Goal: Task Accomplishment & Management: Complete application form

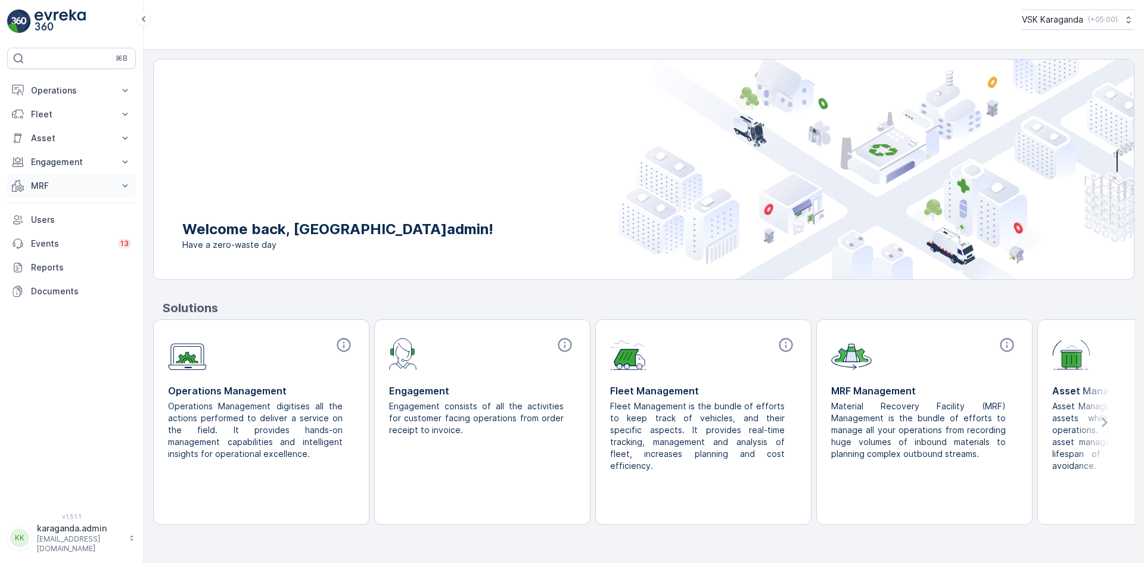
click at [46, 177] on button "MRF" at bounding box center [71, 186] width 129 height 24
click at [49, 210] on p "Входящий & Исходящий" at bounding box center [80, 206] width 100 height 12
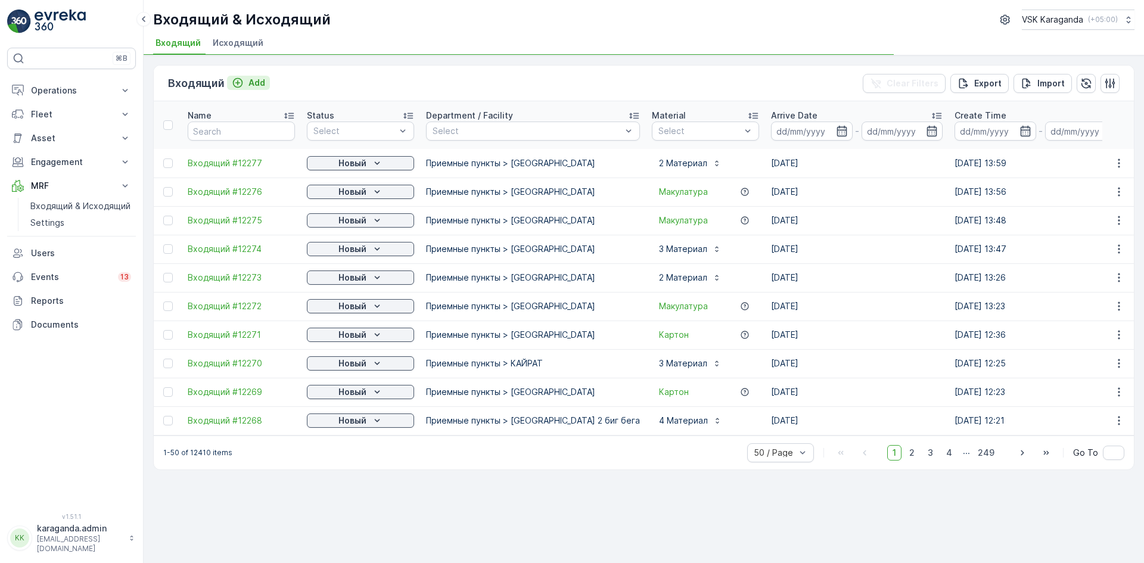
click at [250, 81] on p "Add" at bounding box center [256, 83] width 17 height 12
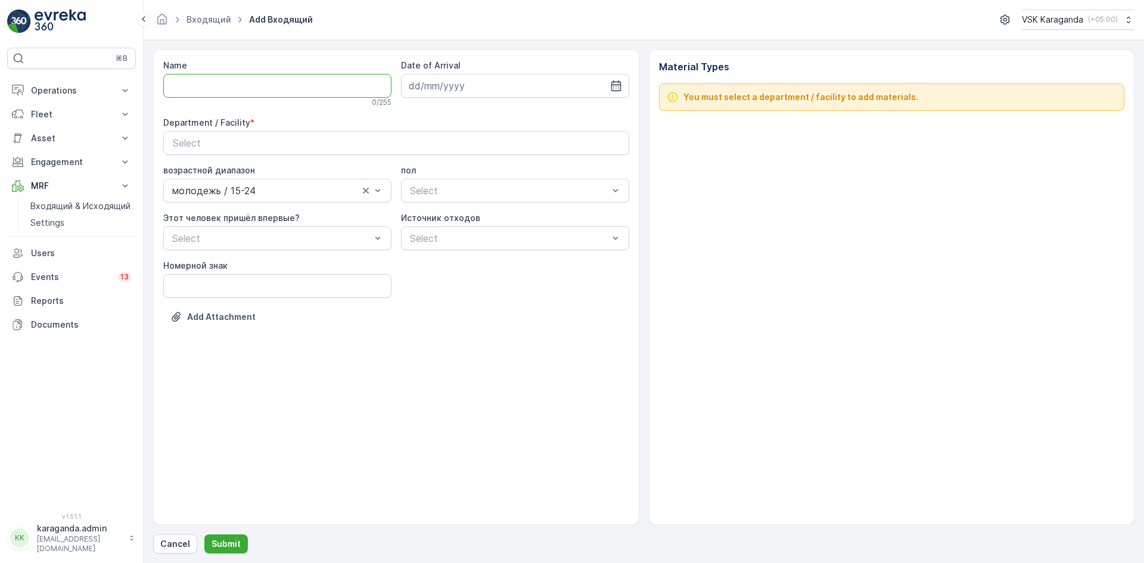
click at [223, 76] on input "Name" at bounding box center [277, 86] width 228 height 24
type input "от [DATE]"
click at [615, 89] on icon "button" at bounding box center [616, 86] width 12 height 12
click at [546, 161] on div "4" at bounding box center [549, 161] width 19 height 19
type input "[DATE]"
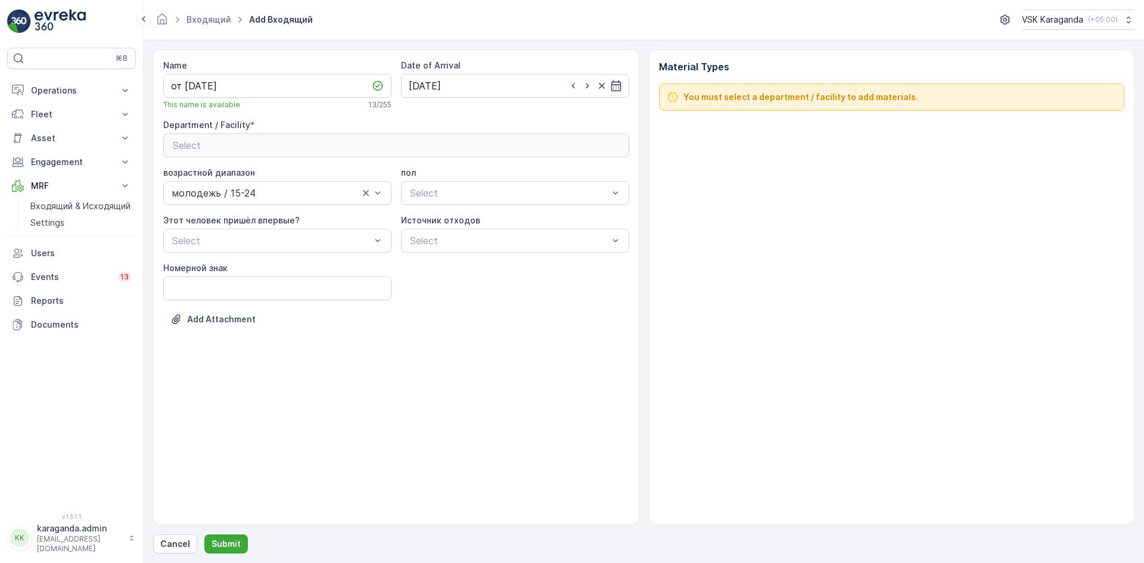
click at [518, 148] on div "Select" at bounding box center [396, 145] width 447 height 14
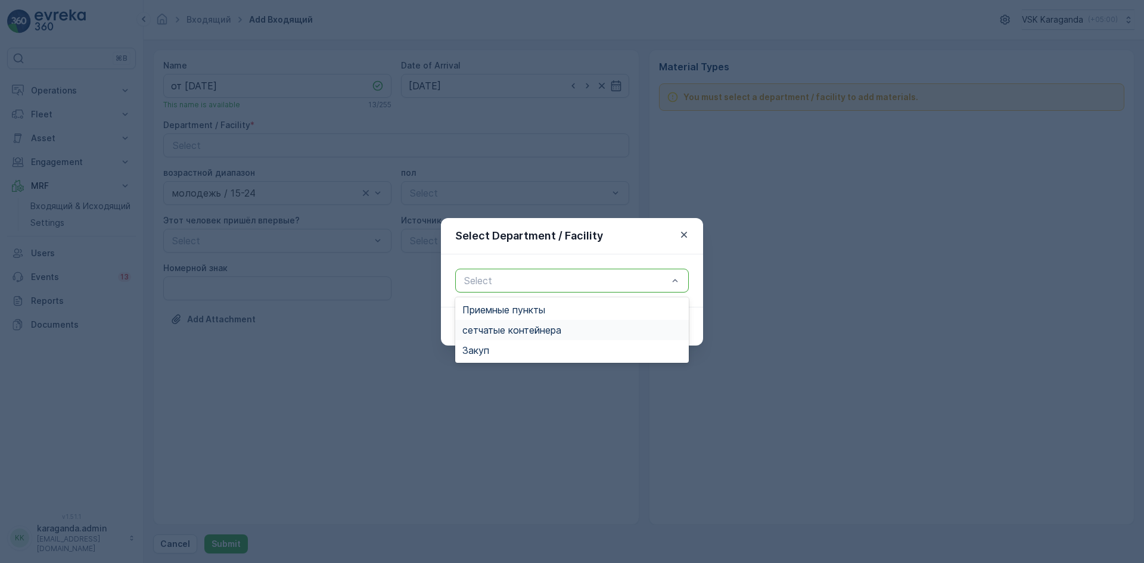
click at [484, 327] on span "сетчатыe контейнера" at bounding box center [511, 330] width 99 height 11
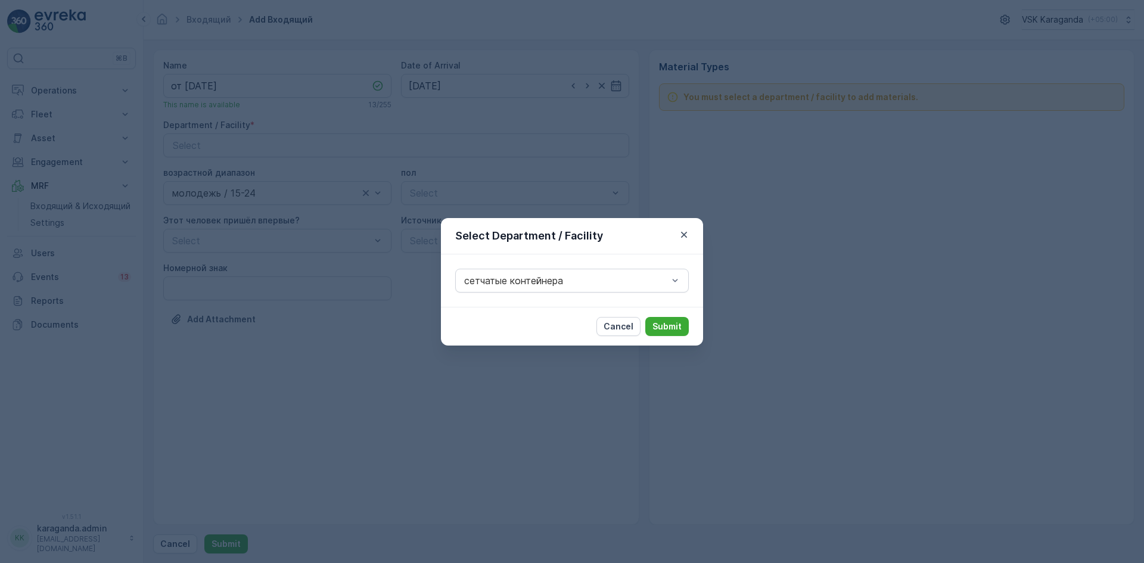
drag, startPoint x: 662, startPoint y: 326, endPoint x: 532, endPoint y: 257, distance: 147.1
click at [663, 326] on p "Submit" at bounding box center [666, 326] width 29 height 12
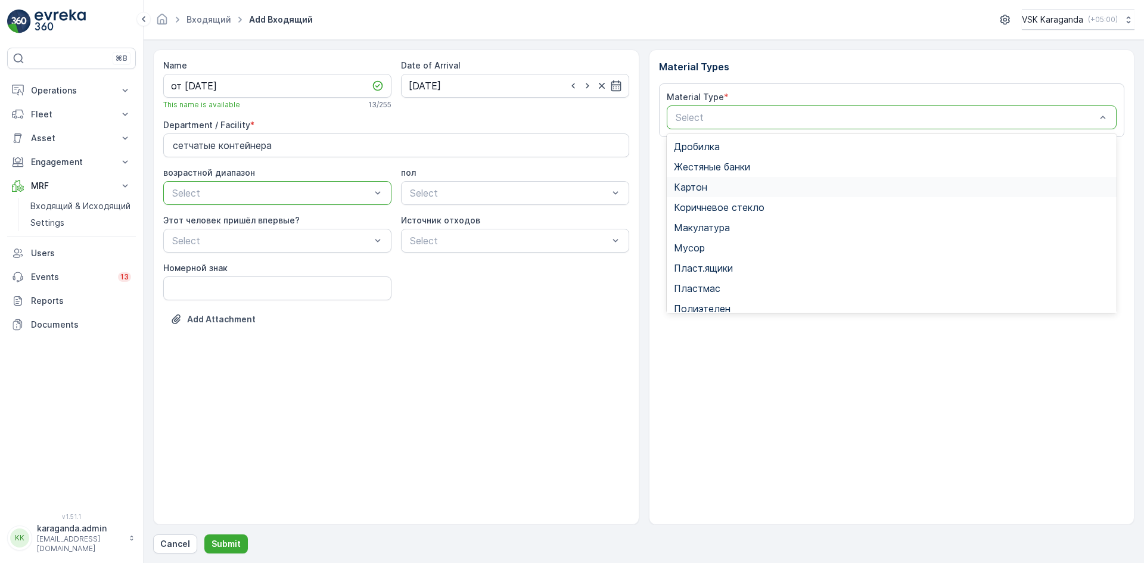
click at [724, 186] on div "Картон" at bounding box center [892, 187] width 436 height 11
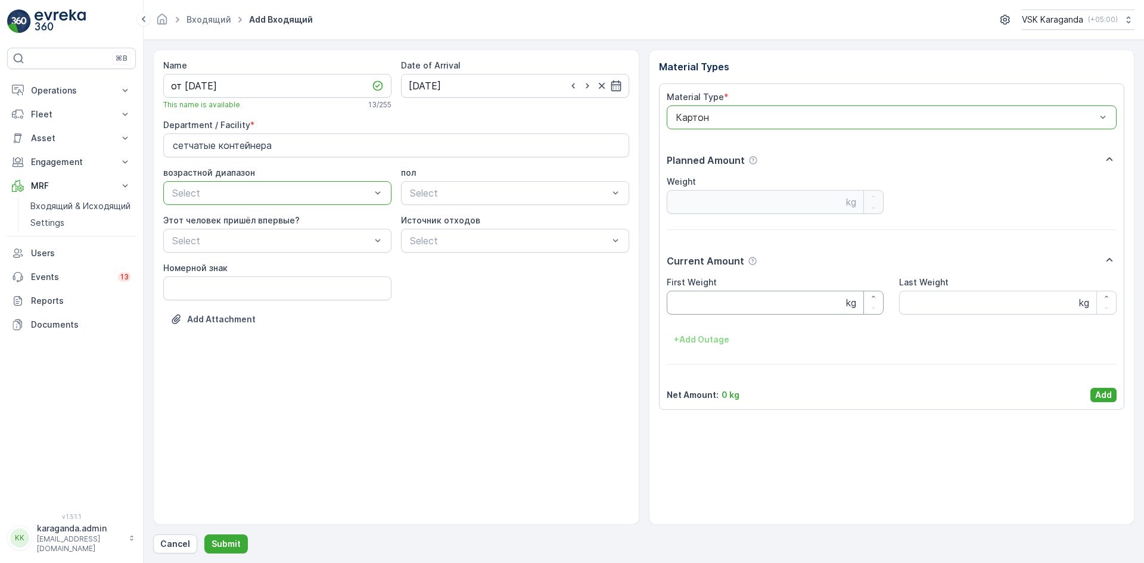
click at [706, 306] on Weight "First Weight" at bounding box center [774, 303] width 217 height 24
type Weight "2070"
click at [1109, 395] on p "Add" at bounding box center [1103, 395] width 17 height 12
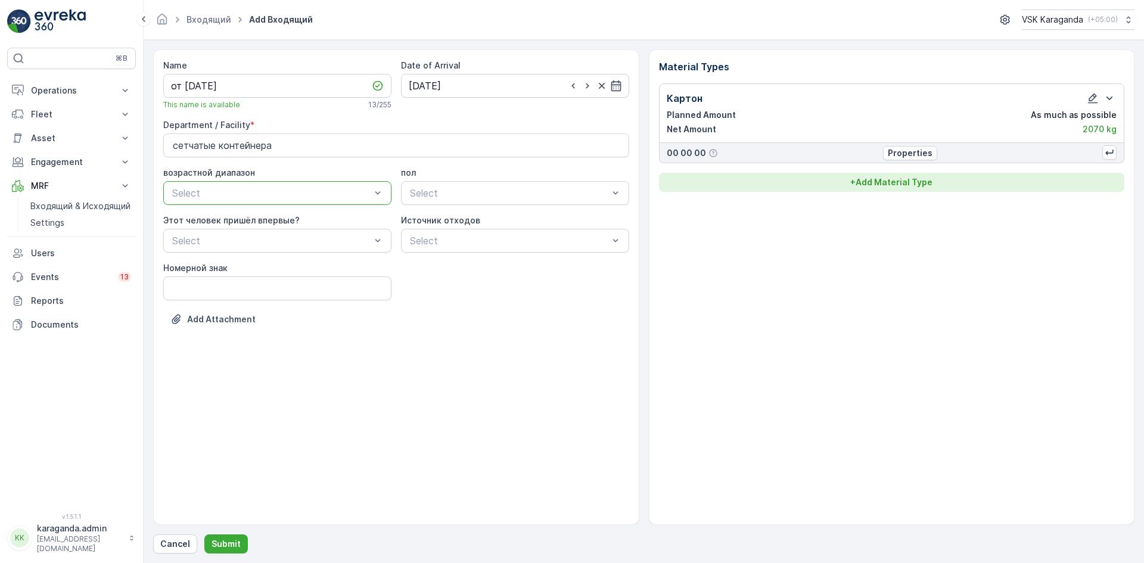
click at [908, 182] on p "+ Add Material Type" at bounding box center [891, 182] width 82 height 12
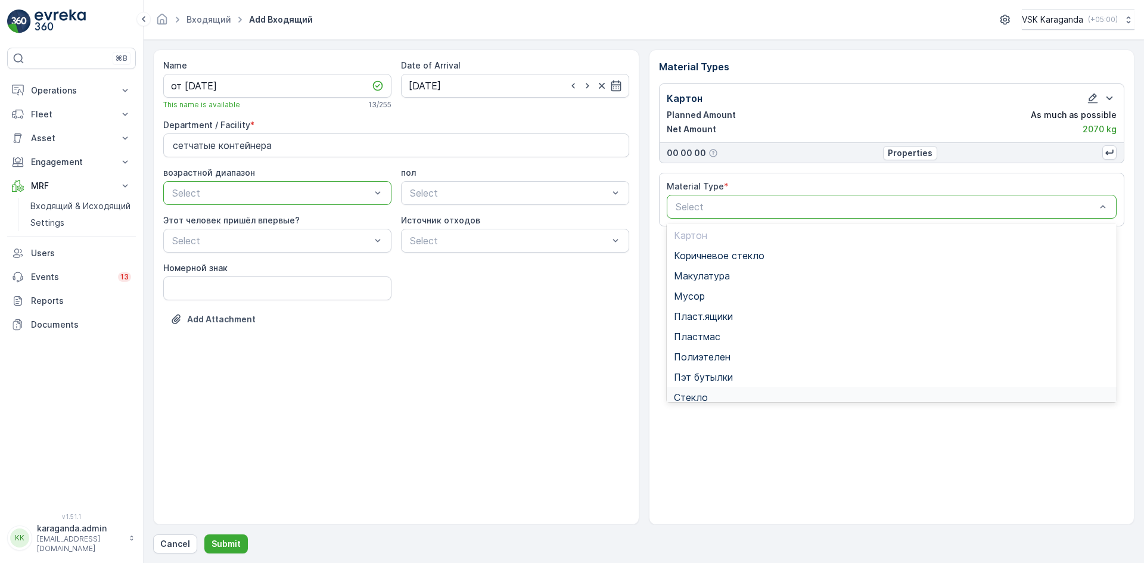
scroll to position [60, 0]
click at [727, 339] on span "Полиэтелен" at bounding box center [702, 338] width 57 height 11
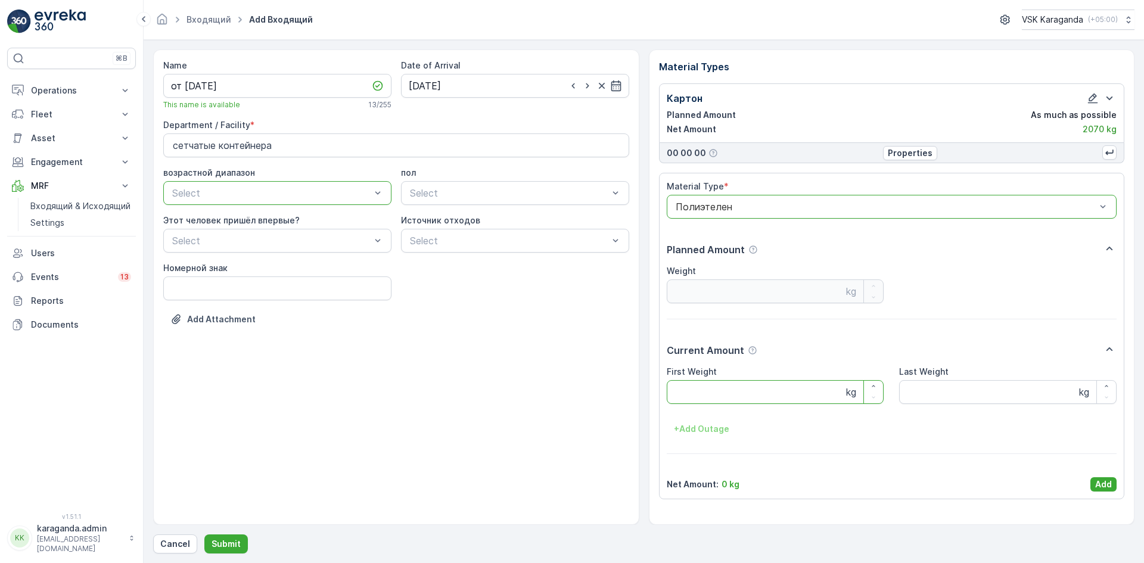
click at [715, 398] on Weight "First Weight" at bounding box center [774, 392] width 217 height 24
type Weight "234"
click at [1105, 477] on button "Add" at bounding box center [1103, 484] width 26 height 14
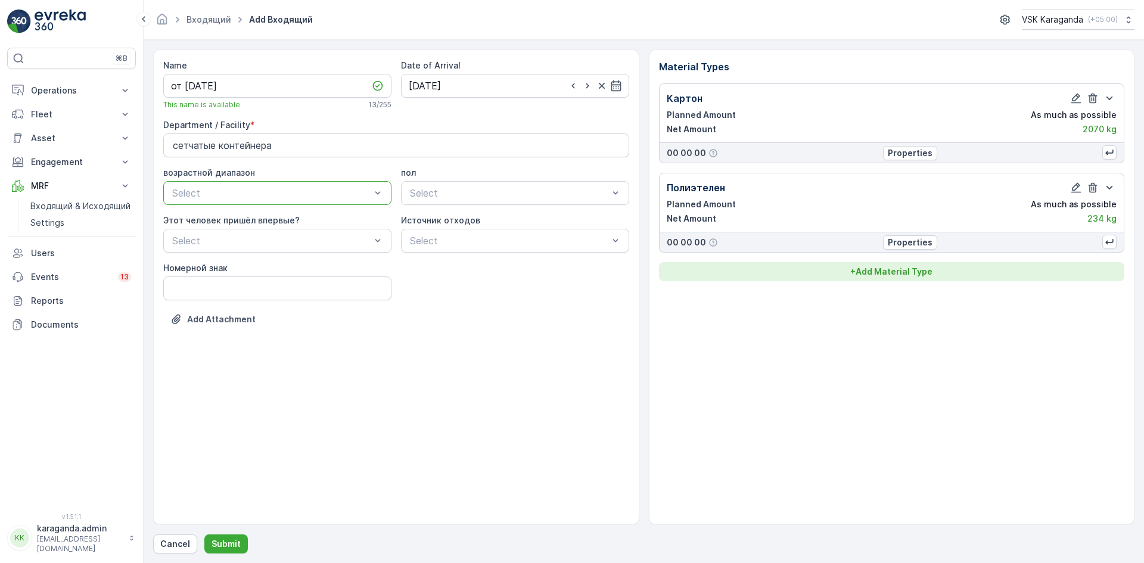
click at [889, 271] on p "+ Add Material Type" at bounding box center [891, 272] width 82 height 12
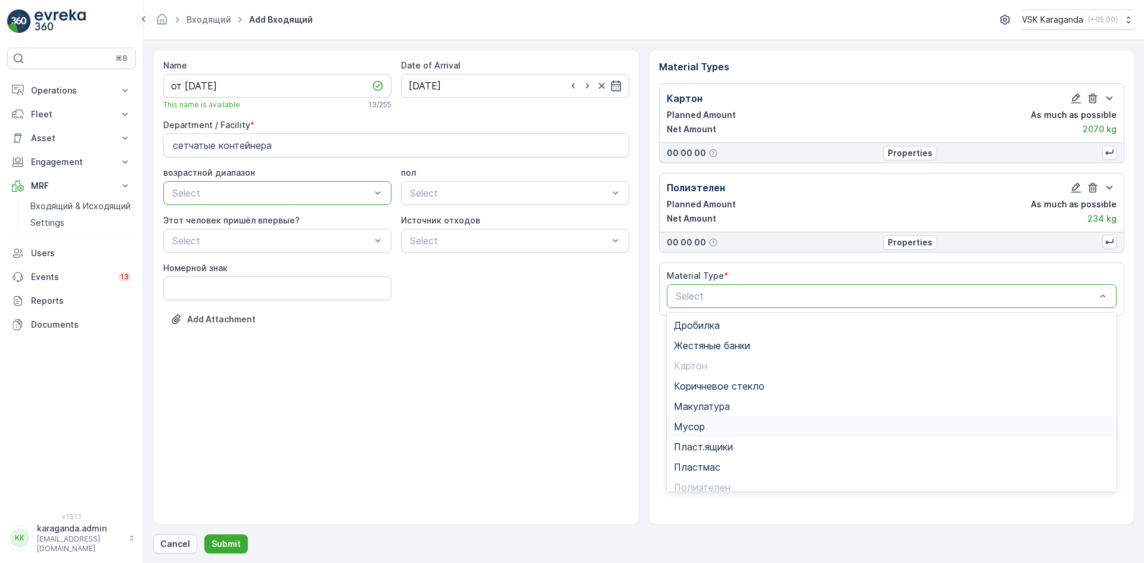
scroll to position [69, 0]
click at [696, 436] on span "Пэт бутылки" at bounding box center [703, 438] width 59 height 11
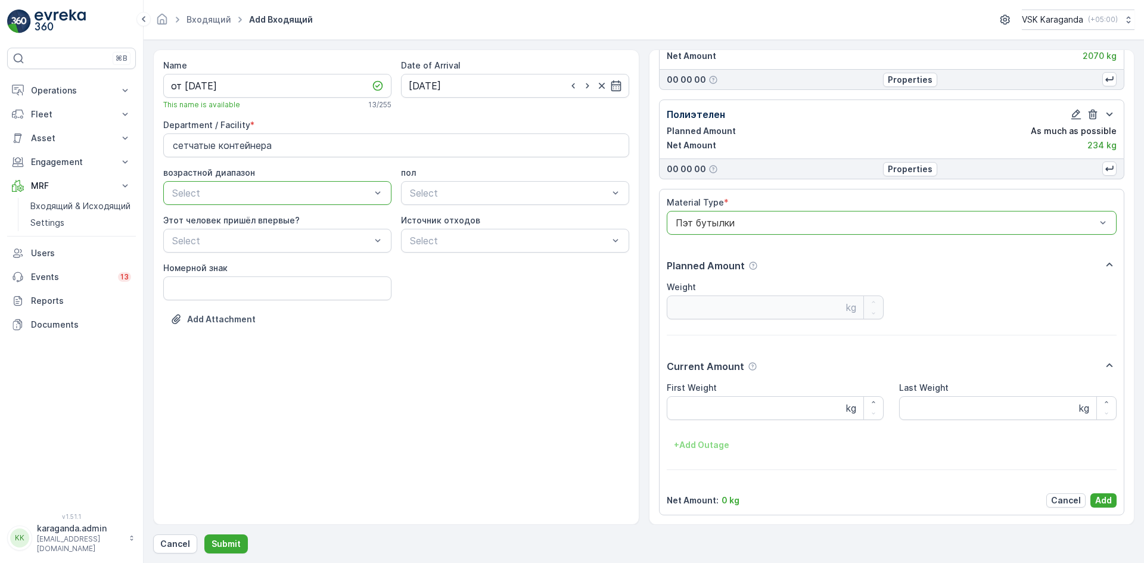
scroll to position [74, 0]
click at [698, 412] on Weight "First Weight" at bounding box center [774, 407] width 217 height 24
type Weight "253"
drag, startPoint x: 1095, startPoint y: 496, endPoint x: 1097, endPoint y: 476, distance: 19.7
click at [1096, 496] on p "Add" at bounding box center [1103, 500] width 17 height 12
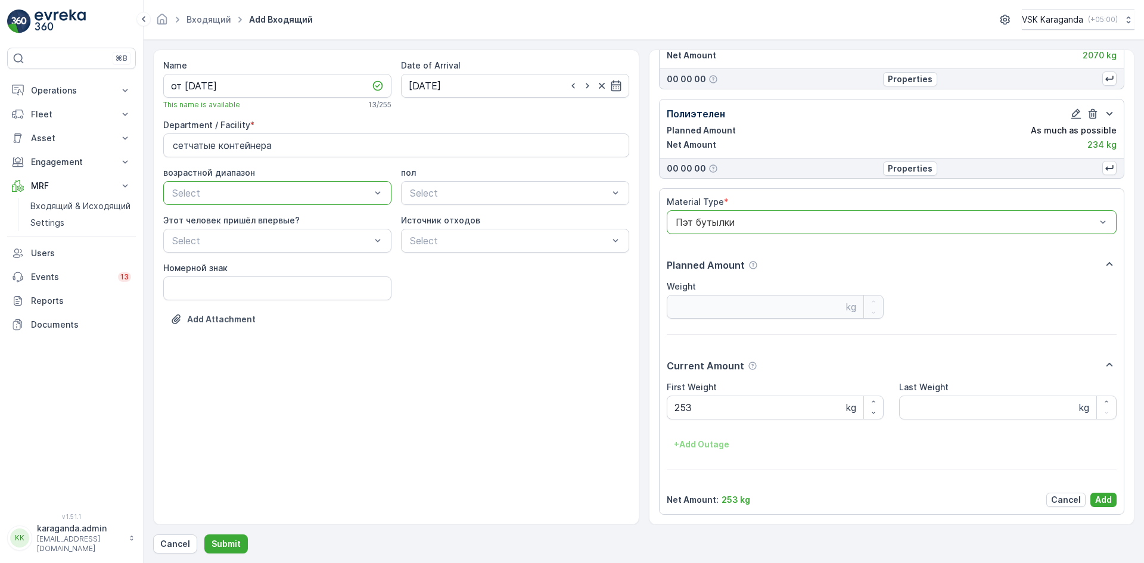
scroll to position [0, 0]
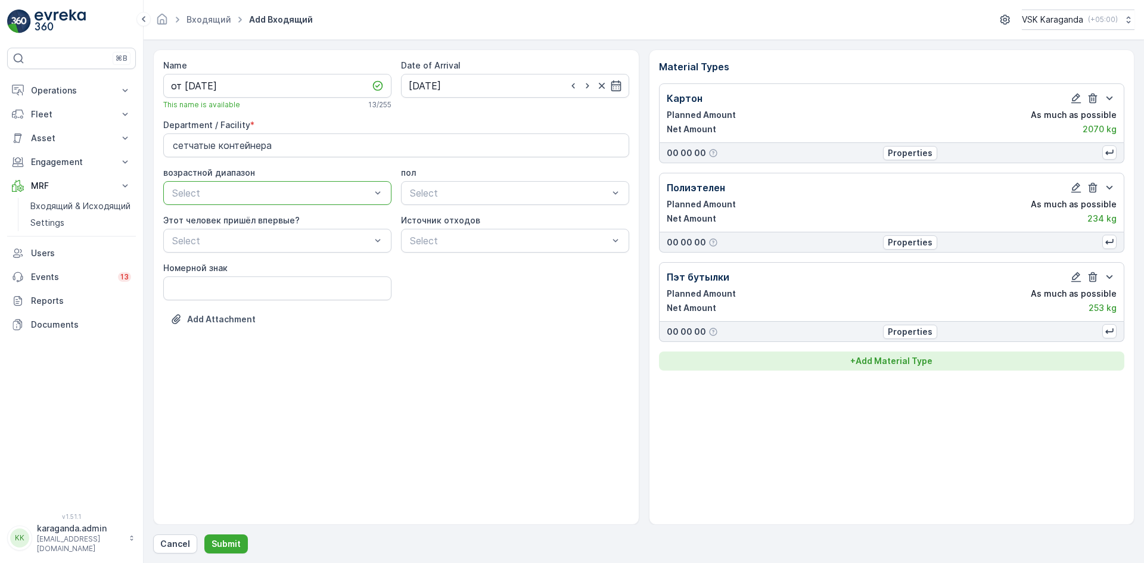
click at [895, 359] on p "+ Add Material Type" at bounding box center [891, 361] width 82 height 12
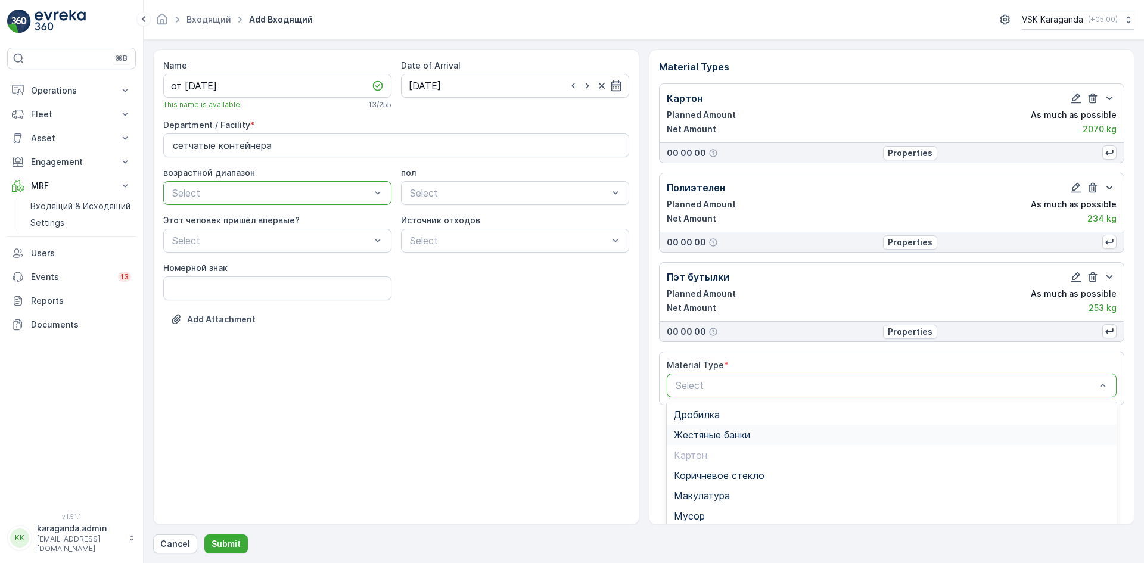
click at [700, 435] on span "Жестяные банки" at bounding box center [712, 434] width 76 height 11
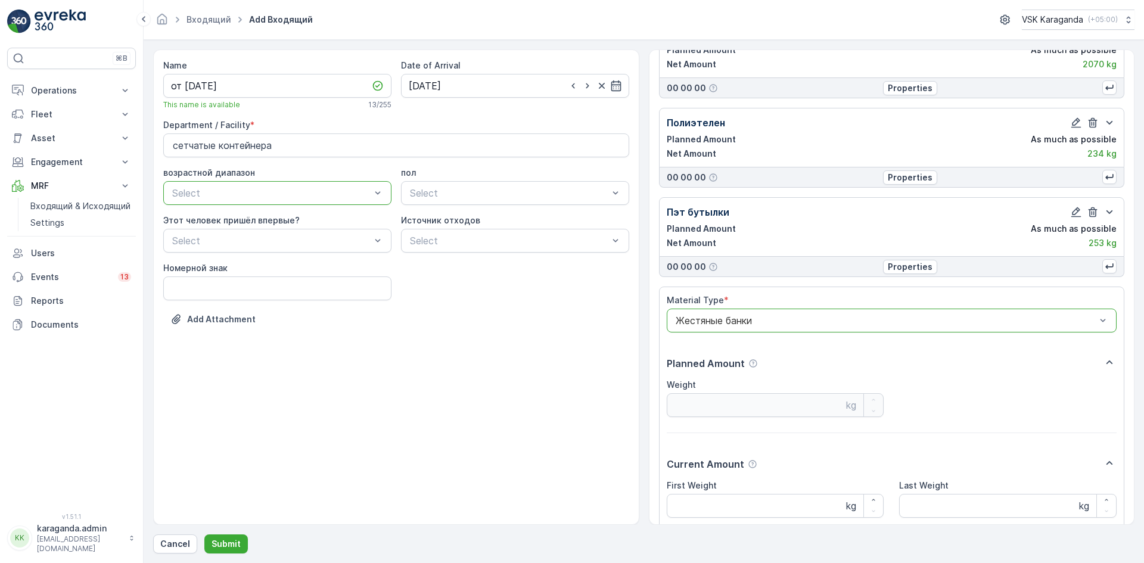
scroll to position [163, 0]
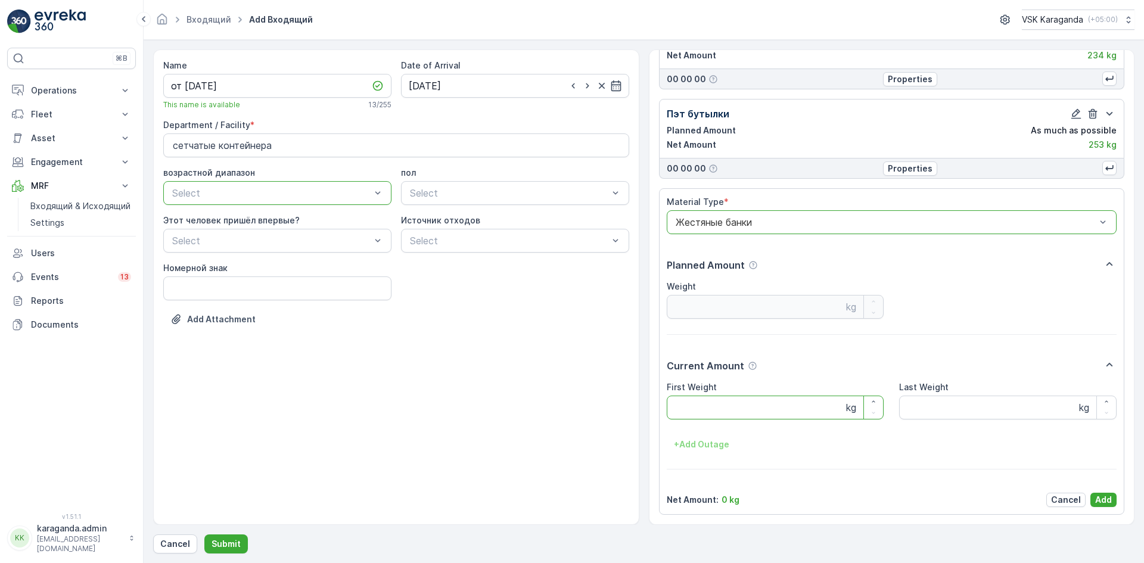
click at [688, 412] on Weight "First Weight" at bounding box center [774, 407] width 217 height 24
type Weight "20"
click at [1098, 503] on p "Add" at bounding box center [1103, 500] width 17 height 12
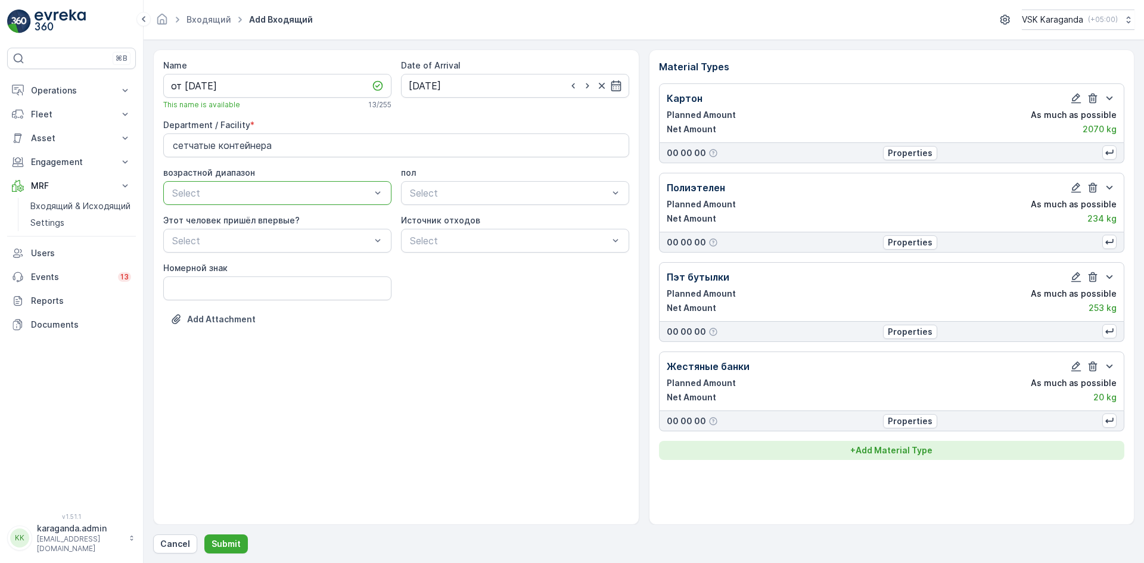
click at [924, 447] on p "+ Add Material Type" at bounding box center [891, 450] width 82 height 12
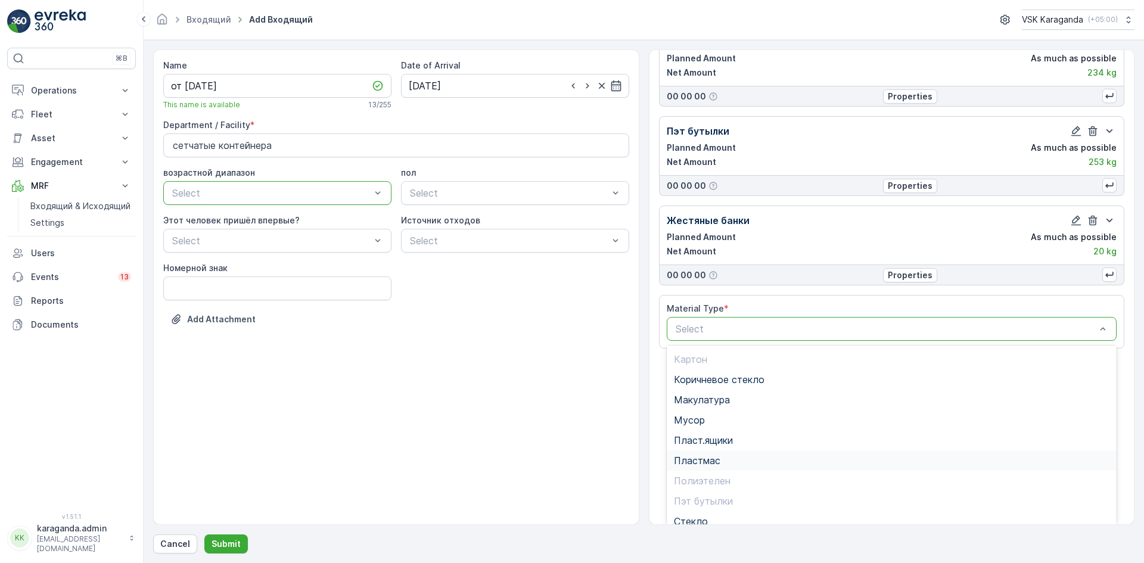
scroll to position [60, 0]
click at [722, 445] on div "Пластмас" at bounding box center [892, 440] width 436 height 11
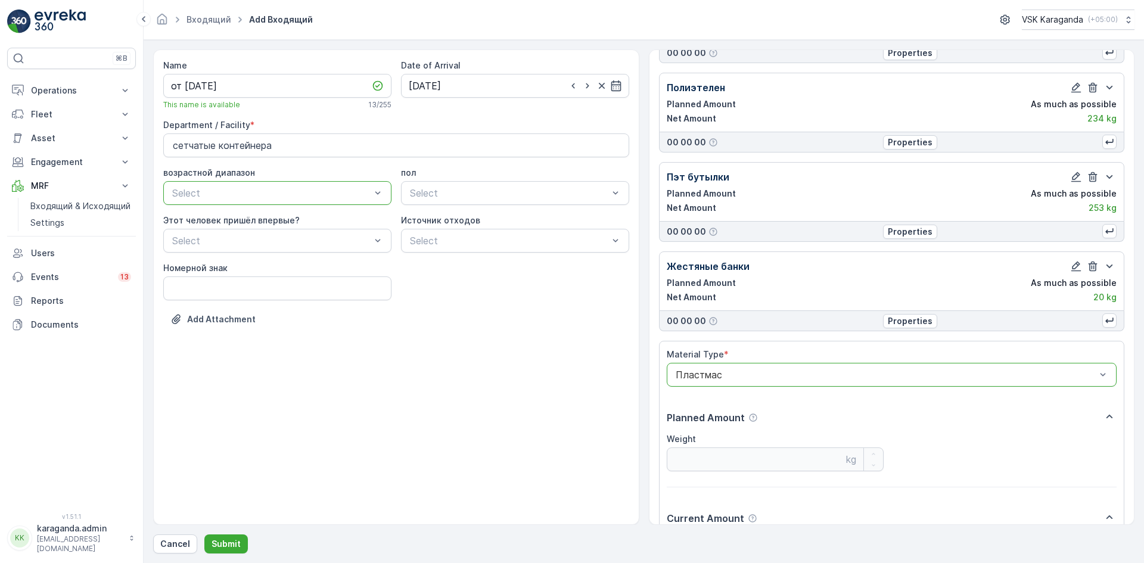
scroll to position [253, 0]
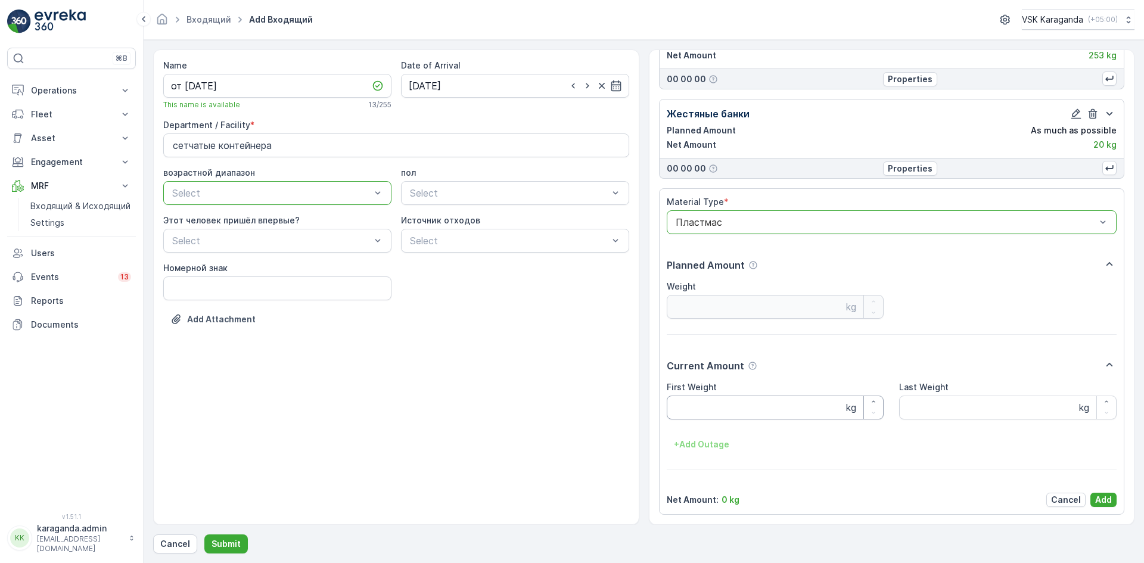
click at [710, 410] on Weight "First Weight" at bounding box center [774, 407] width 217 height 24
type Weight "22.4"
click at [1098, 499] on p "Add" at bounding box center [1103, 500] width 17 height 12
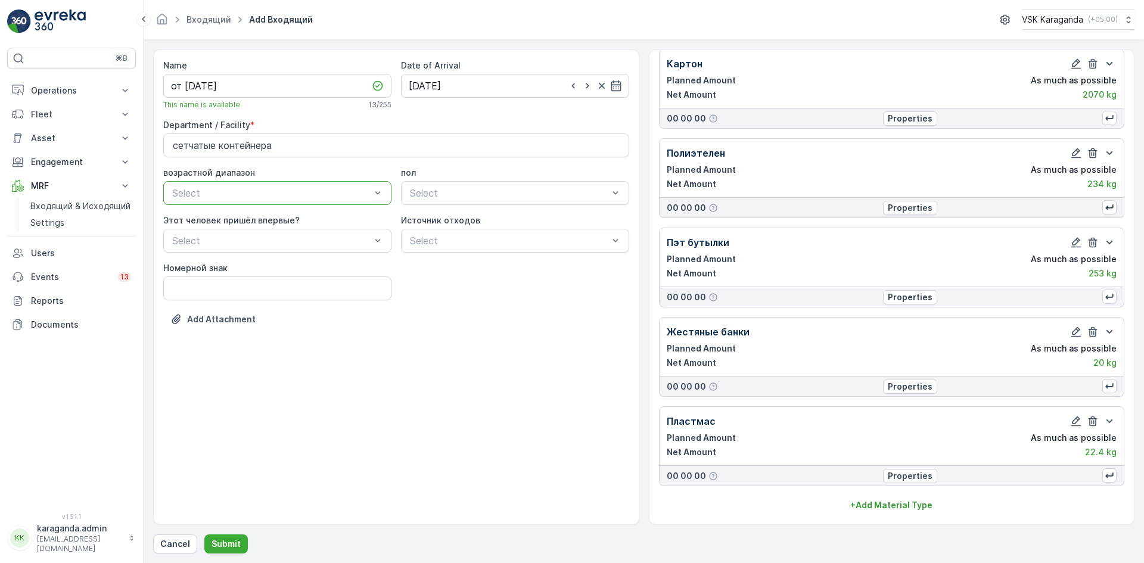
scroll to position [35, 0]
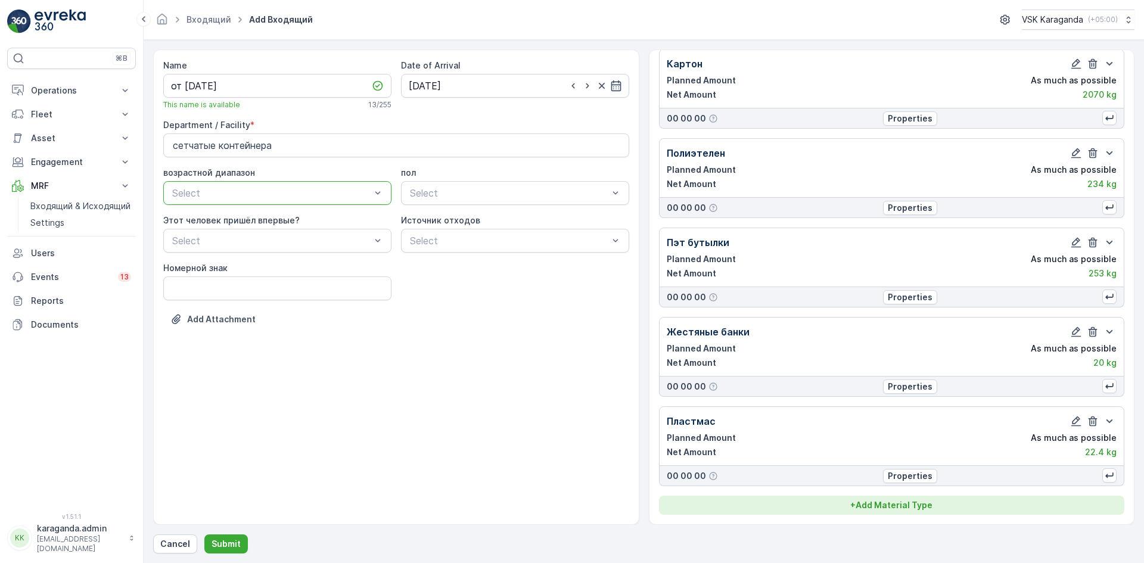
click at [891, 504] on p "+ Add Material Type" at bounding box center [891, 505] width 82 height 12
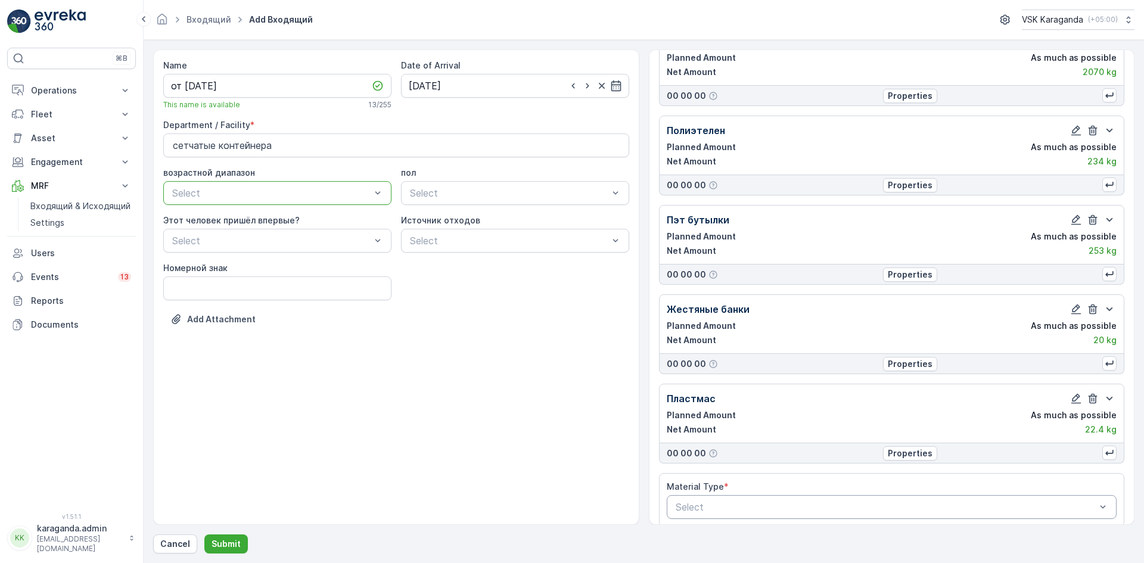
scroll to position [69, 0]
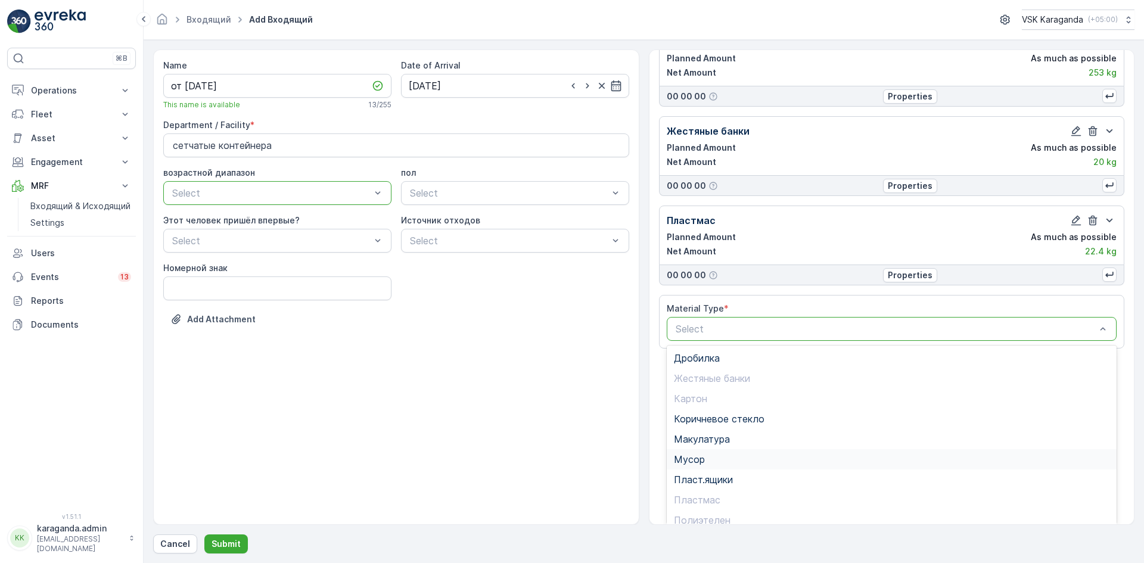
click at [687, 456] on span "Мусор" at bounding box center [689, 459] width 31 height 11
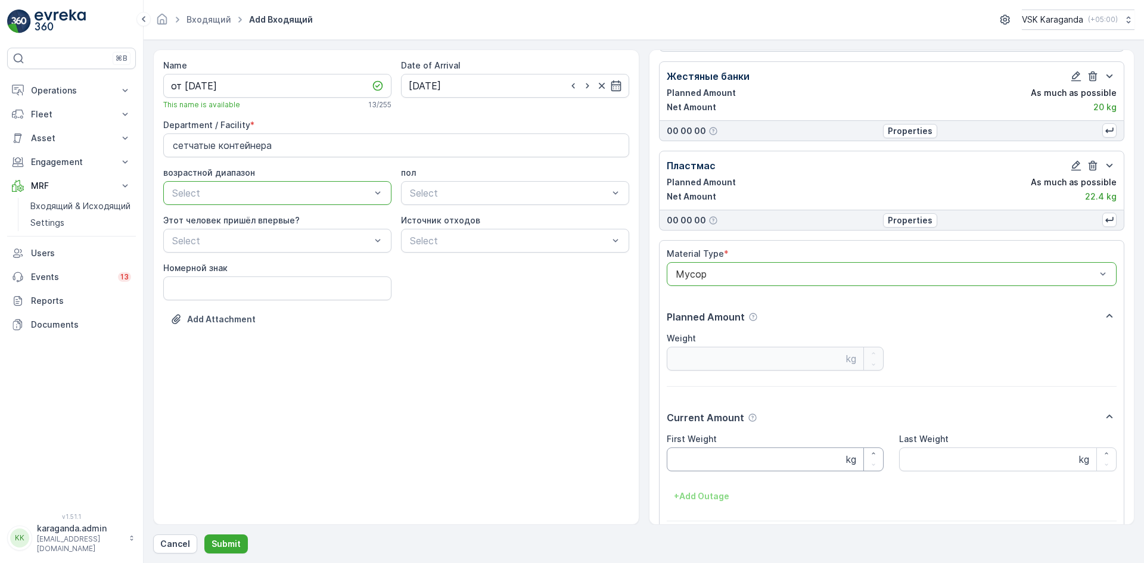
scroll to position [342, 0]
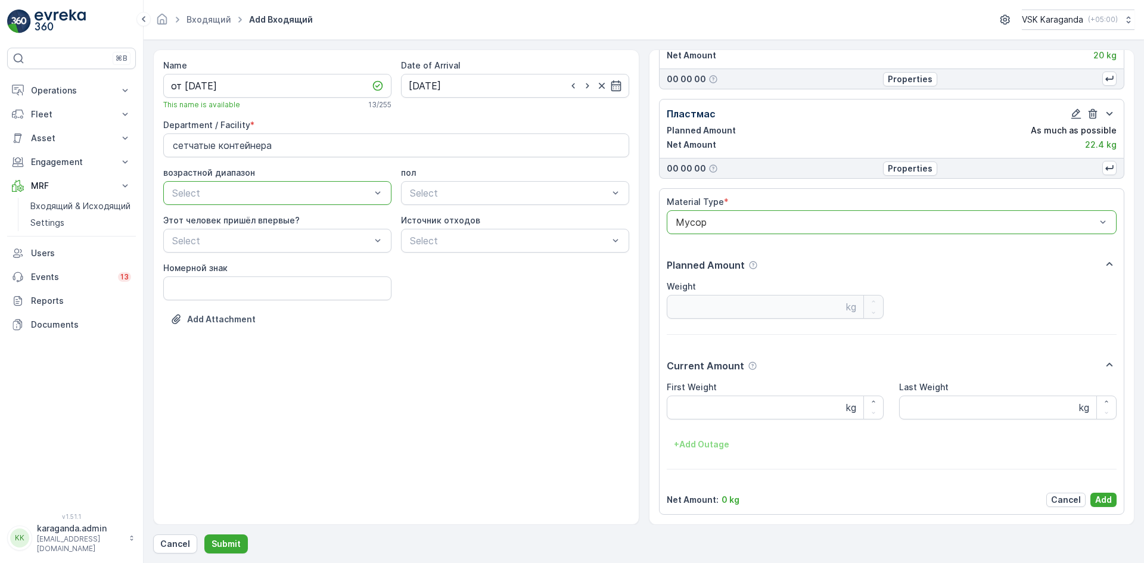
drag, startPoint x: 701, startPoint y: 420, endPoint x: 703, endPoint y: 410, distance: 10.4
click at [701, 419] on div "First Weight kg Last Weight kg + Add Outage" at bounding box center [891, 417] width 450 height 73
click at [705, 400] on Weight "First Weight" at bounding box center [774, 407] width 217 height 24
type Weight "576"
click at [1096, 497] on p "Add" at bounding box center [1103, 500] width 17 height 12
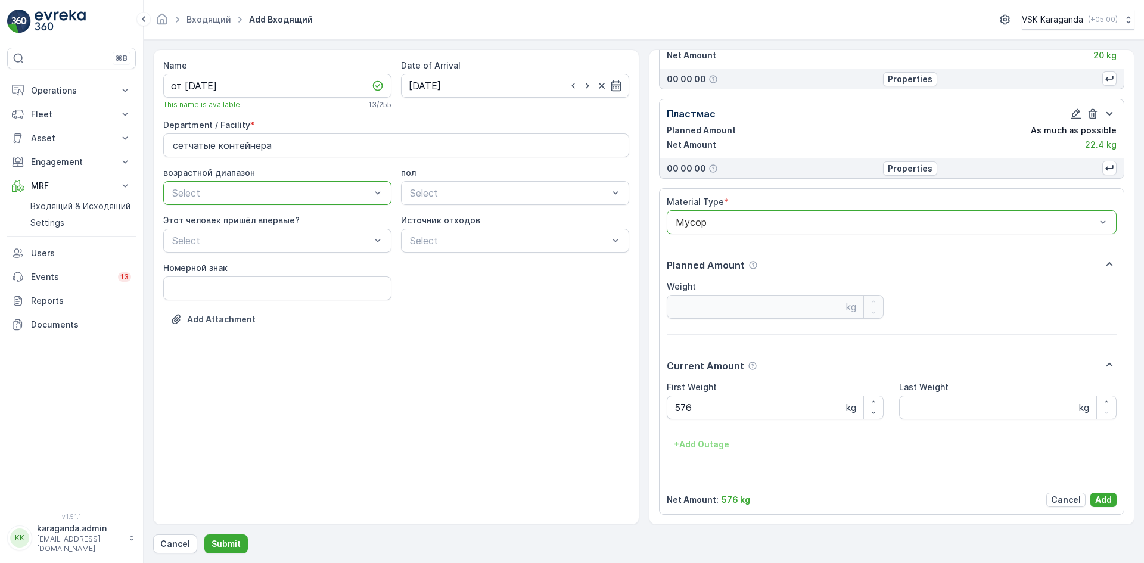
scroll to position [124, 0]
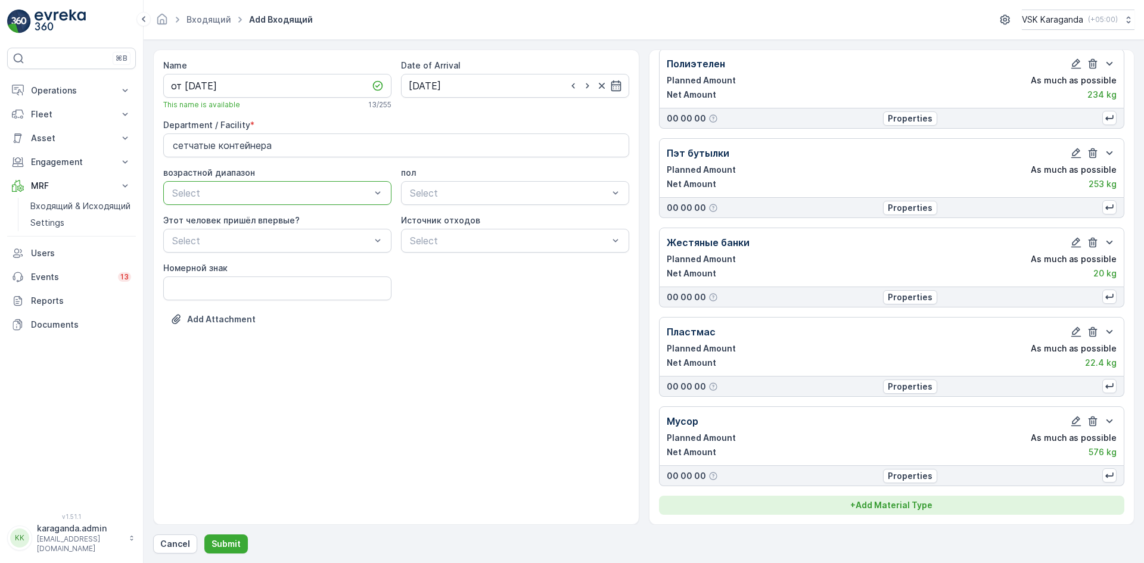
click at [881, 501] on p "+ Add Material Type" at bounding box center [891, 505] width 82 height 12
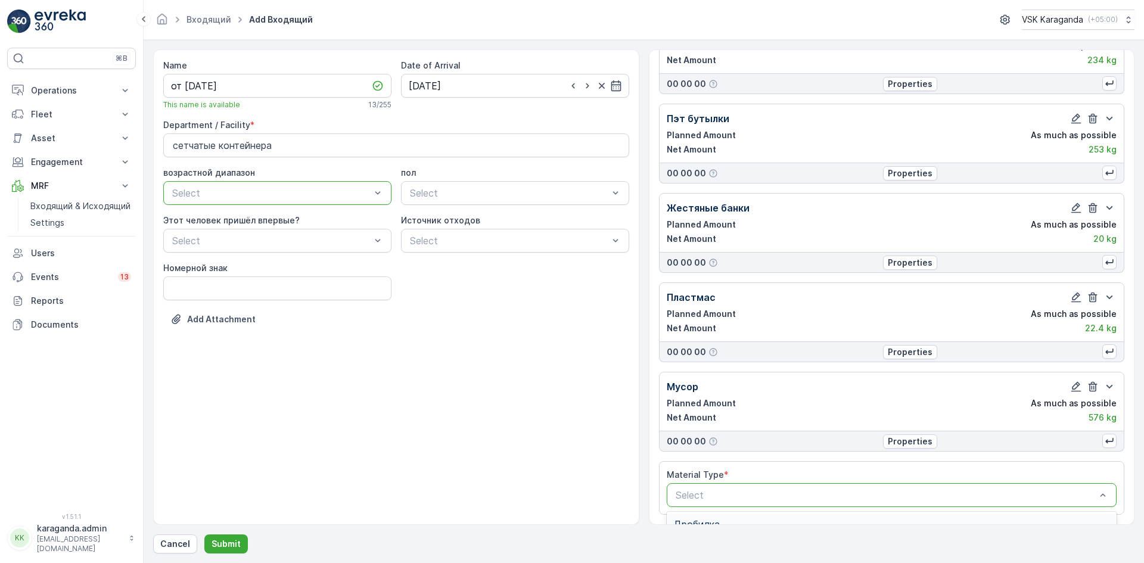
scroll to position [325, 0]
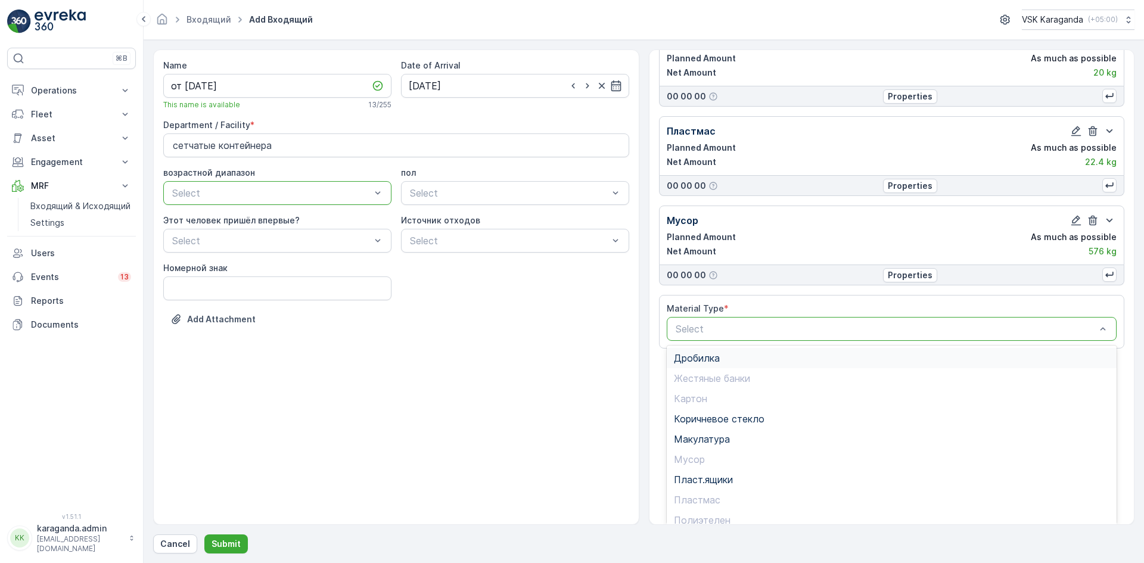
click at [722, 351] on div "Дробилка" at bounding box center [891, 358] width 450 height 20
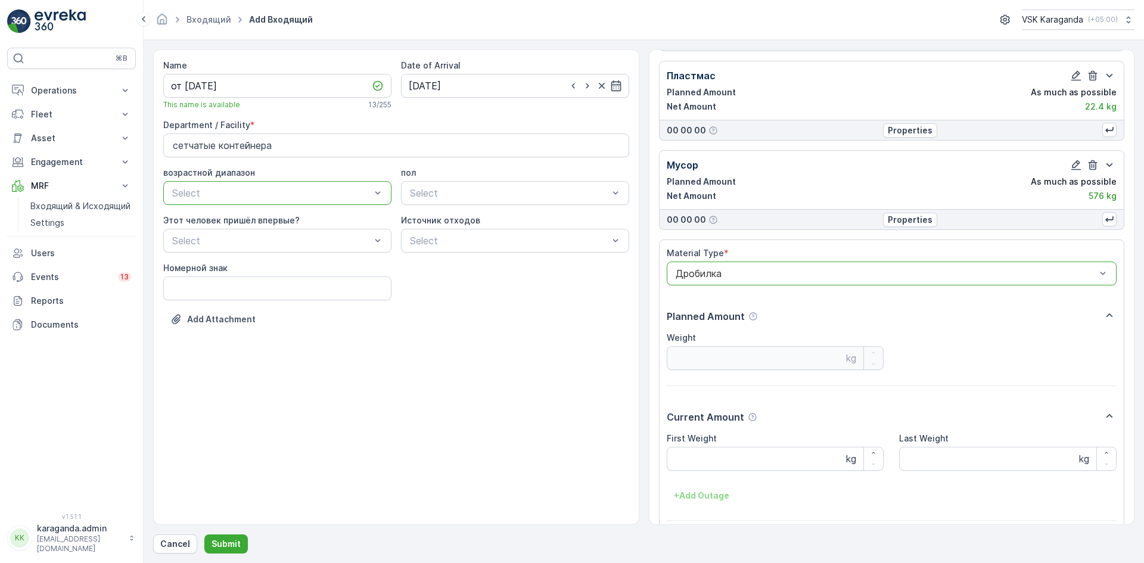
scroll to position [431, 0]
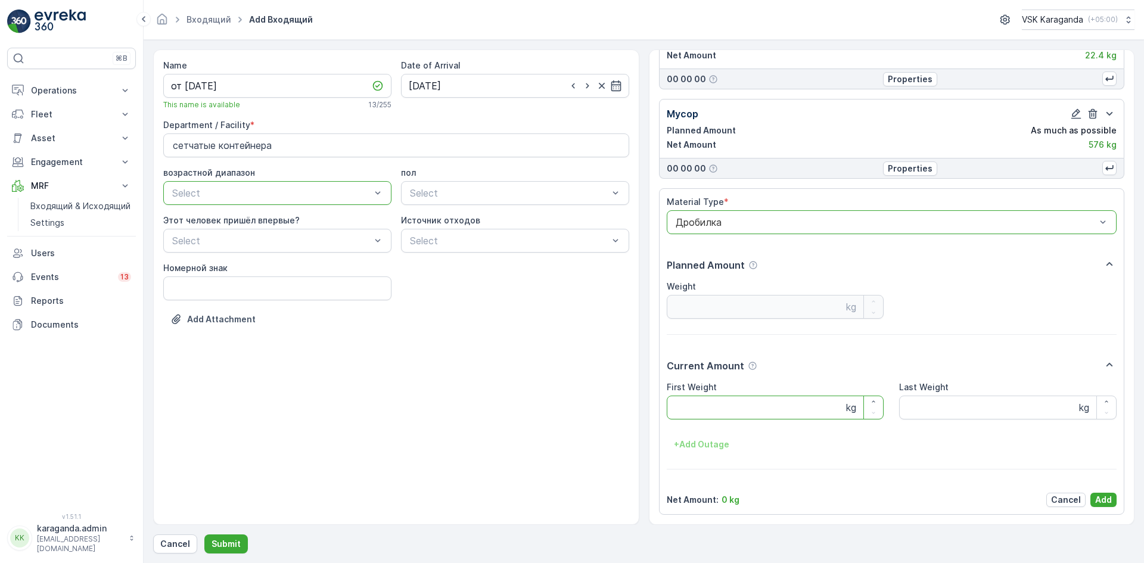
click at [709, 399] on Weight "First Weight" at bounding box center [774, 407] width 217 height 24
type Weight "319"
drag, startPoint x: 1105, startPoint y: 502, endPoint x: 1065, endPoint y: 495, distance: 41.1
click at [1105, 501] on p "Add" at bounding box center [1103, 500] width 17 height 12
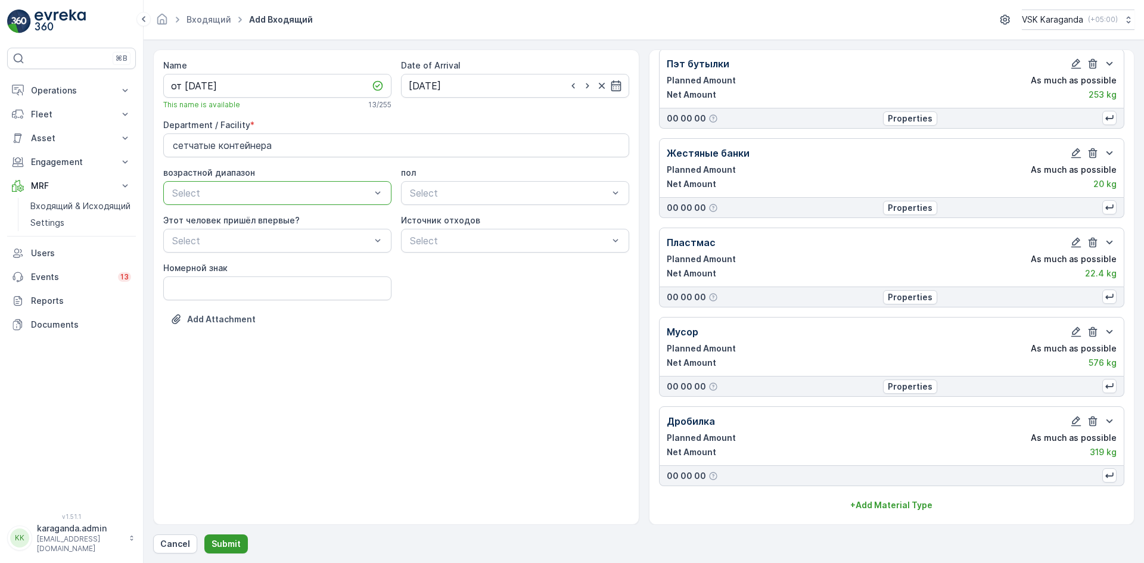
click at [229, 548] on p "Submit" at bounding box center [225, 544] width 29 height 12
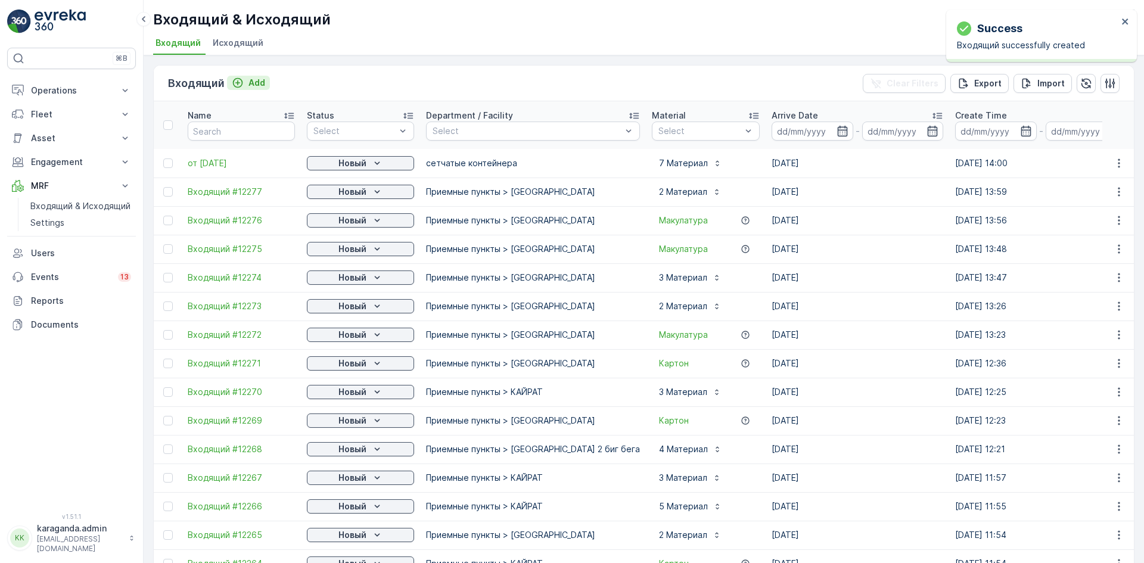
click at [247, 84] on div "Add" at bounding box center [248, 83] width 33 height 12
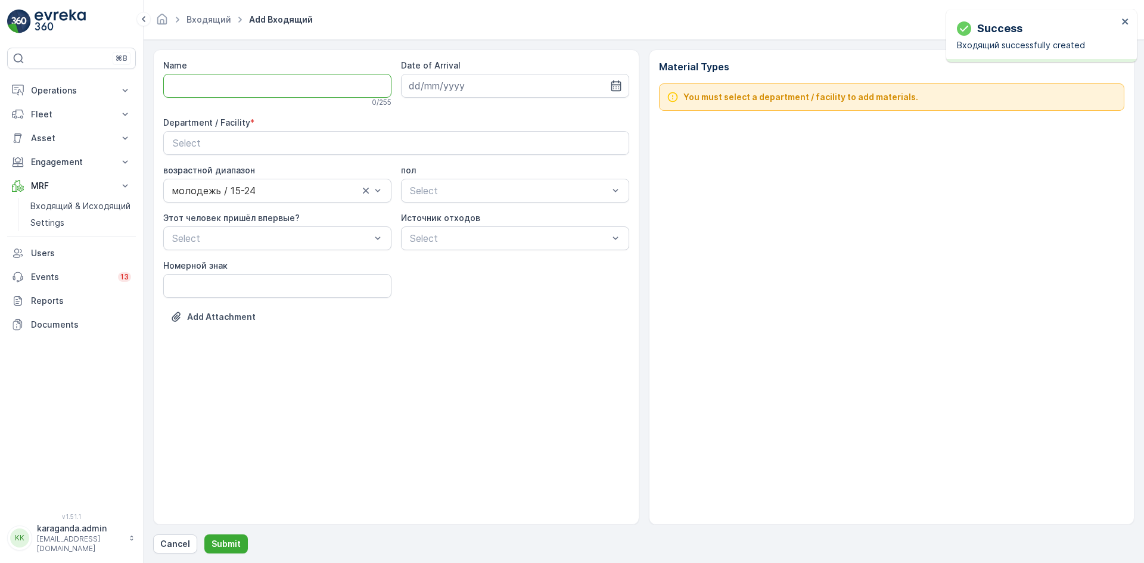
click at [261, 92] on input "Name" at bounding box center [277, 86] width 228 height 24
type input "от [DATE]"
click at [621, 85] on icon "button" at bounding box center [616, 86] width 12 height 12
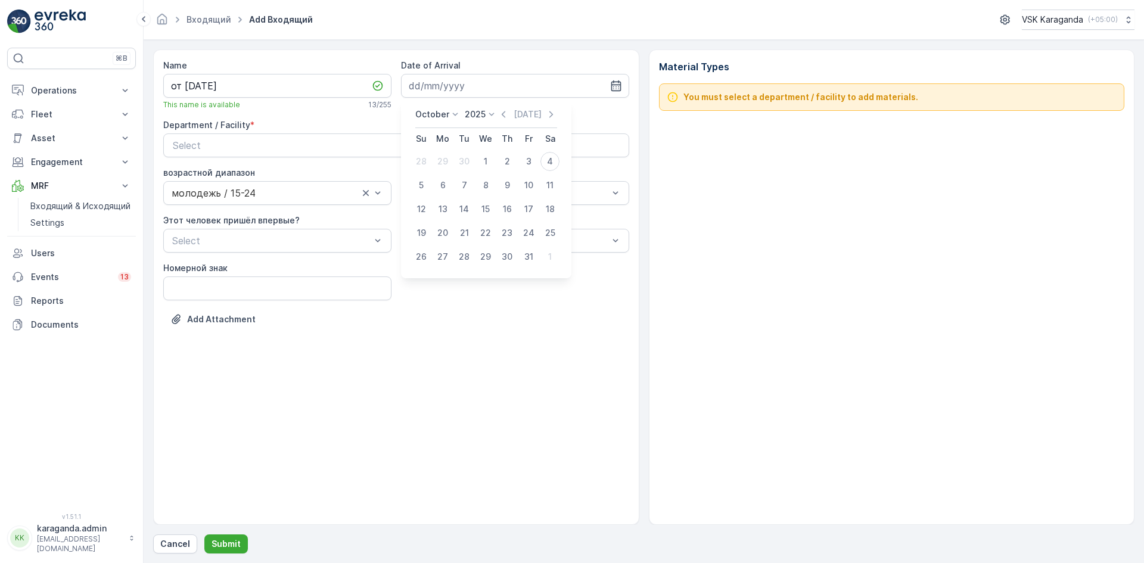
drag, startPoint x: 549, startPoint y: 161, endPoint x: 484, endPoint y: 160, distance: 64.9
click at [548, 160] on div "4" at bounding box center [549, 161] width 19 height 19
type input "[DATE]"
click at [427, 140] on div "Select" at bounding box center [396, 145] width 447 height 14
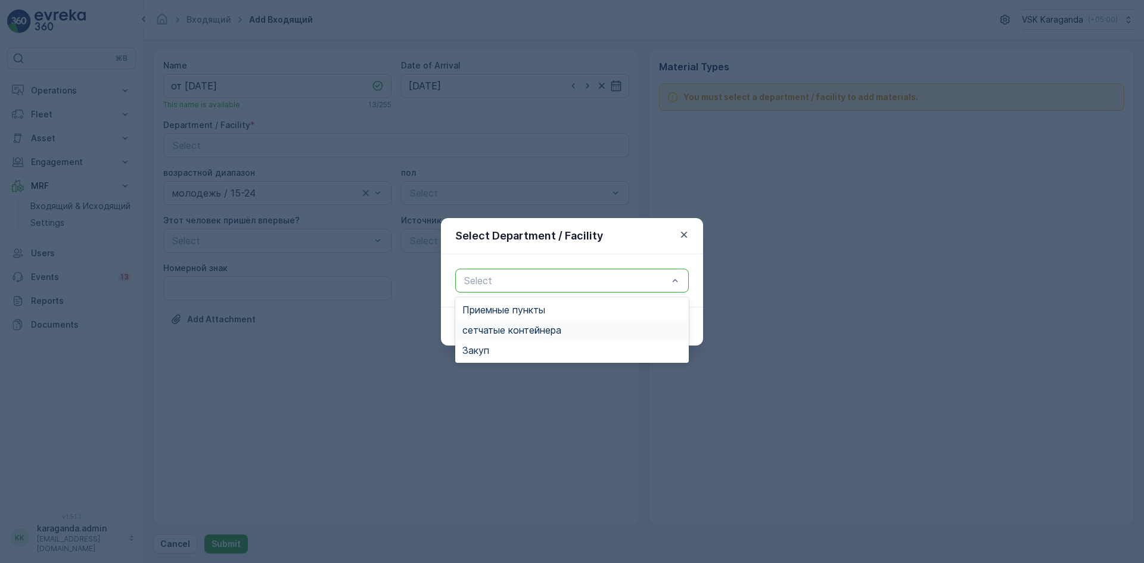
click at [493, 326] on span "сетчатыe контейнера" at bounding box center [511, 330] width 99 height 11
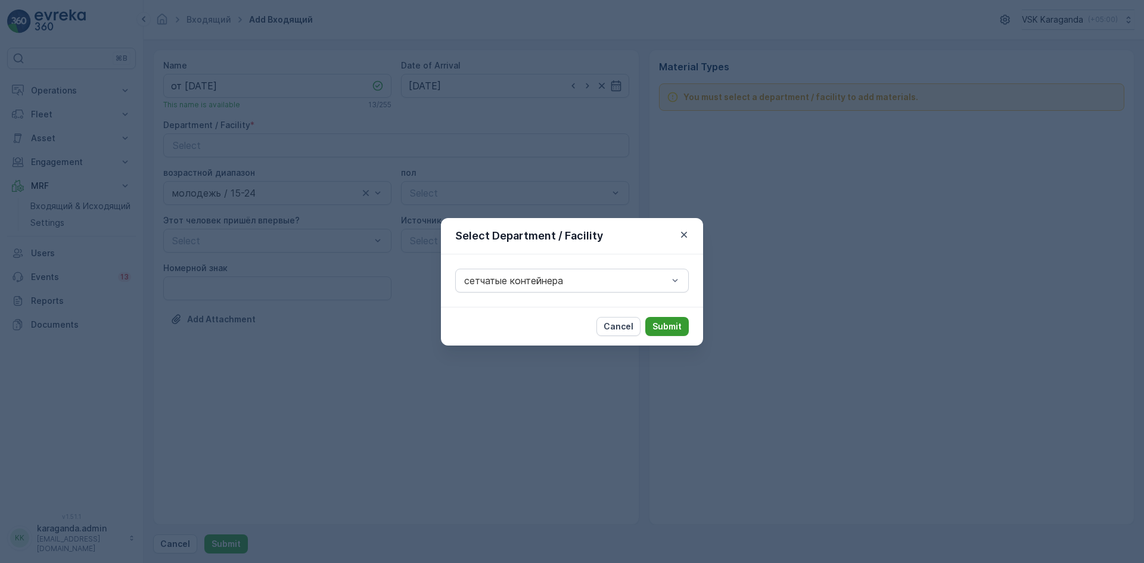
drag, startPoint x: 659, startPoint y: 323, endPoint x: 590, endPoint y: 301, distance: 71.9
click at [660, 323] on p "Submit" at bounding box center [666, 326] width 29 height 12
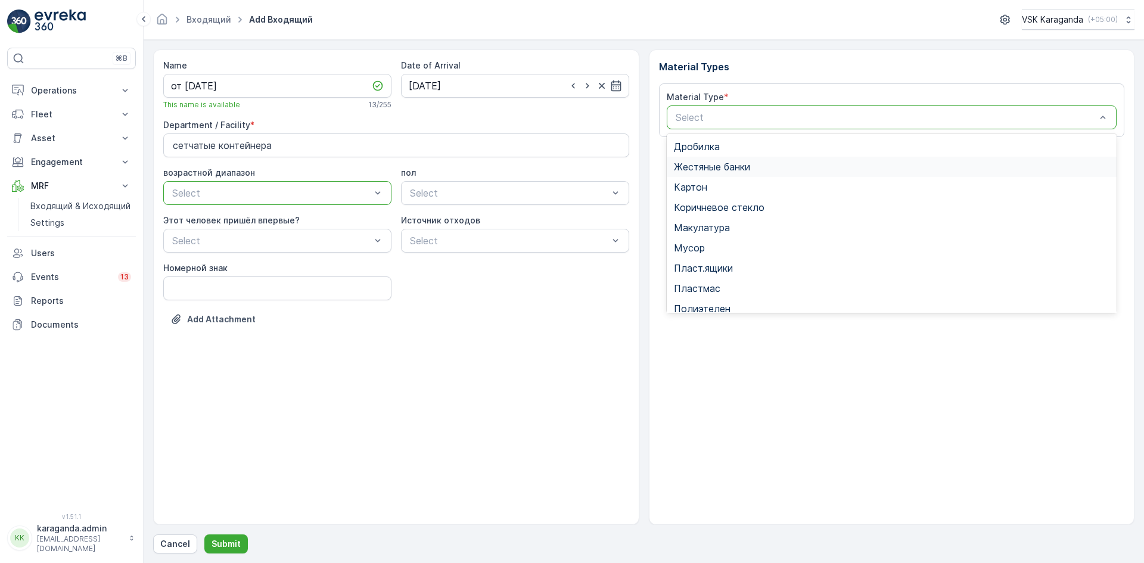
click at [690, 176] on div "Жестяные банки" at bounding box center [891, 167] width 450 height 20
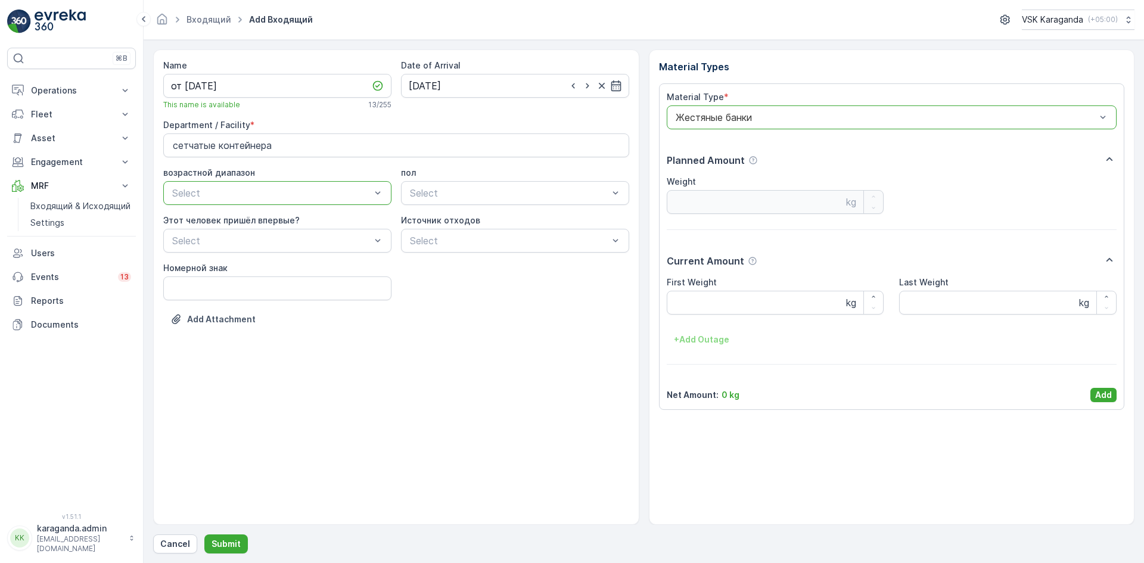
drag, startPoint x: 1109, startPoint y: 111, endPoint x: 1089, endPoint y: 123, distance: 23.0
click at [1109, 115] on div "Жестяные банки" at bounding box center [891, 117] width 450 height 24
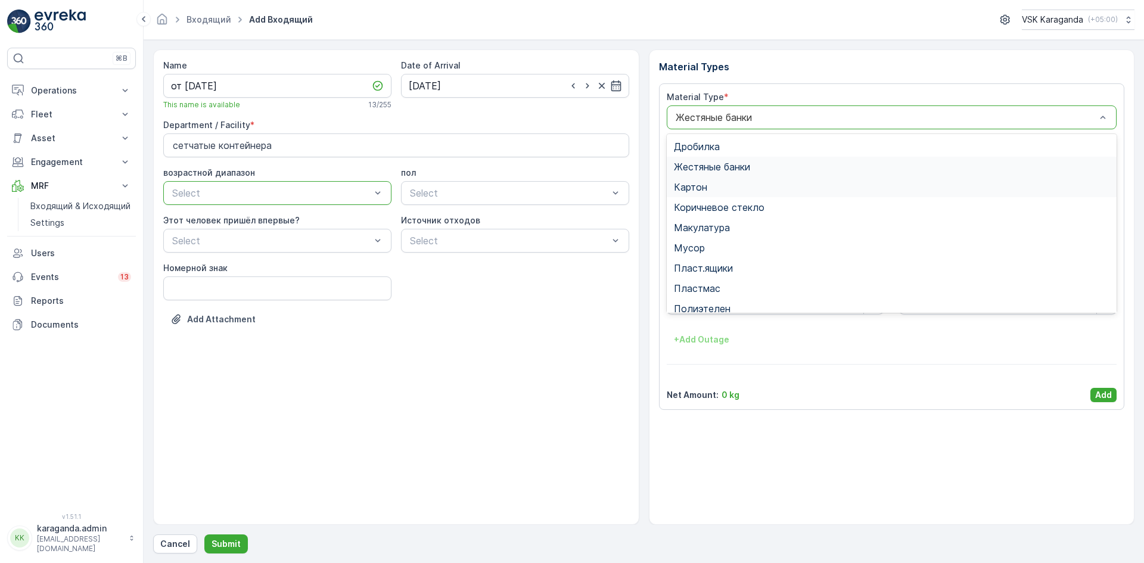
click at [711, 187] on div "Картон" at bounding box center [892, 187] width 436 height 11
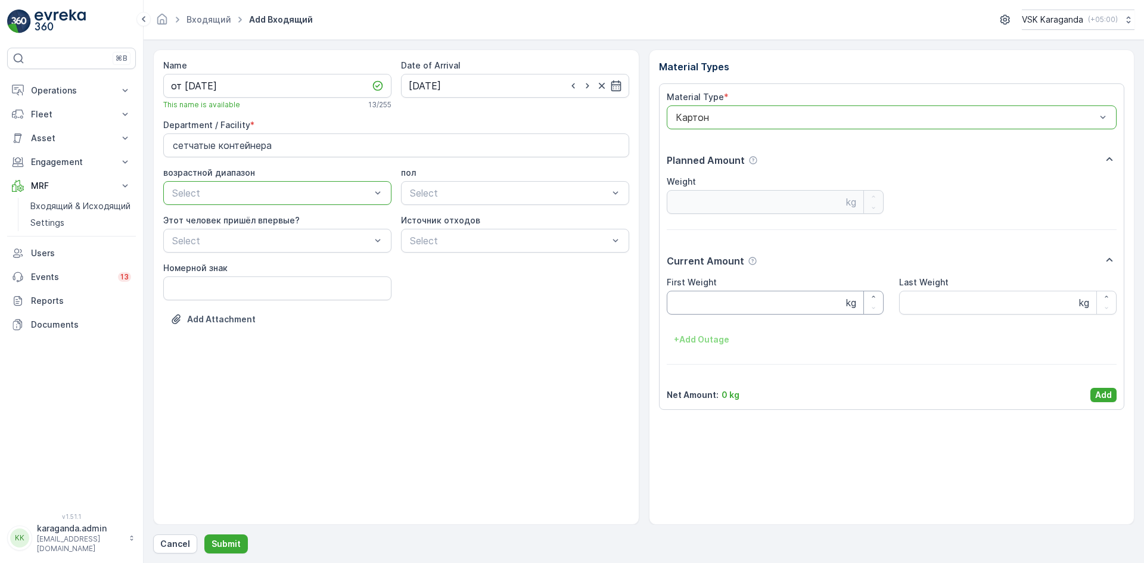
click at [696, 312] on Weight "First Weight" at bounding box center [774, 303] width 217 height 24
type Weight "1778"
click at [1099, 392] on p "Add" at bounding box center [1103, 395] width 17 height 12
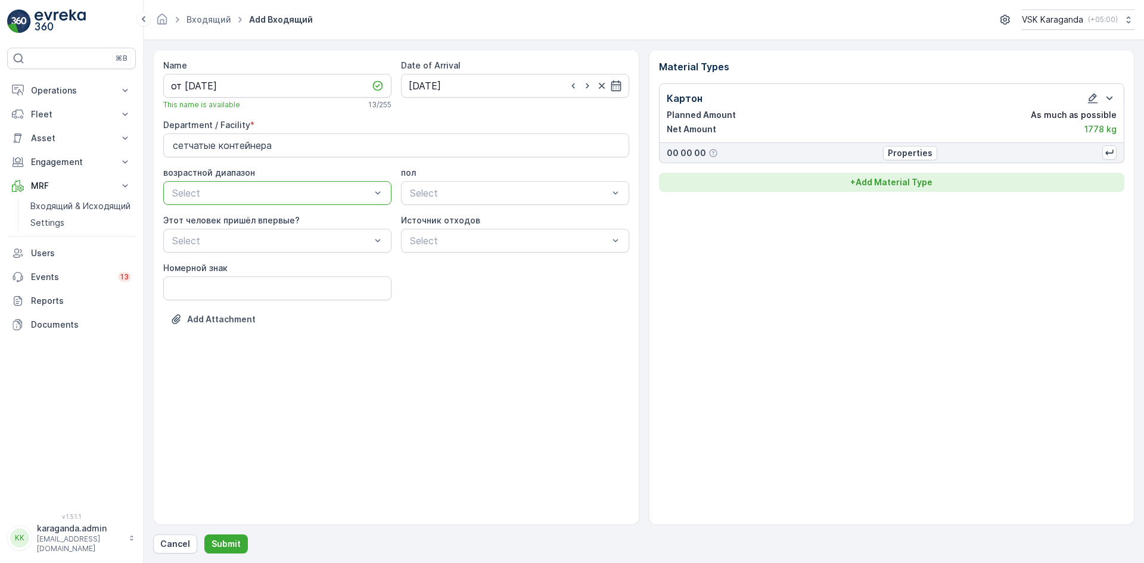
click at [898, 188] on button "+ Add Material Type" at bounding box center [892, 182] width 466 height 19
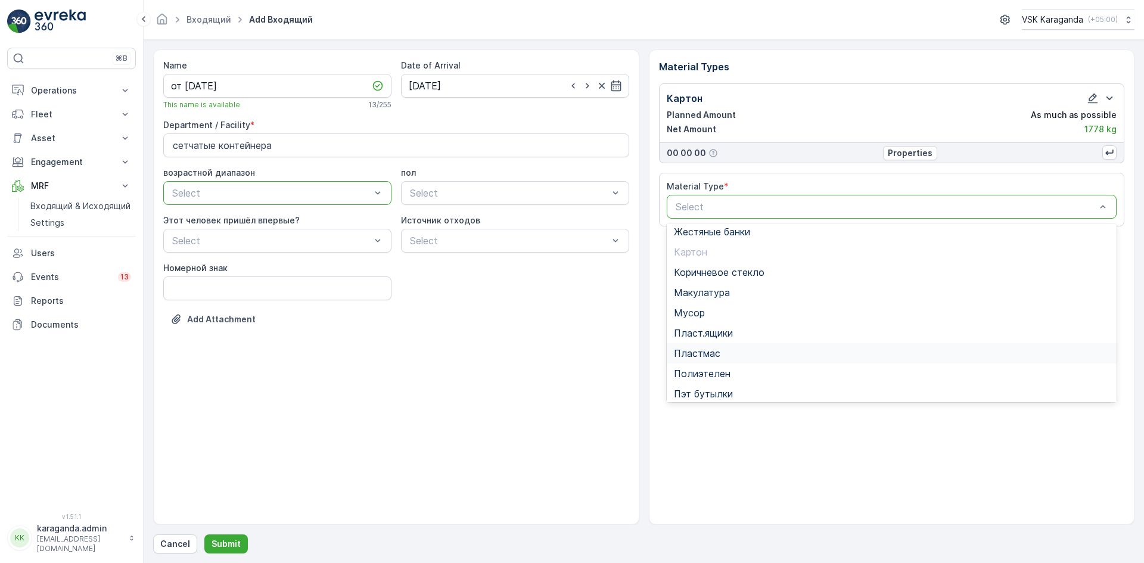
scroll to position [60, 0]
click at [705, 341] on span "Полиэтелен" at bounding box center [702, 338] width 57 height 11
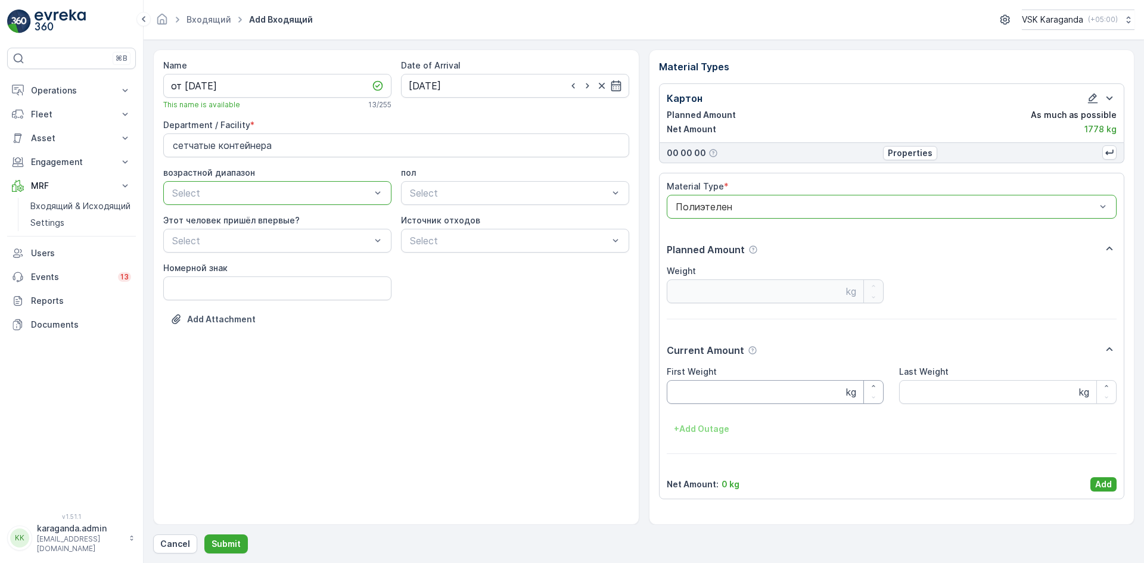
click at [693, 388] on Weight "First Weight" at bounding box center [774, 392] width 217 height 24
type Weight "312"
click at [1093, 491] on div "Material Type * option Полиэтелен, selected. Полиэтелен Planned Amount Weight k…" at bounding box center [892, 336] width 466 height 326
drag, startPoint x: 1109, startPoint y: 481, endPoint x: 1065, endPoint y: 457, distance: 50.1
click at [1110, 481] on p "Add" at bounding box center [1103, 484] width 17 height 12
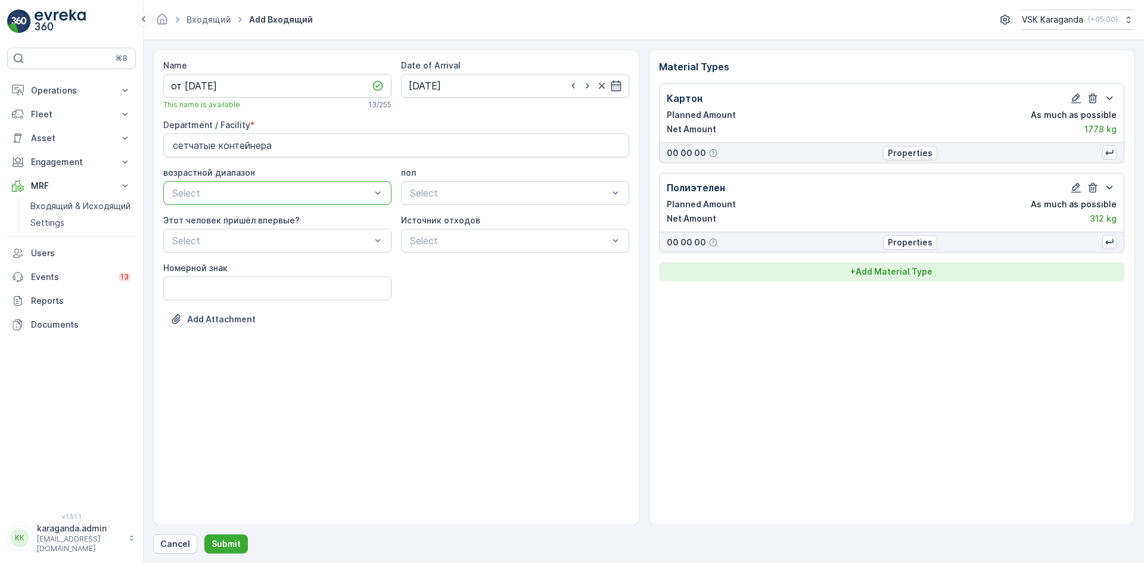
click at [874, 273] on p "+ Add Material Type" at bounding box center [891, 272] width 82 height 12
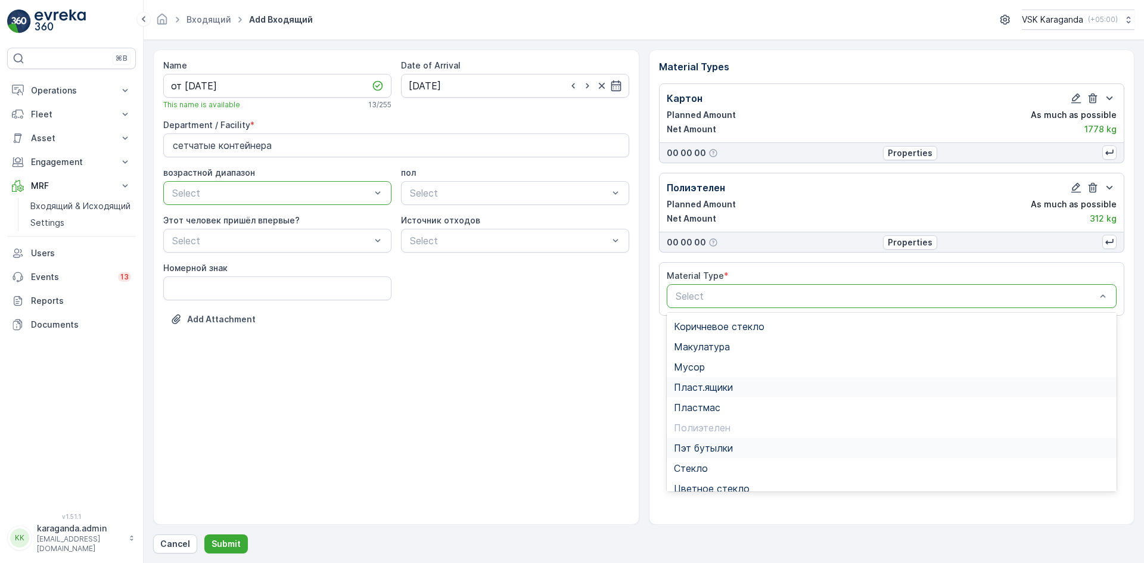
click at [704, 443] on span "Пэт бутылки" at bounding box center [703, 448] width 59 height 11
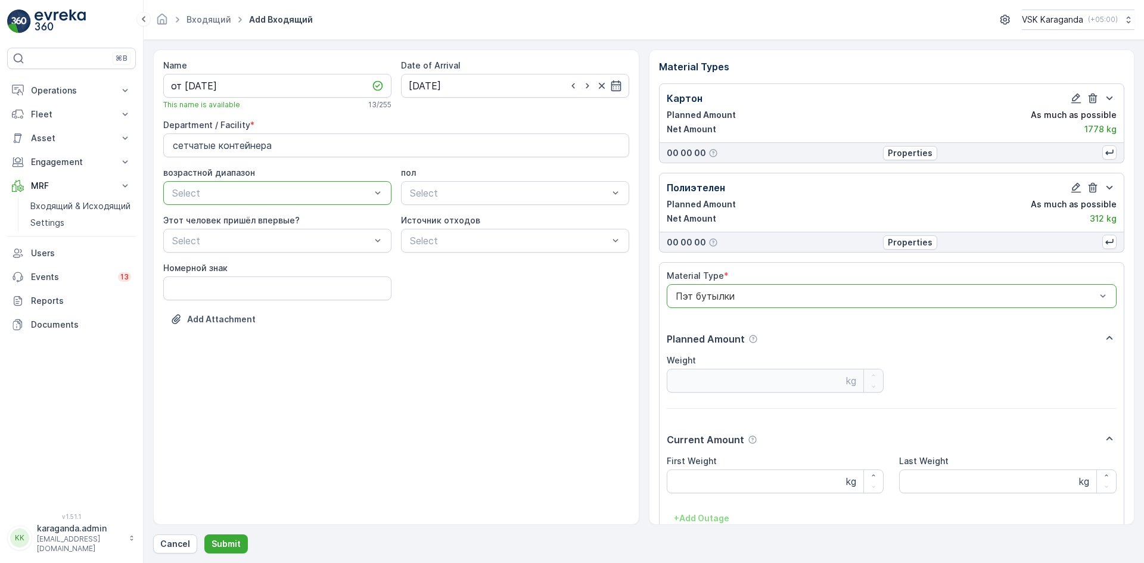
scroll to position [74, 0]
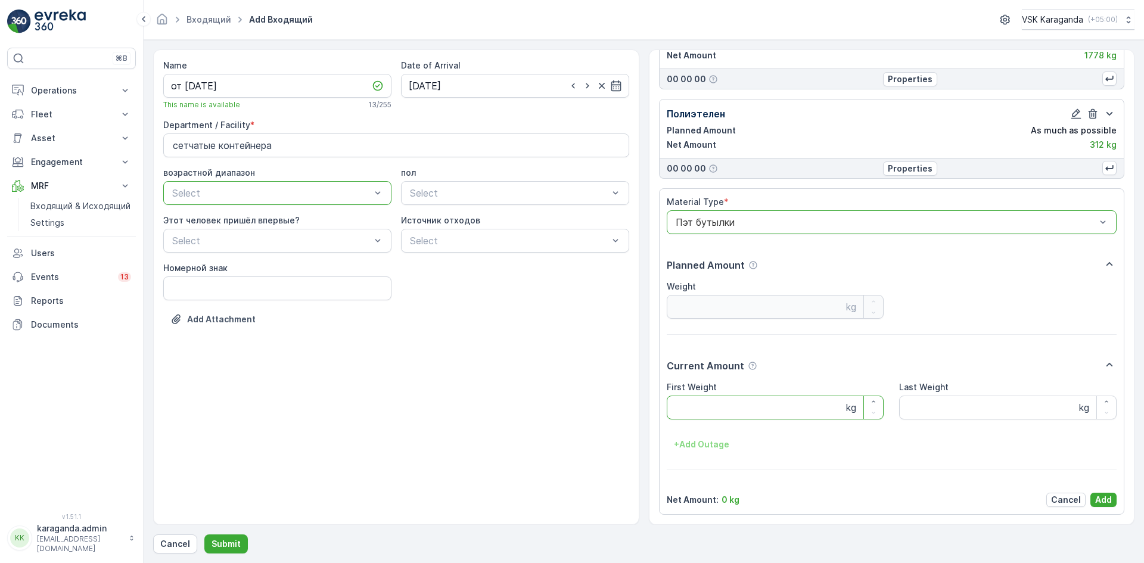
click at [707, 416] on Weight "First Weight" at bounding box center [774, 407] width 217 height 24
type Weight "354"
click at [1095, 500] on p "Add" at bounding box center [1103, 500] width 17 height 12
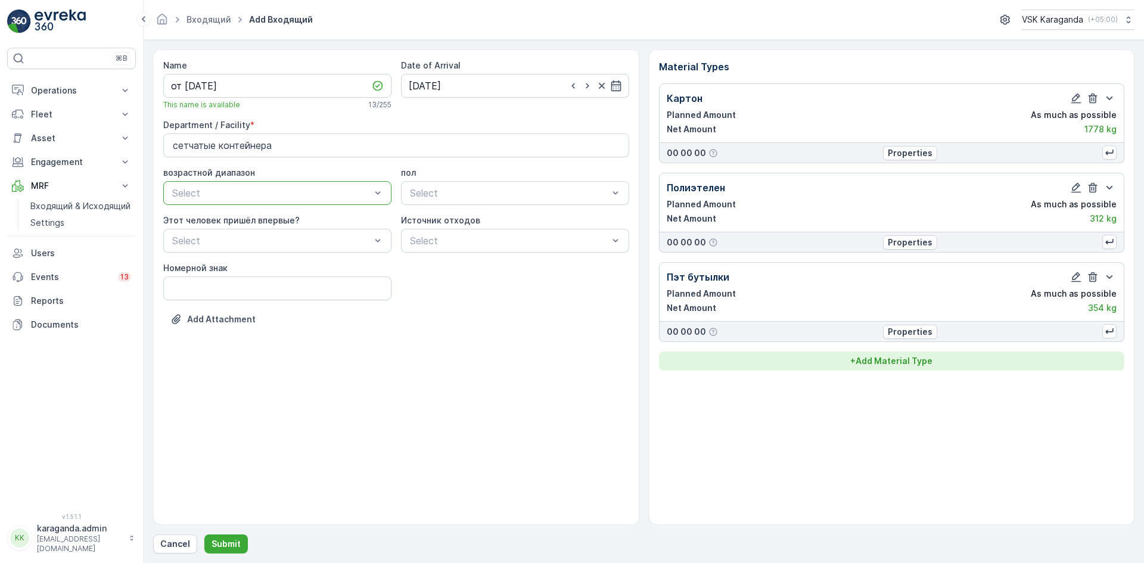
click at [890, 363] on p "+ Add Material Type" at bounding box center [891, 361] width 82 height 12
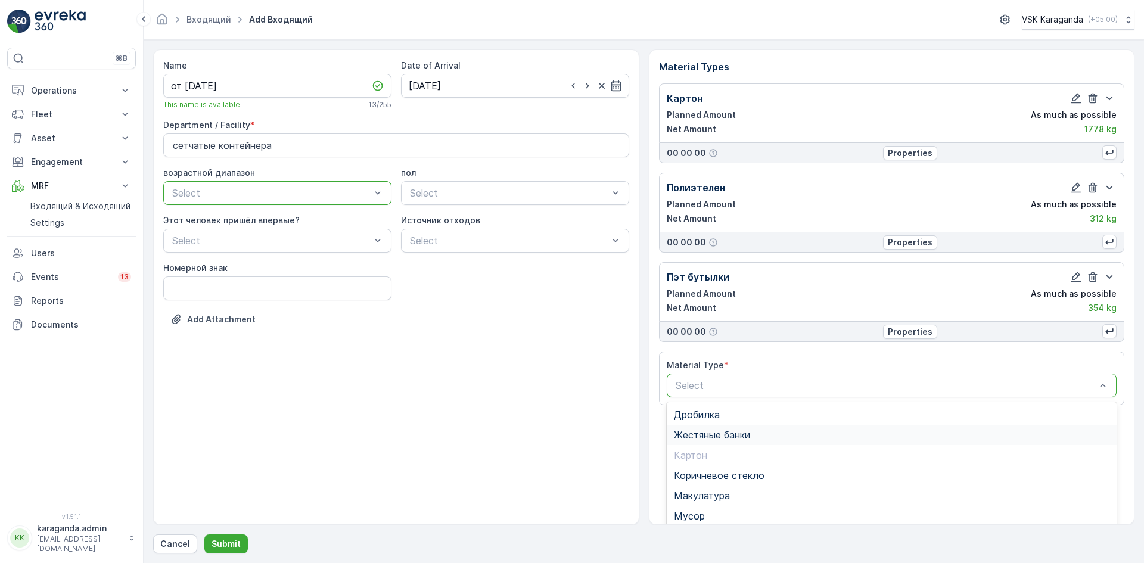
click at [741, 441] on div "Жестяные банки" at bounding box center [891, 435] width 450 height 20
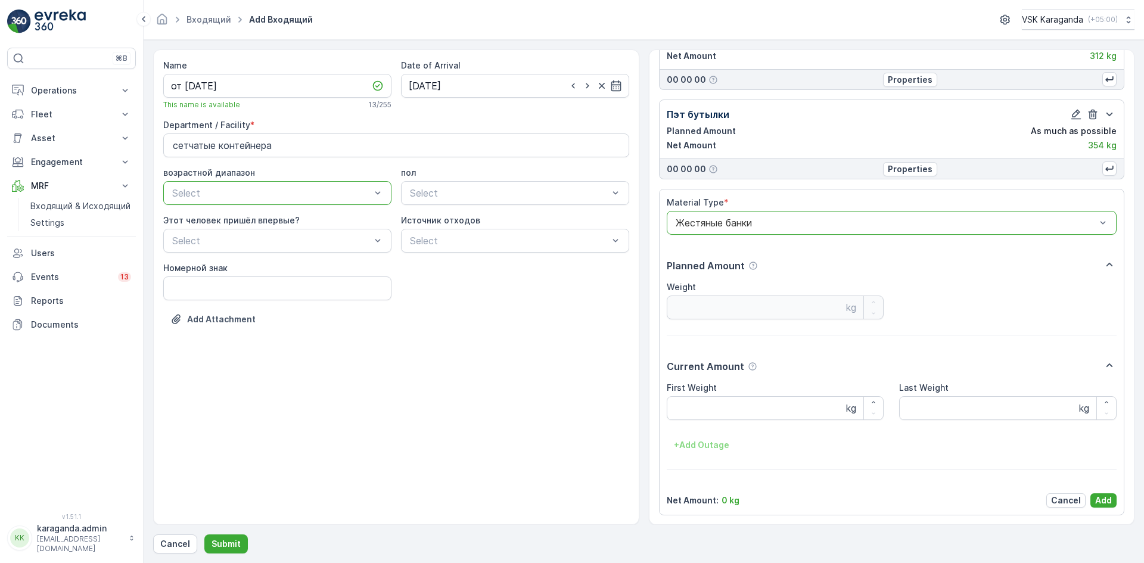
scroll to position [163, 0]
click at [706, 421] on div "First Weight kg Last Weight kg + Add Outage" at bounding box center [891, 417] width 450 height 73
click at [691, 388] on label "First Weight" at bounding box center [691, 387] width 50 height 10
click at [691, 395] on Weight "First Weight" at bounding box center [774, 407] width 217 height 24
click at [759, 225] on div at bounding box center [885, 222] width 423 height 11
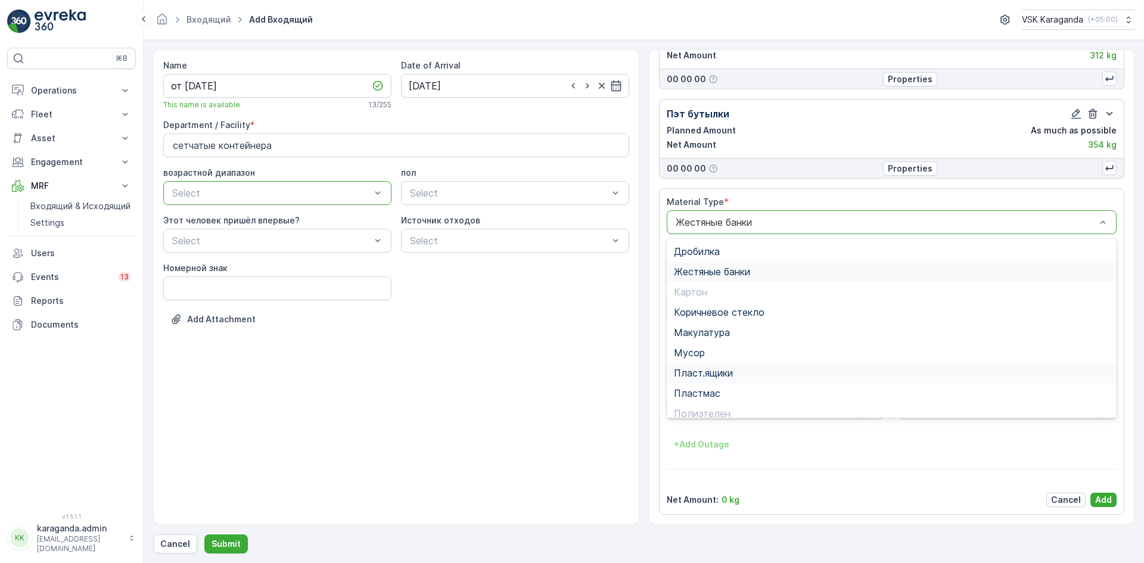
click at [714, 373] on span "Пласт.ящики" at bounding box center [703, 372] width 59 height 11
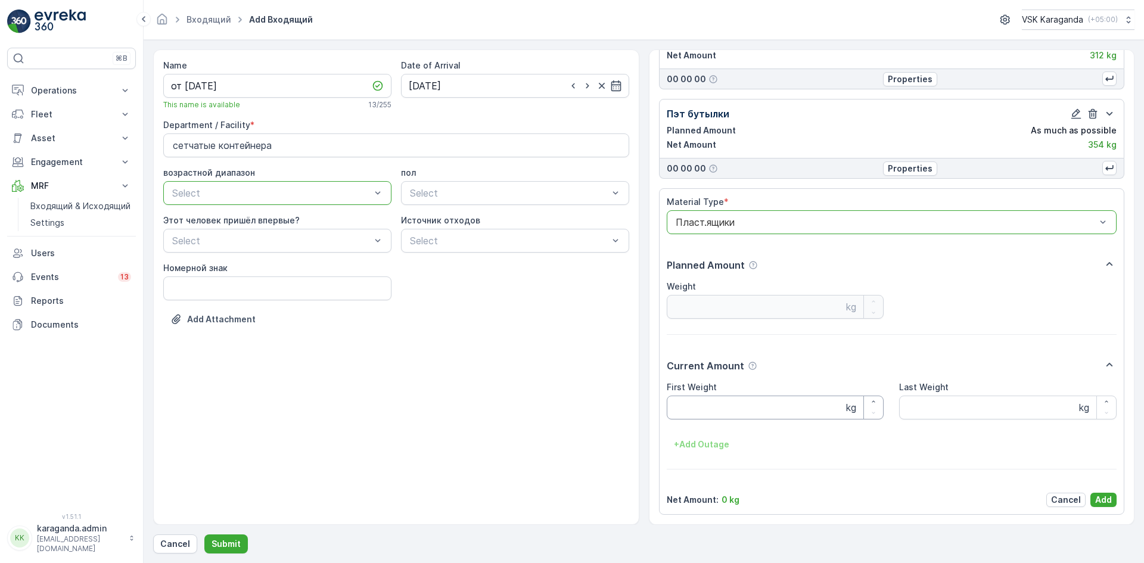
click at [711, 404] on Weight "First Weight" at bounding box center [774, 407] width 217 height 24
type Weight "100"
click at [1096, 494] on p "Add" at bounding box center [1103, 500] width 17 height 12
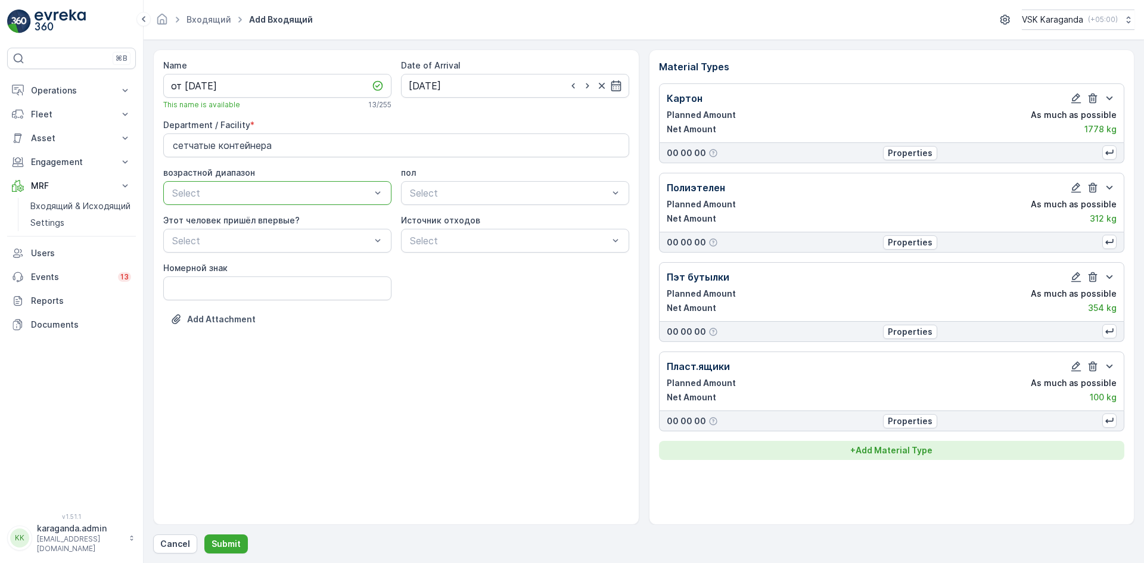
click at [914, 447] on p "+ Add Material Type" at bounding box center [891, 450] width 82 height 12
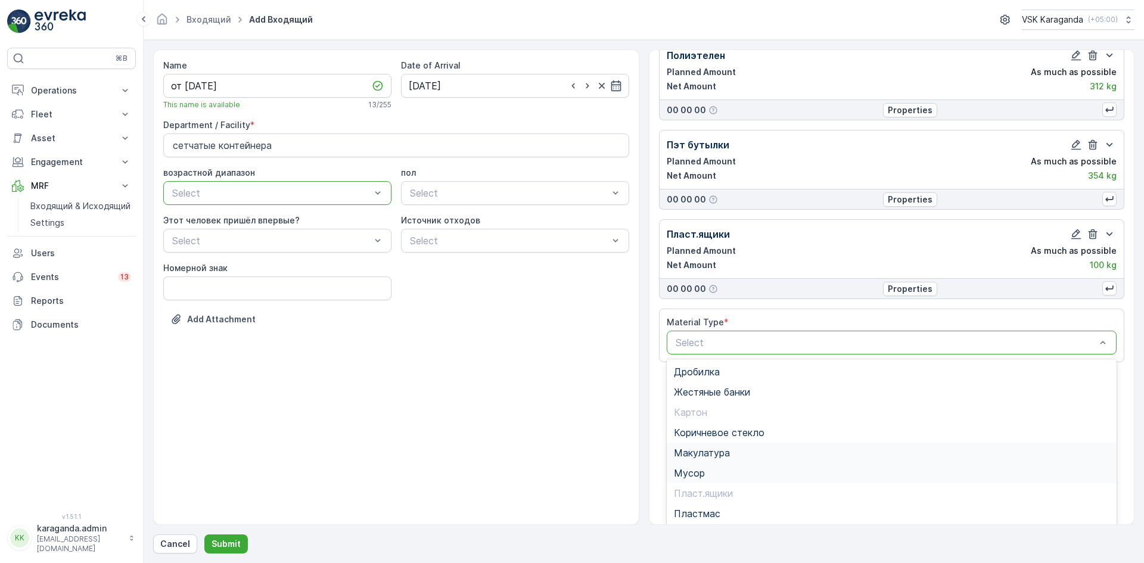
scroll to position [146, 0]
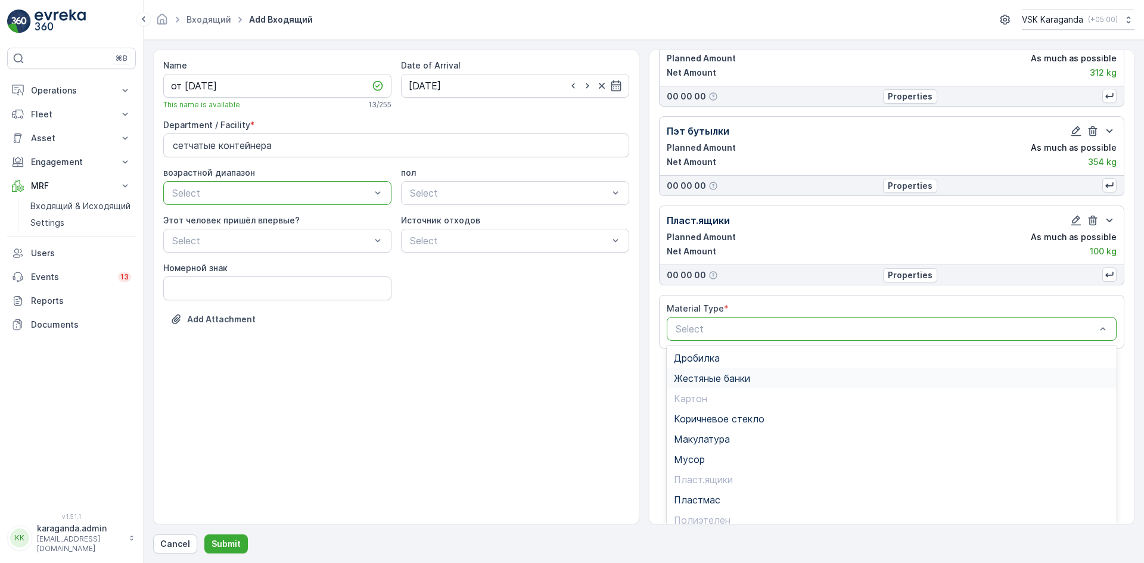
click at [716, 385] on div "Жестяные банки" at bounding box center [891, 378] width 450 height 20
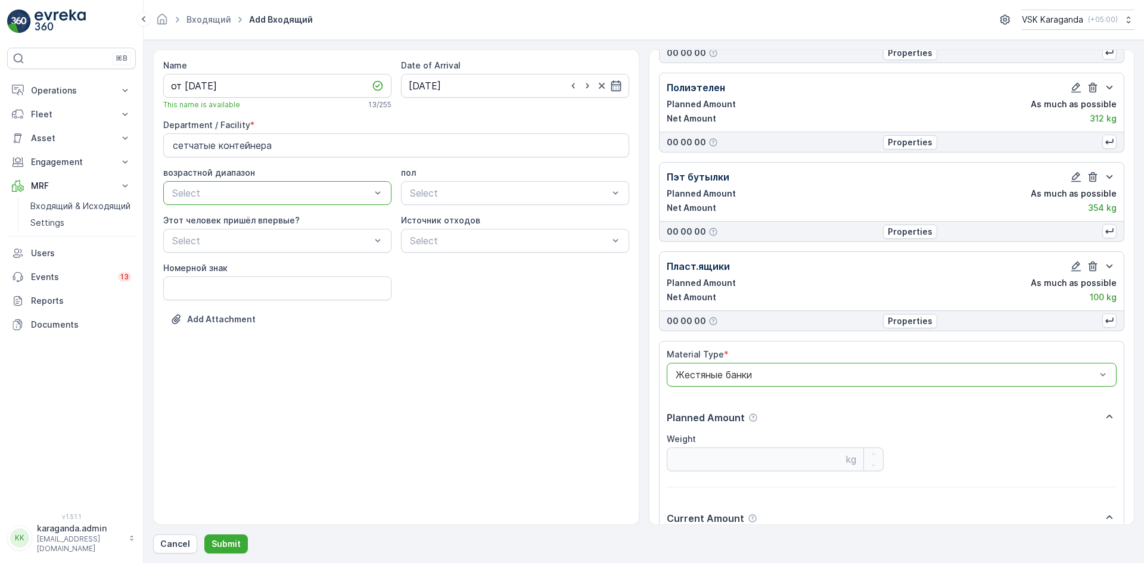
scroll to position [253, 0]
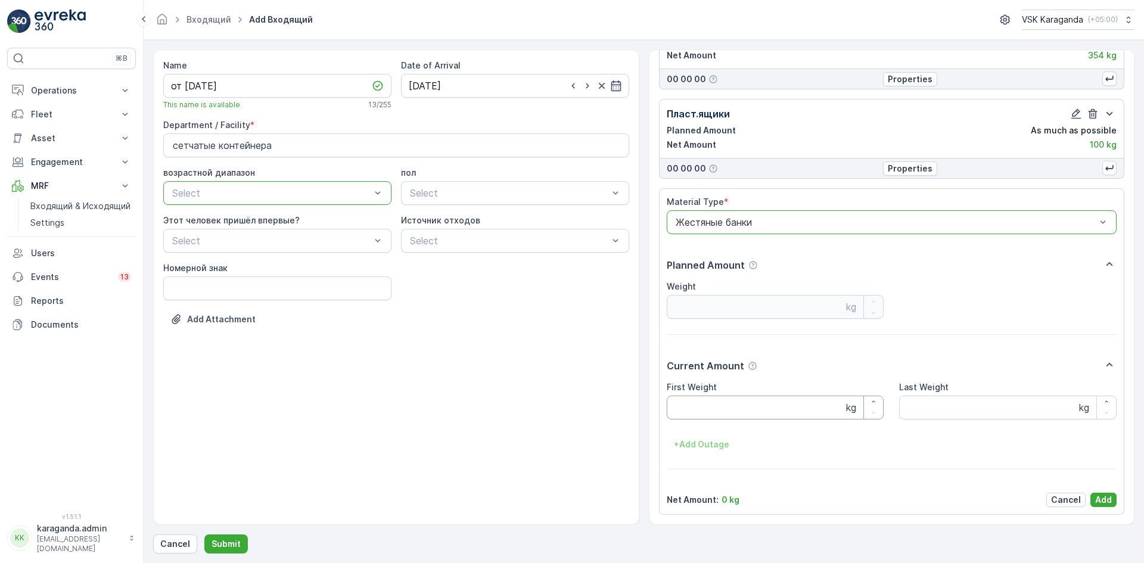
click at [700, 407] on Weight "First Weight" at bounding box center [774, 407] width 217 height 24
type Weight "18"
click at [1102, 497] on p "Add" at bounding box center [1103, 500] width 17 height 12
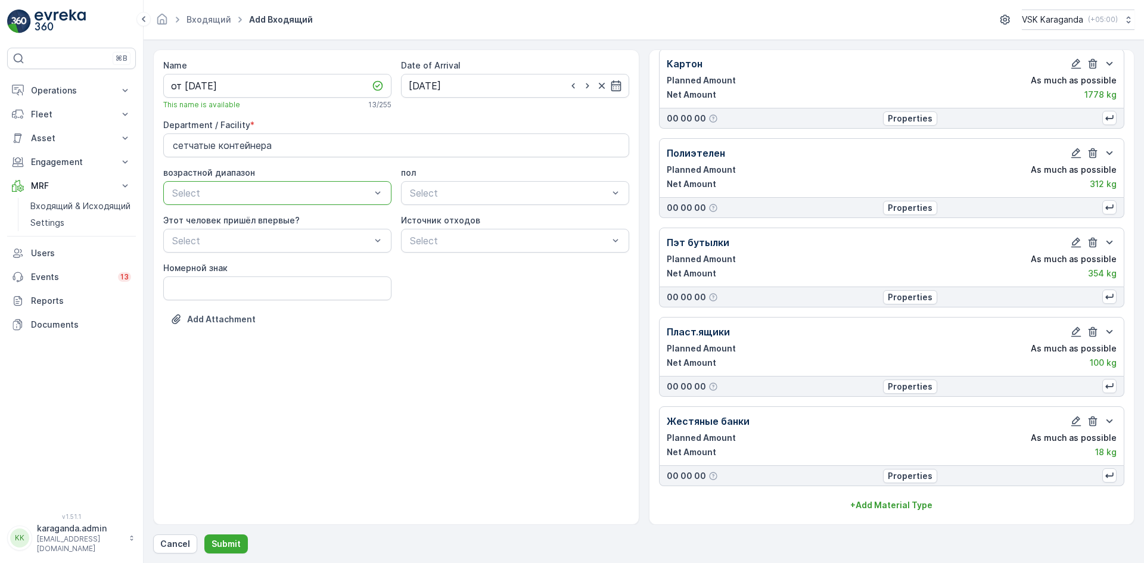
scroll to position [35, 0]
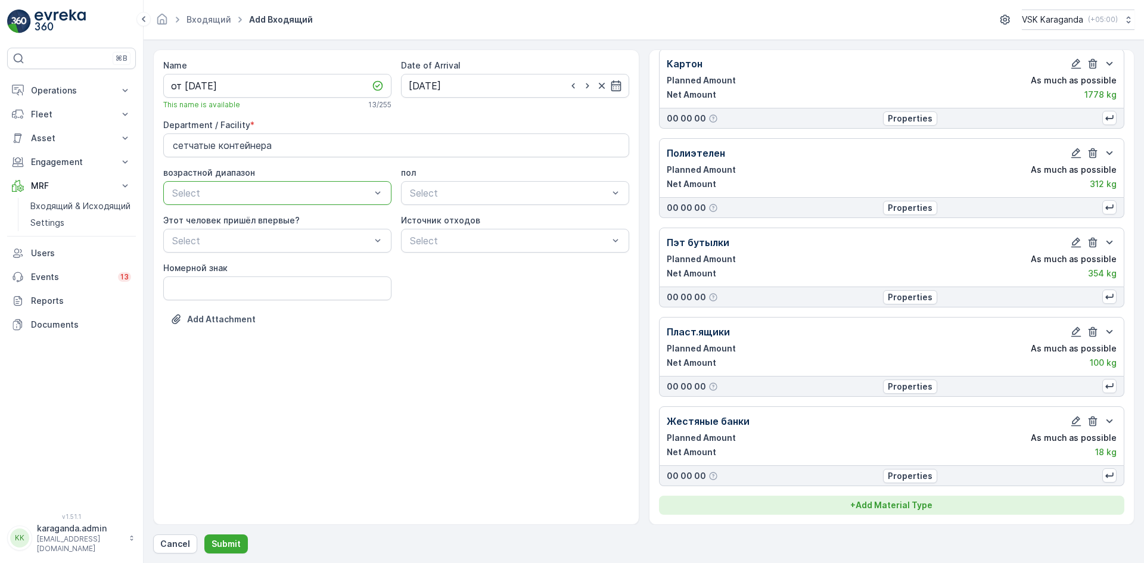
click at [924, 500] on p "+ Add Material Type" at bounding box center [891, 505] width 82 height 12
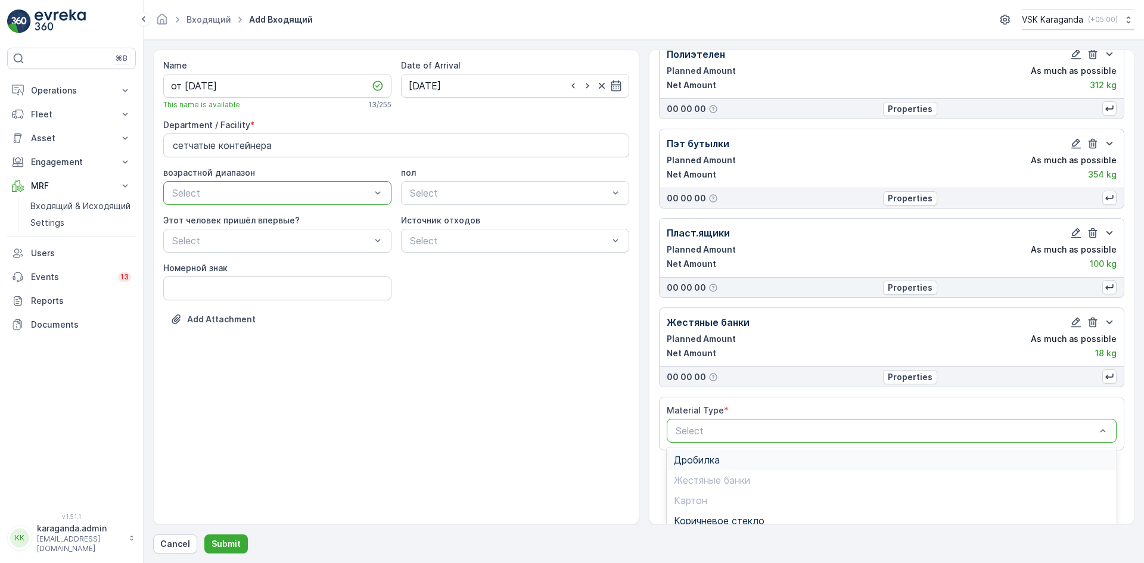
scroll to position [235, 0]
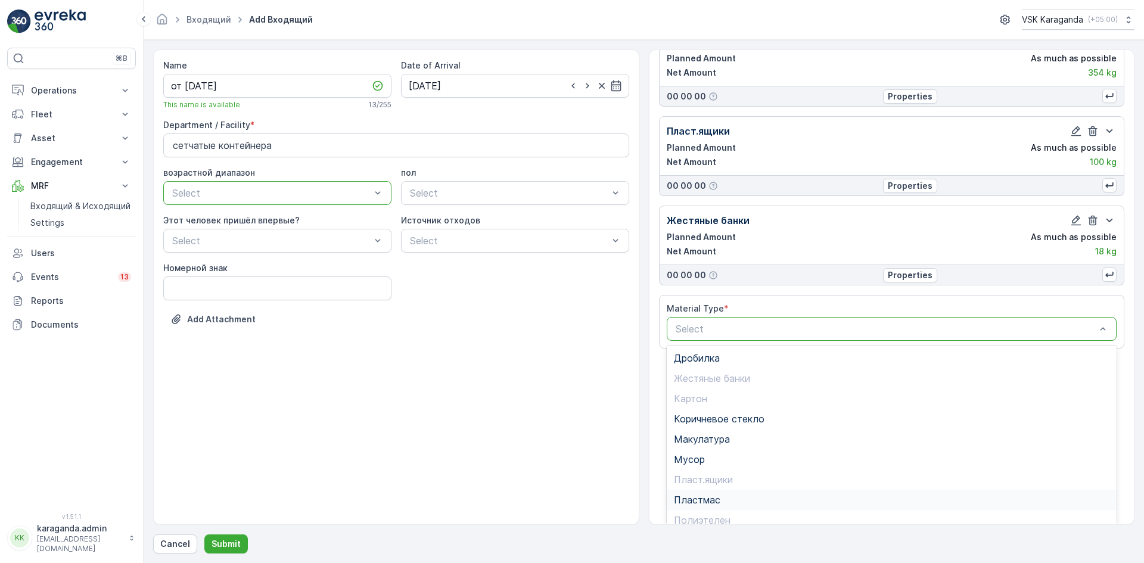
click at [693, 504] on span "Пластмас" at bounding box center [697, 499] width 46 height 11
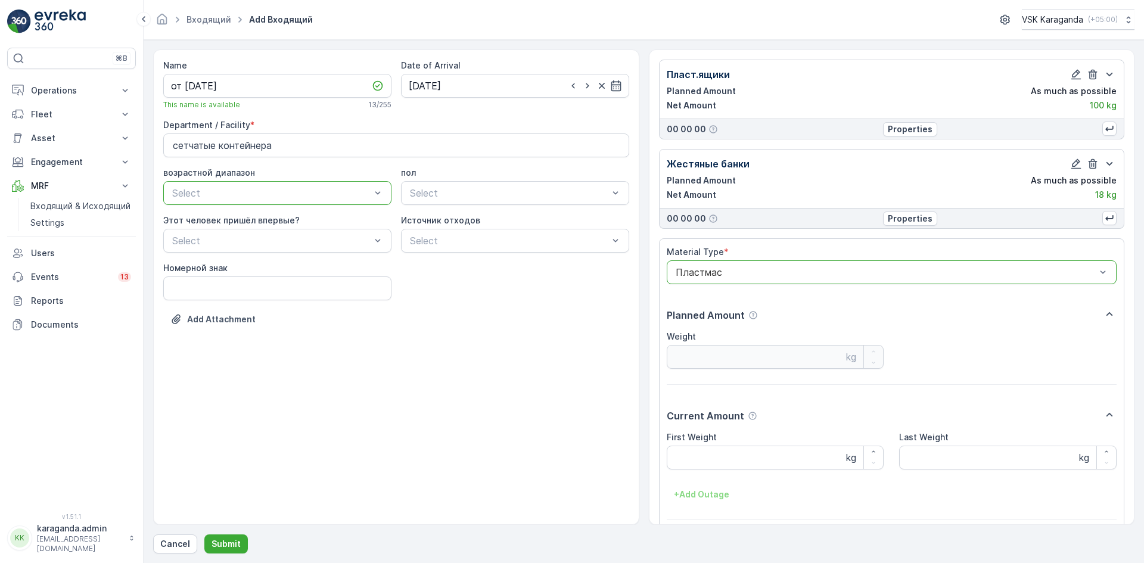
scroll to position [342, 0]
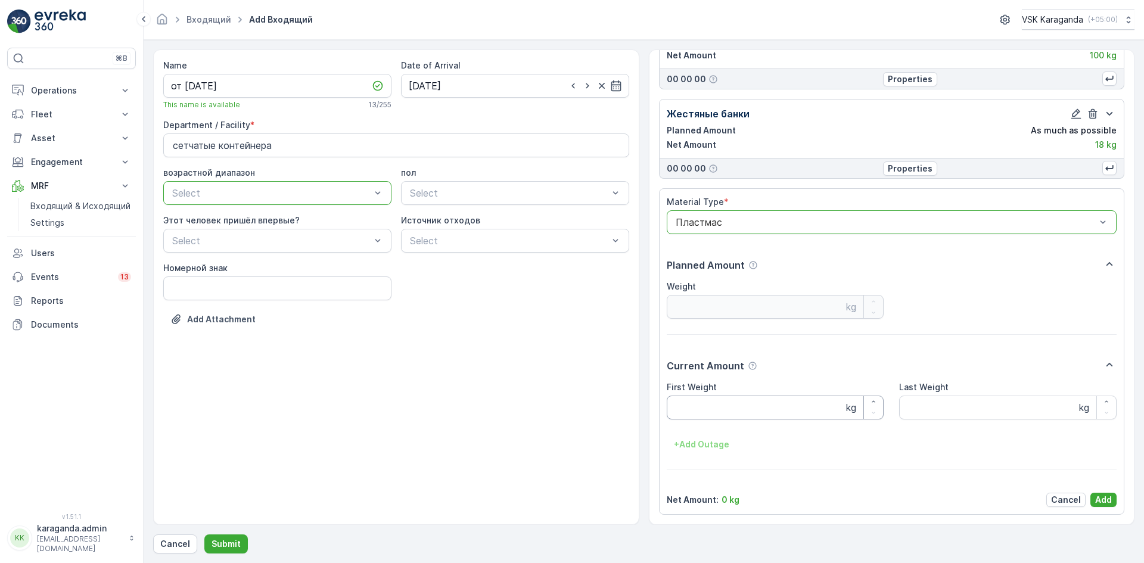
click at [694, 413] on Weight "First Weight" at bounding box center [774, 407] width 217 height 24
type Weight "53.9"
click at [1091, 498] on button "Add" at bounding box center [1103, 500] width 26 height 14
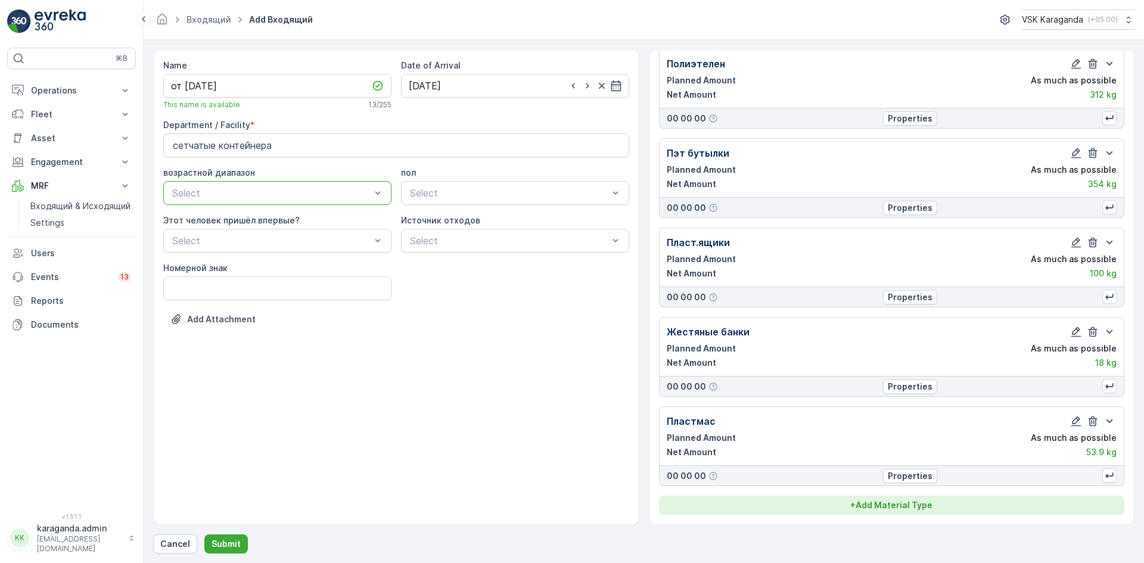
click at [923, 504] on p "+ Add Material Type" at bounding box center [891, 505] width 82 height 12
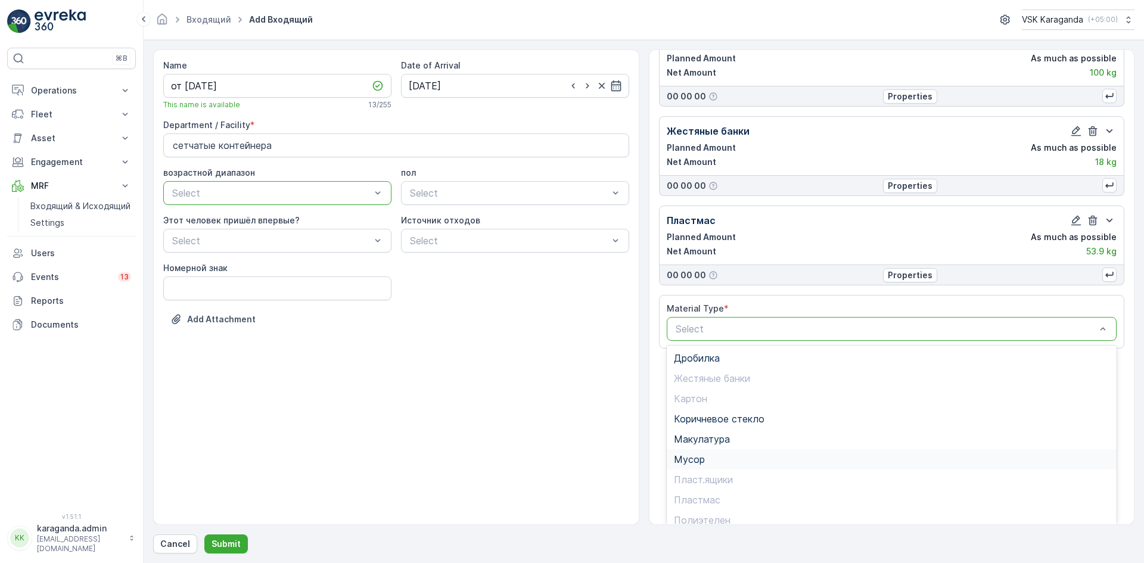
scroll to position [69, 0]
click at [697, 490] on span "Стекло" at bounding box center [691, 491] width 34 height 11
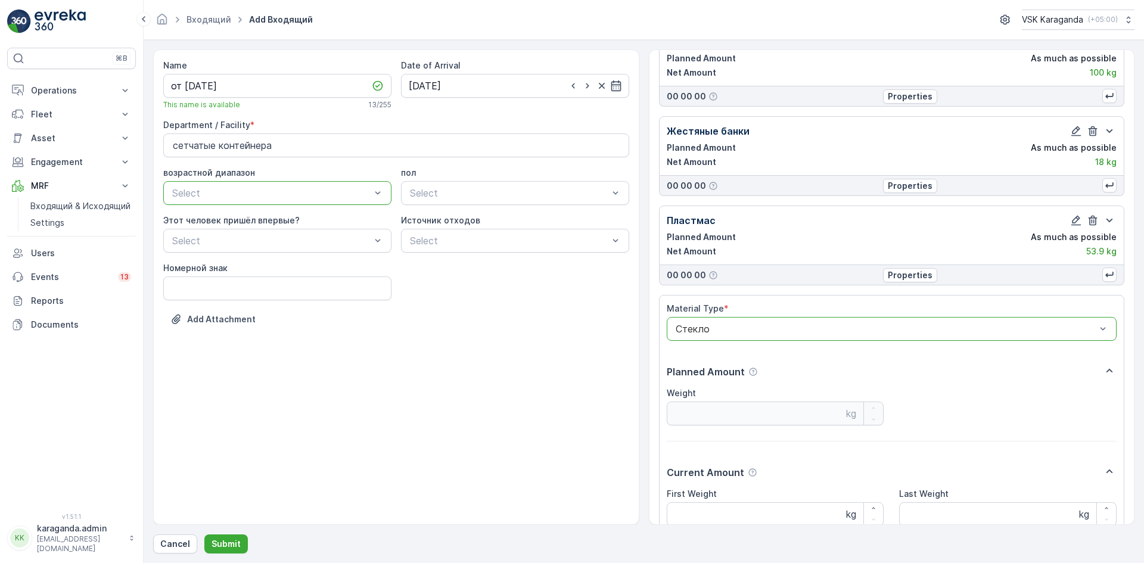
scroll to position [431, 0]
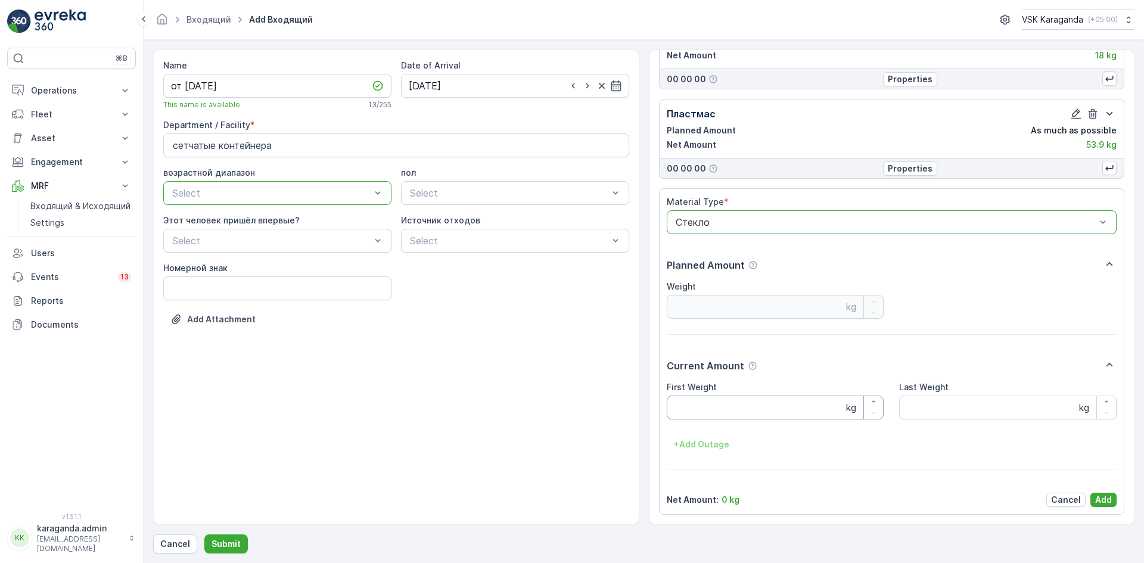
click at [704, 413] on Weight "First Weight" at bounding box center [774, 407] width 217 height 24
type Weight "221"
click at [1095, 501] on p "Add" at bounding box center [1103, 500] width 17 height 12
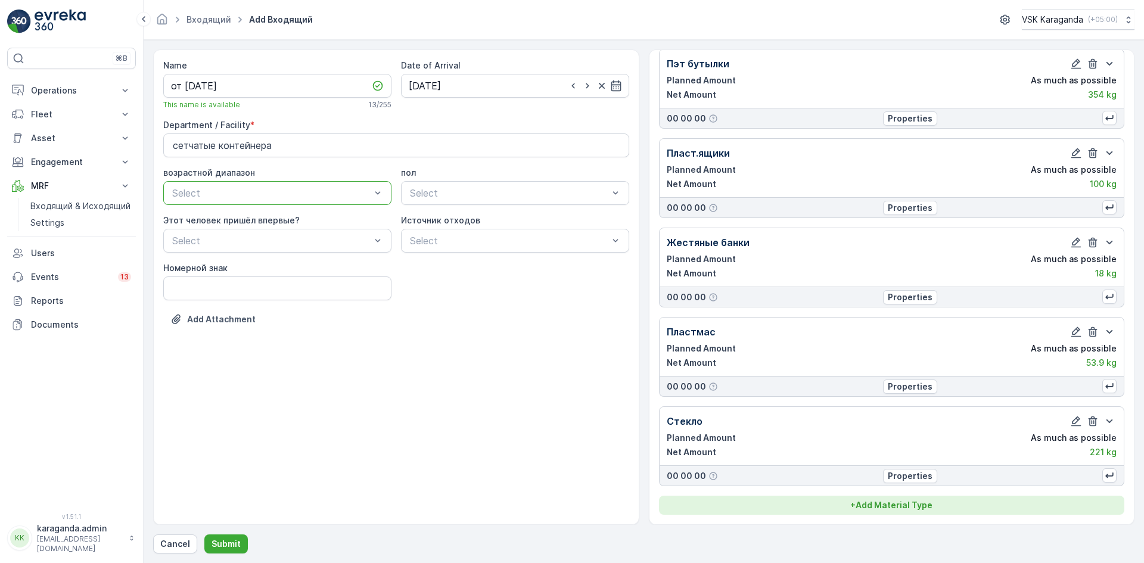
click at [887, 508] on p "+ Add Material Type" at bounding box center [891, 505] width 82 height 12
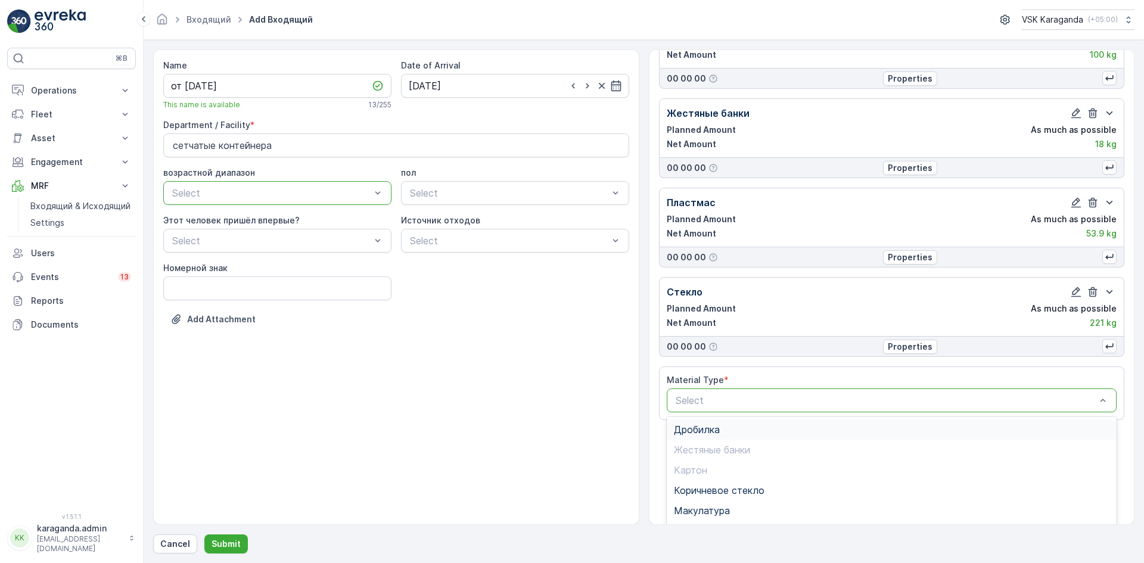
scroll to position [414, 0]
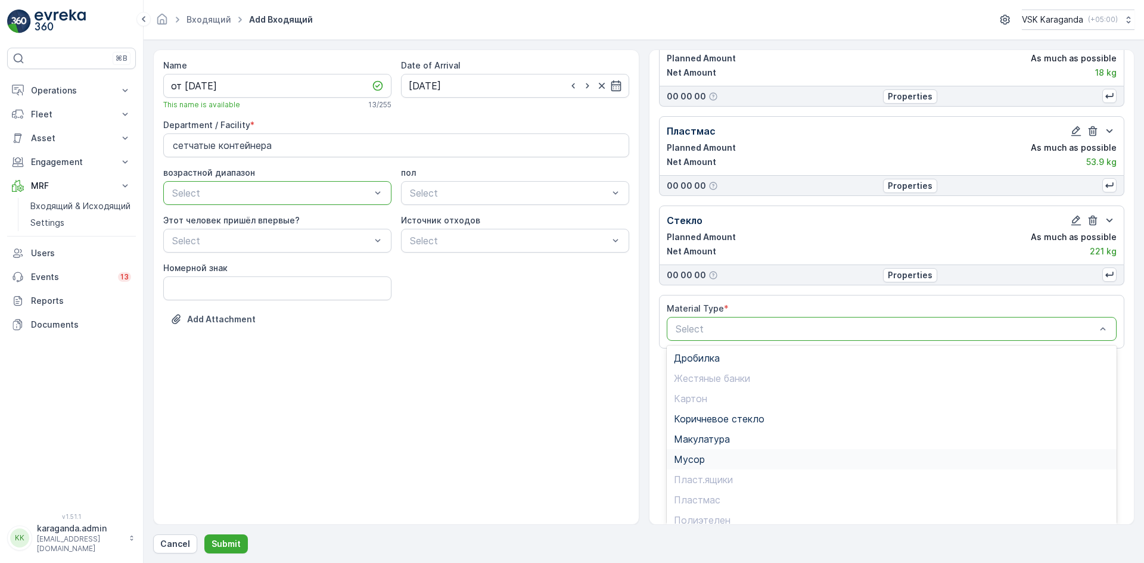
click at [702, 460] on span "Мусор" at bounding box center [689, 459] width 31 height 11
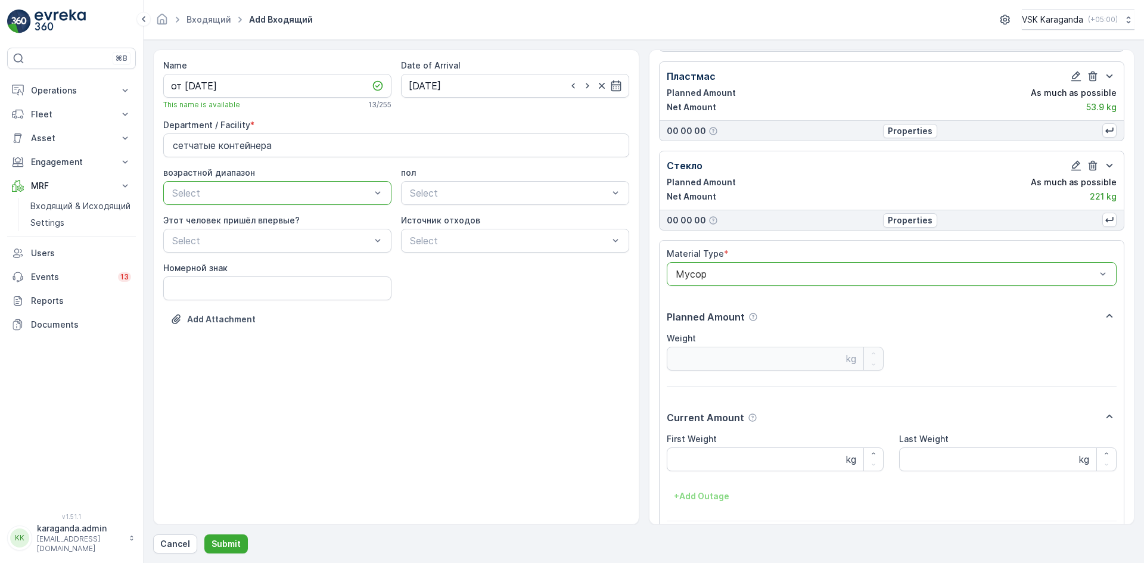
scroll to position [521, 0]
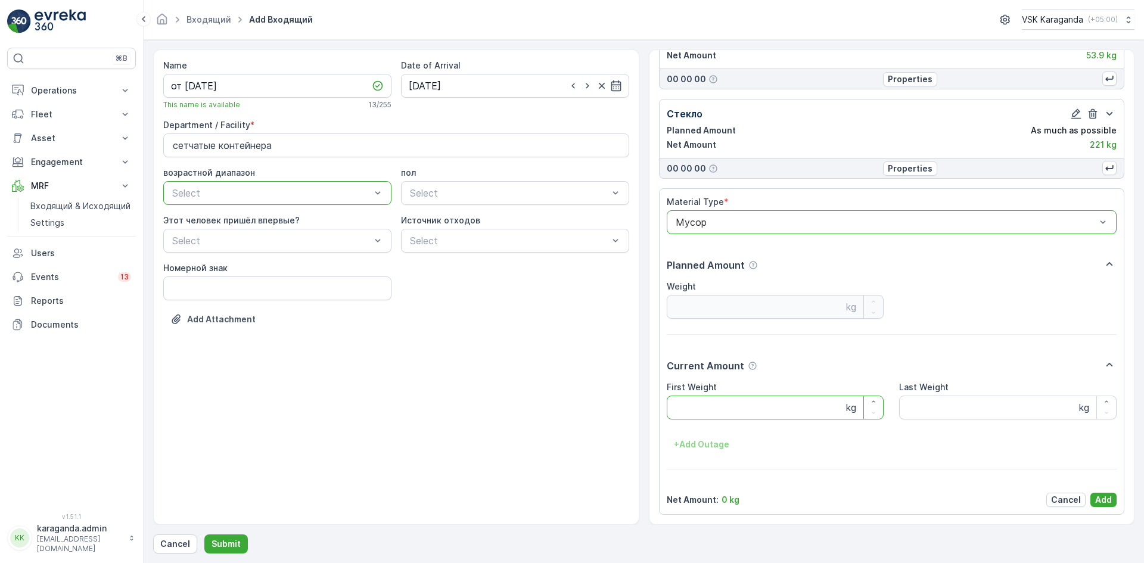
click at [710, 412] on Weight "First Weight" at bounding box center [774, 407] width 217 height 24
type Weight "1136"
click at [1104, 496] on p "Add" at bounding box center [1103, 500] width 17 height 12
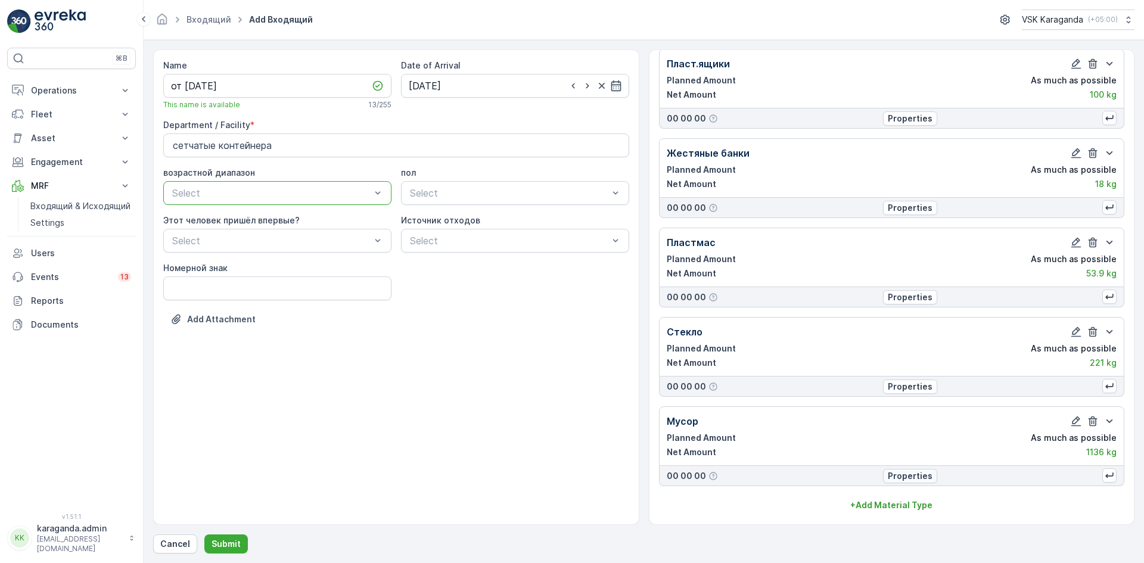
scroll to position [303, 0]
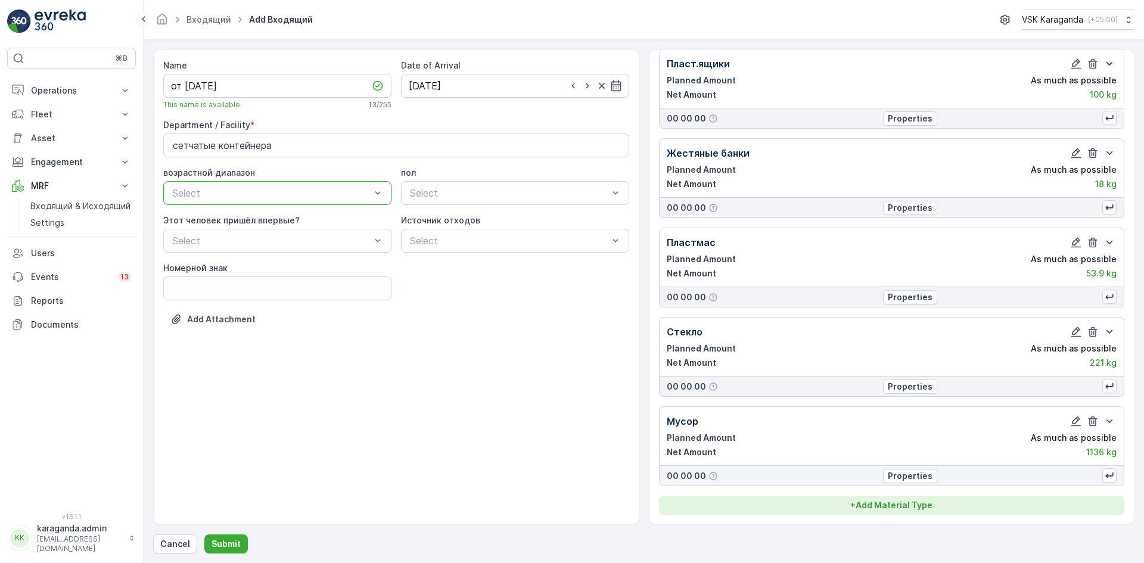
click at [867, 500] on p "+ Add Material Type" at bounding box center [891, 505] width 82 height 12
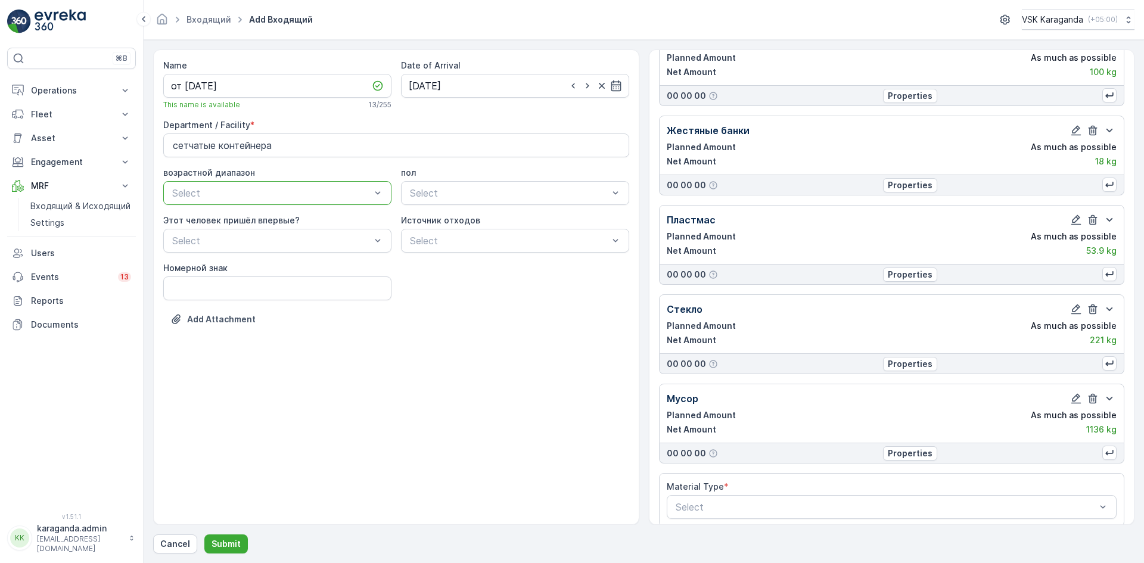
scroll to position [337, 0]
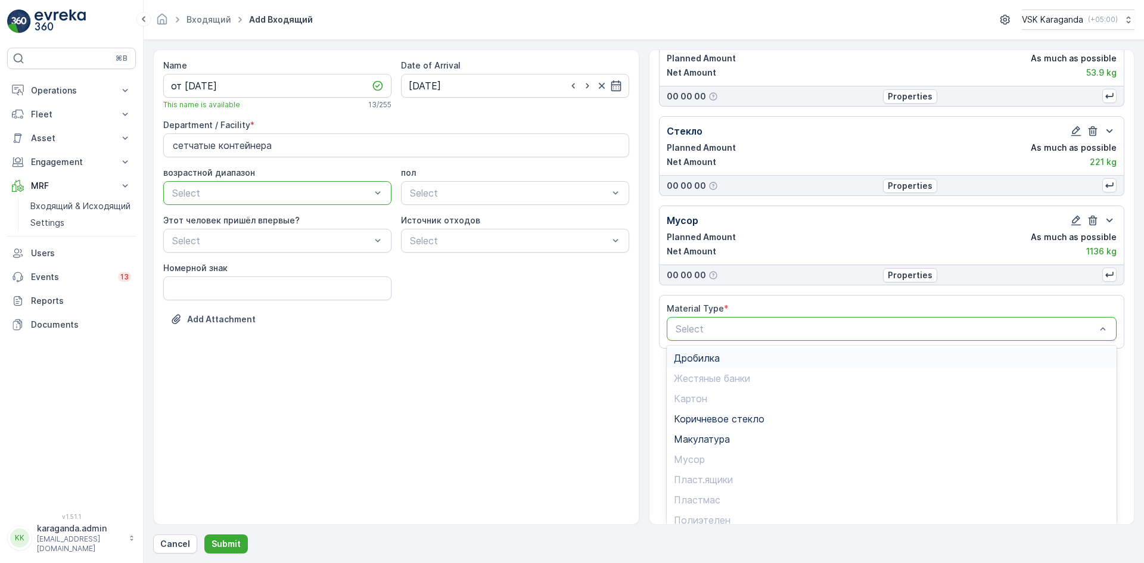
click at [726, 360] on div "Дробилка" at bounding box center [892, 358] width 436 height 11
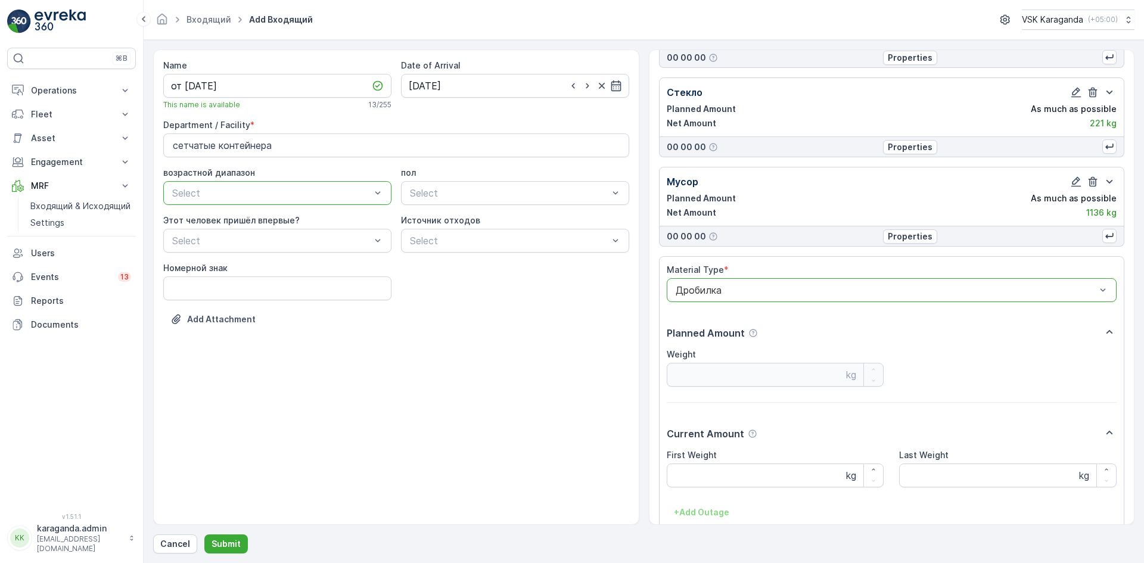
scroll to position [610, 0]
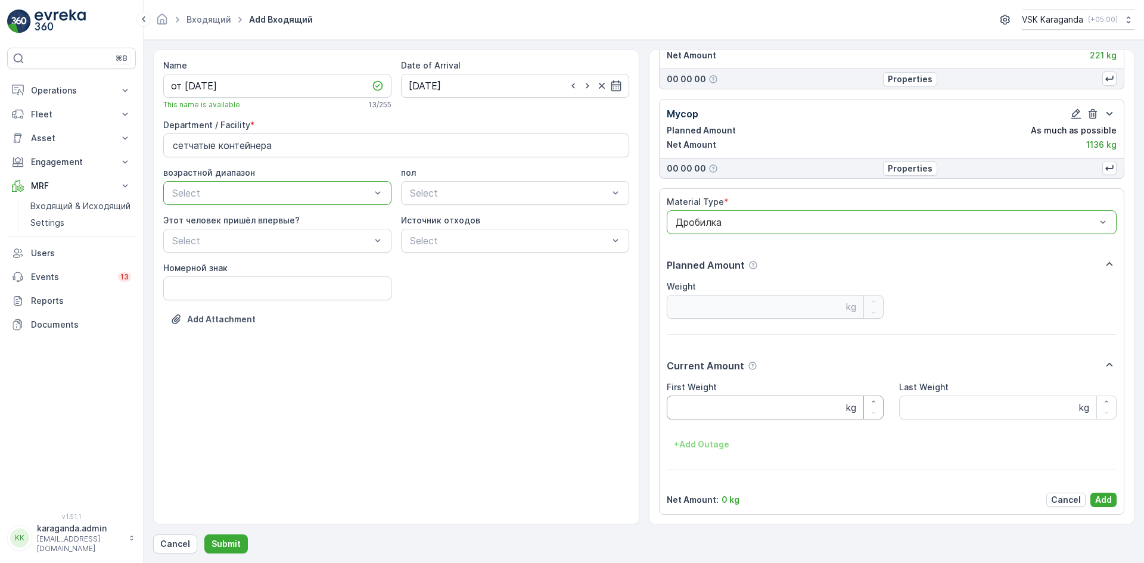
click at [705, 411] on Weight "First Weight" at bounding box center [774, 407] width 217 height 24
type Weight "319"
click at [1104, 501] on p "Add" at bounding box center [1103, 500] width 17 height 12
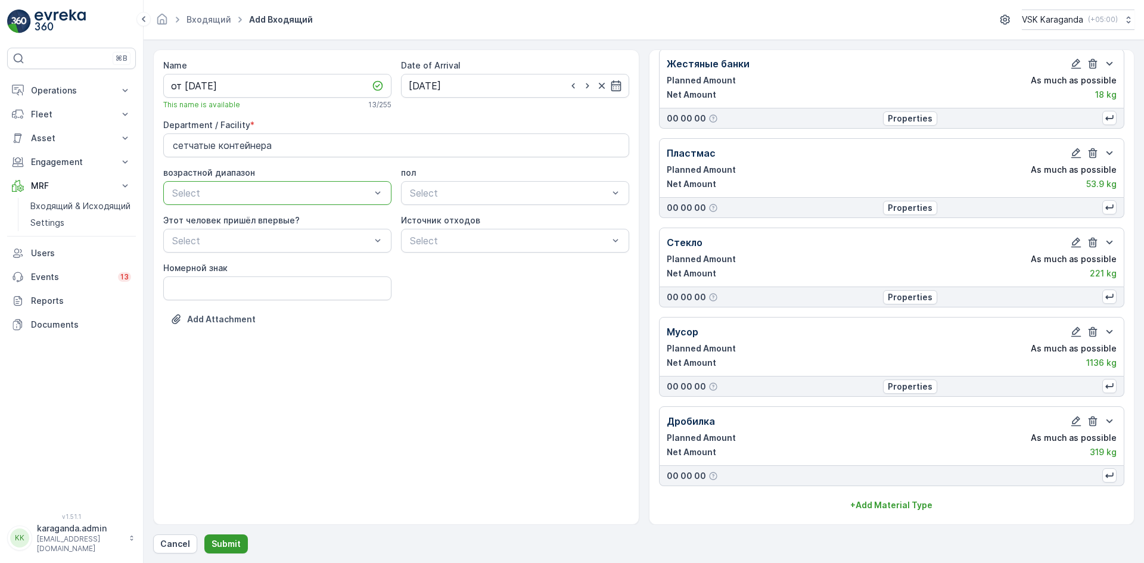
click at [233, 543] on p "Submit" at bounding box center [225, 544] width 29 height 12
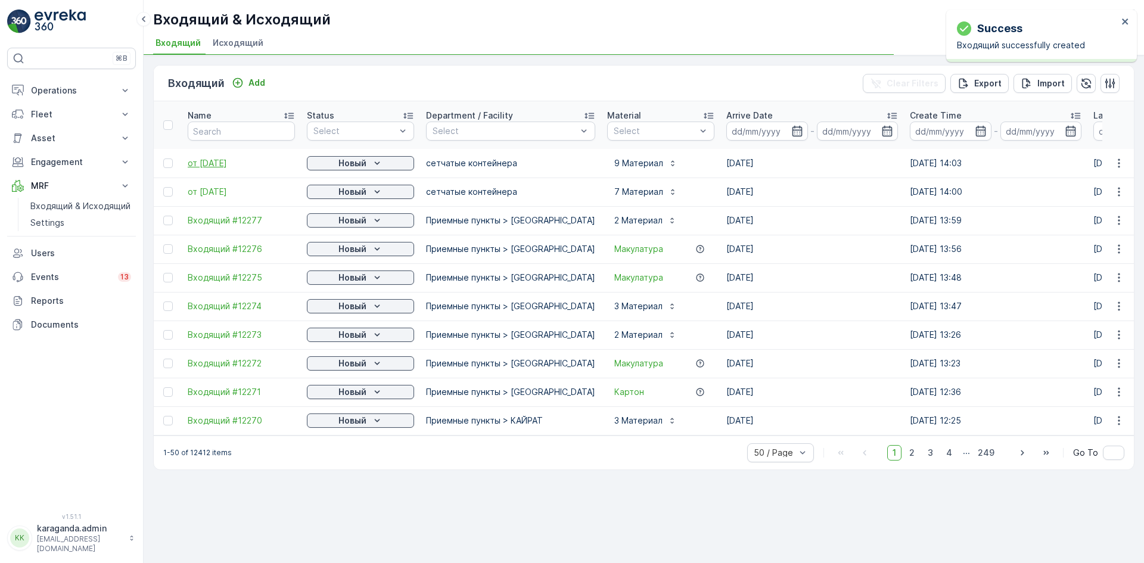
click at [202, 164] on span "от [DATE]" at bounding box center [241, 163] width 107 height 12
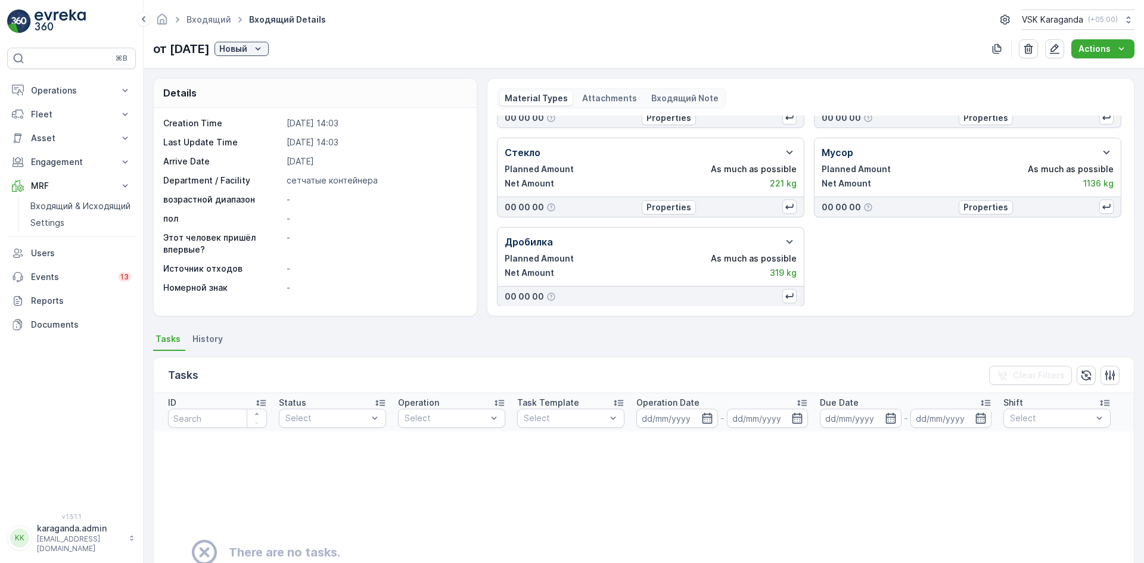
scroll to position [247, 0]
click at [247, 51] on p "Новый" at bounding box center [233, 49] width 28 height 12
click at [261, 79] on span "подтвердить" at bounding box center [274, 83] width 55 height 12
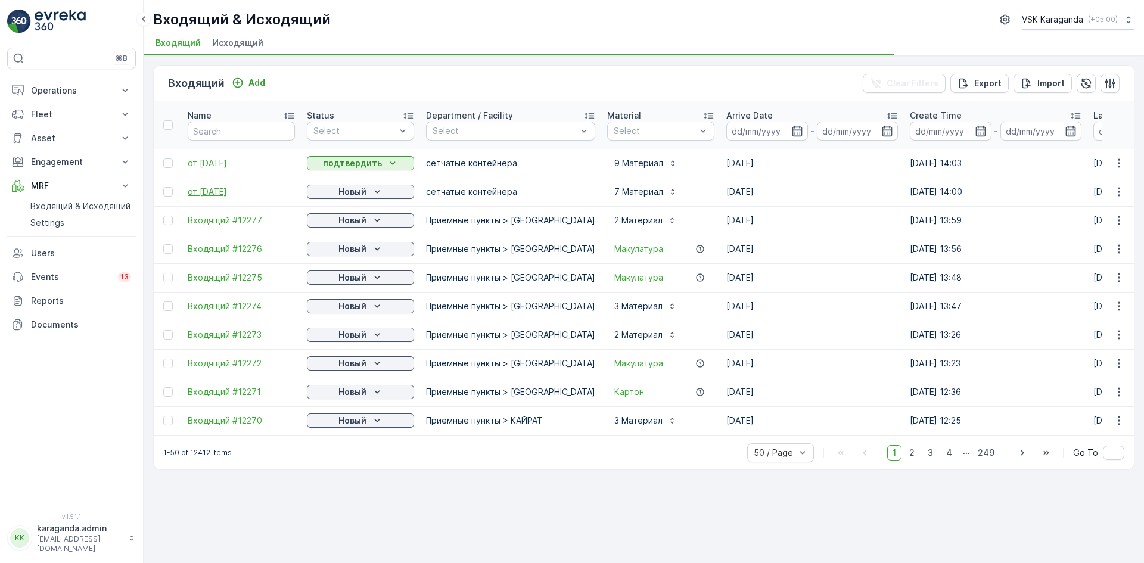
click at [228, 195] on span "от [DATE]" at bounding box center [241, 192] width 107 height 12
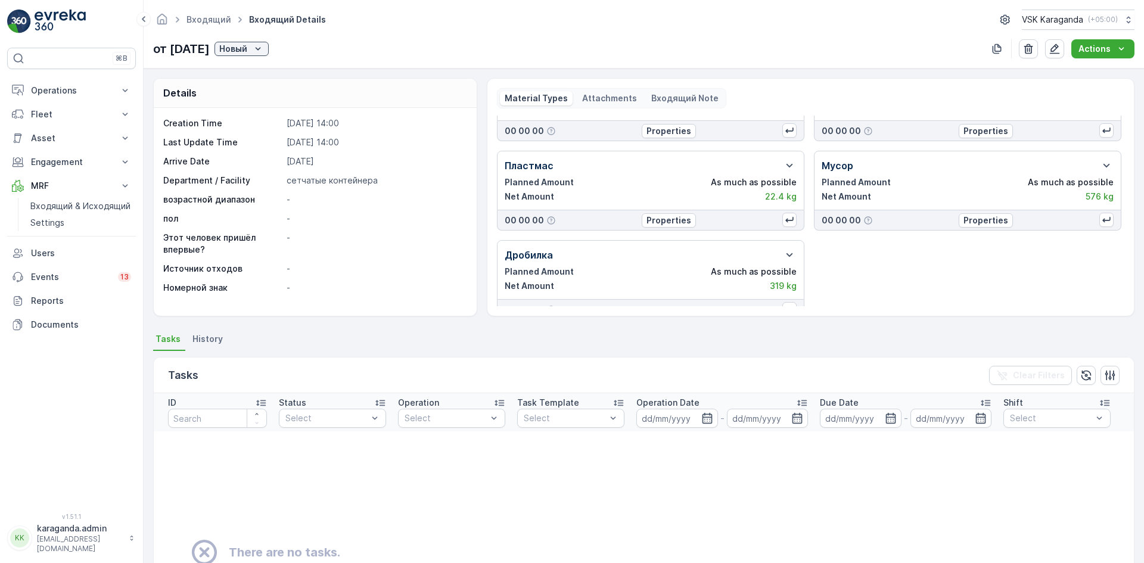
scroll to position [157, 0]
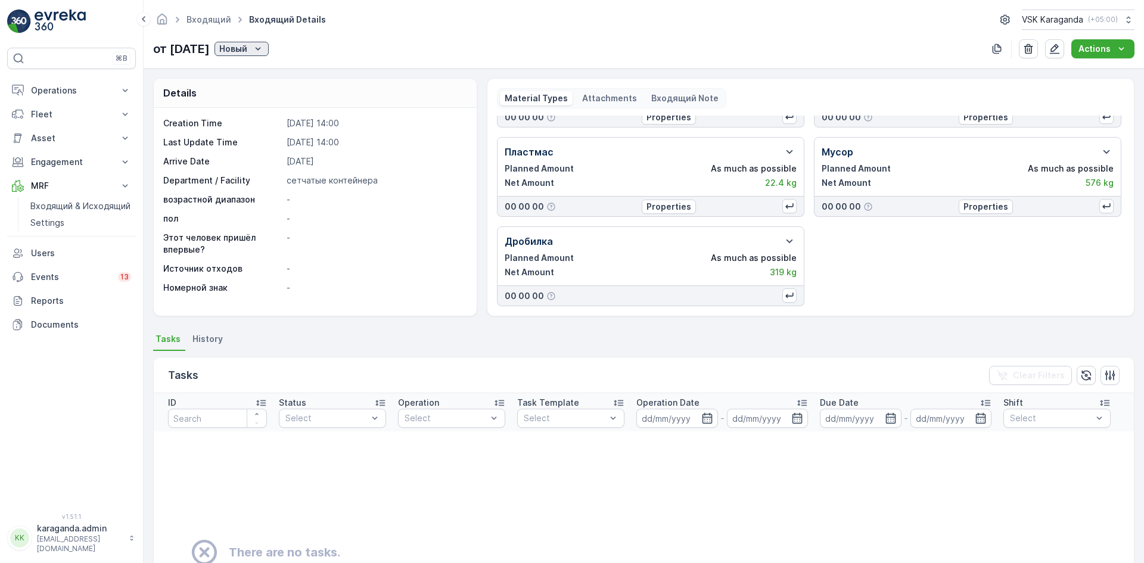
click at [264, 46] on icon "Новый" at bounding box center [258, 49] width 12 height 12
click at [278, 82] on span "подтвердить" at bounding box center [273, 83] width 55 height 12
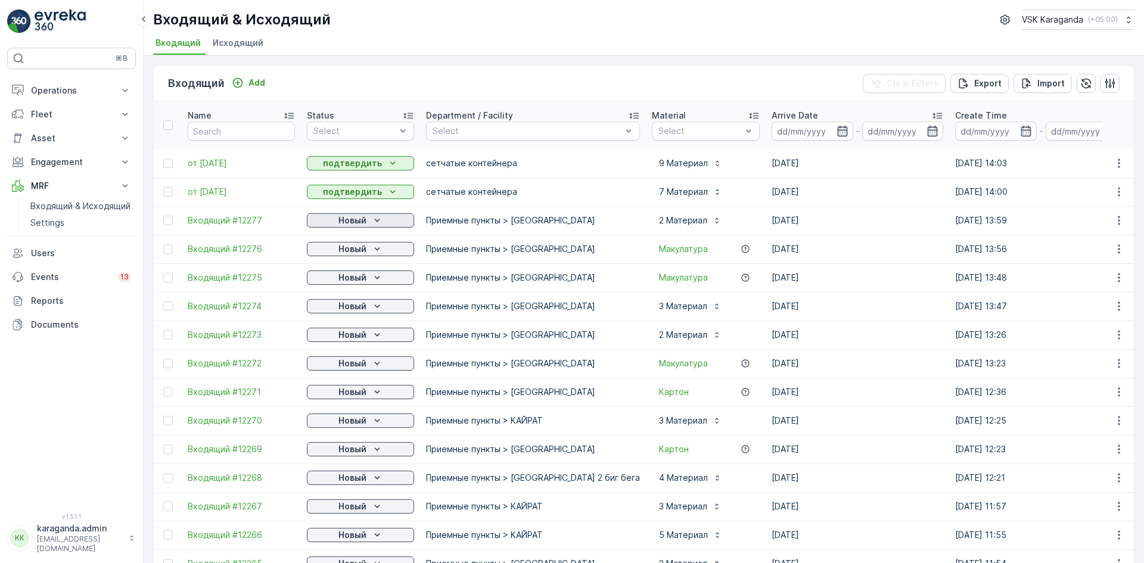
click at [354, 219] on p "Новый" at bounding box center [352, 220] width 28 height 12
click at [345, 258] on span "подтвердить" at bounding box center [341, 255] width 55 height 12
click at [360, 249] on p "Новый" at bounding box center [352, 249] width 28 height 12
drag, startPoint x: 360, startPoint y: 251, endPoint x: 352, endPoint y: 281, distance: 30.9
click at [354, 280] on span "подтвердить" at bounding box center [341, 284] width 55 height 12
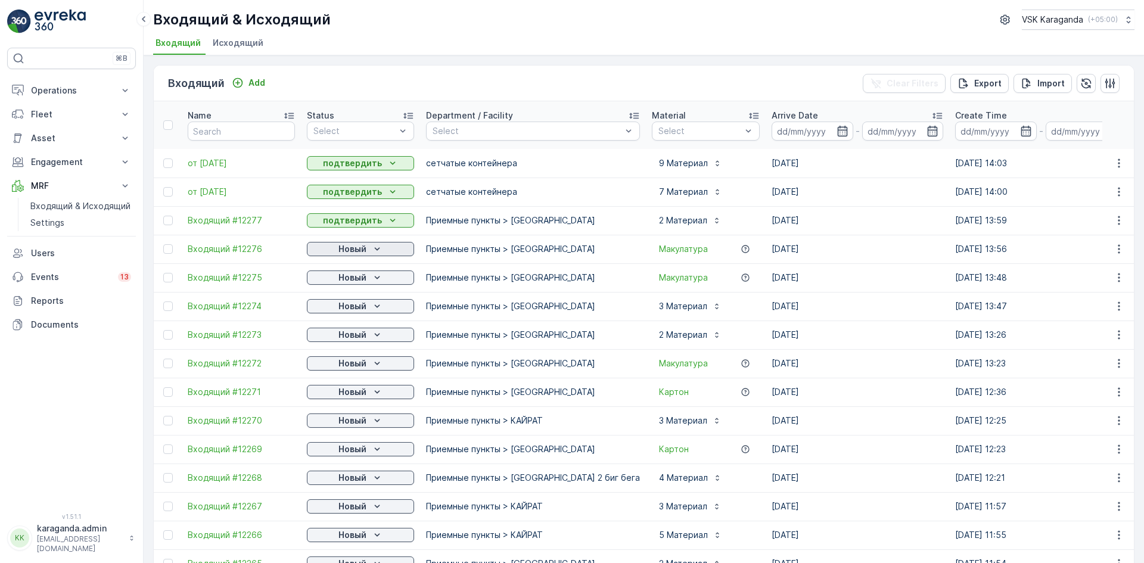
click at [379, 251] on icon "Новый" at bounding box center [377, 249] width 12 height 12
click at [360, 278] on span "подтвердить" at bounding box center [341, 284] width 55 height 12
click at [360, 280] on p "Новый" at bounding box center [352, 278] width 28 height 12
click at [350, 306] on div "подтвердить" at bounding box center [341, 312] width 64 height 17
drag, startPoint x: 369, startPoint y: 307, endPoint x: 369, endPoint y: 313, distance: 6.0
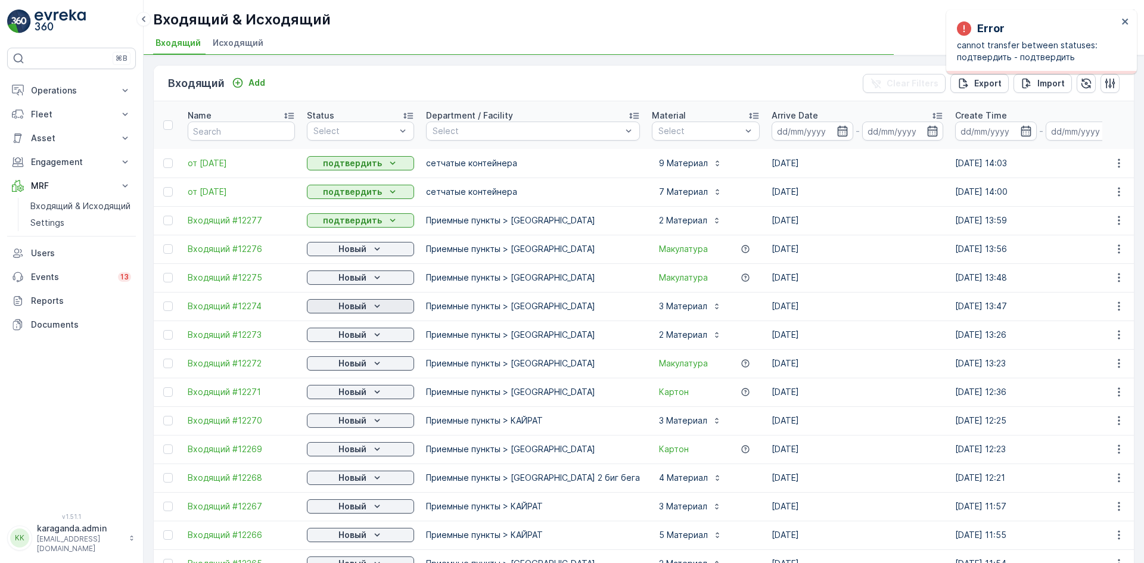
click at [370, 309] on div "Новый" at bounding box center [360, 306] width 98 height 12
click at [356, 336] on div "подтвердить" at bounding box center [341, 340] width 64 height 17
click at [372, 337] on icon "Новый" at bounding box center [377, 335] width 12 height 12
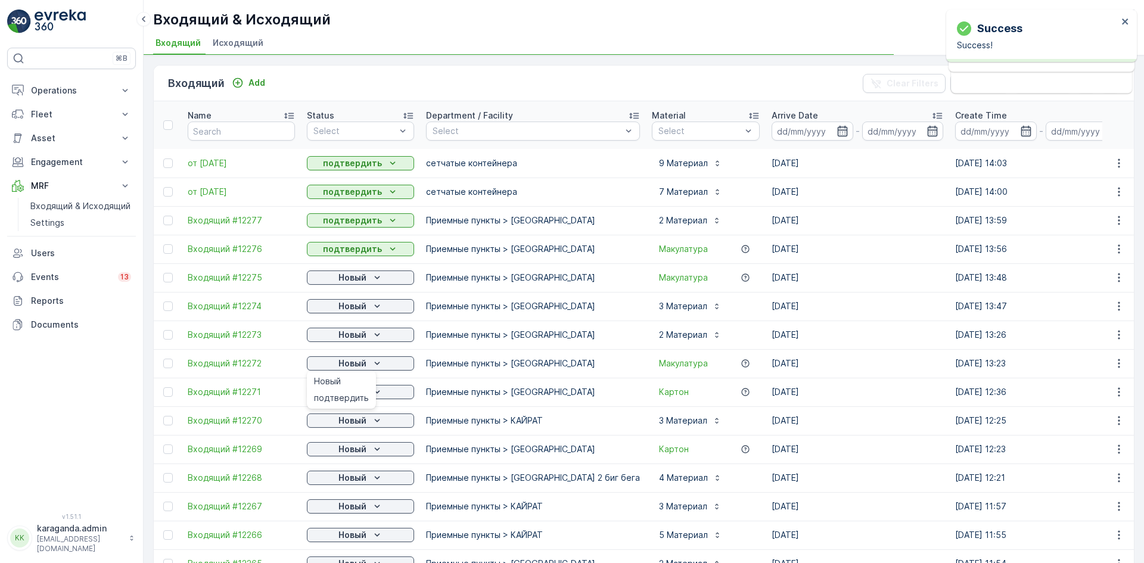
click at [345, 399] on span "подтвердить" at bounding box center [341, 398] width 55 height 12
click at [370, 388] on div "Новый" at bounding box center [360, 392] width 98 height 12
drag, startPoint x: 349, startPoint y: 426, endPoint x: 337, endPoint y: 407, distance: 22.0
click at [349, 427] on span "подтвердить" at bounding box center [341, 426] width 55 height 12
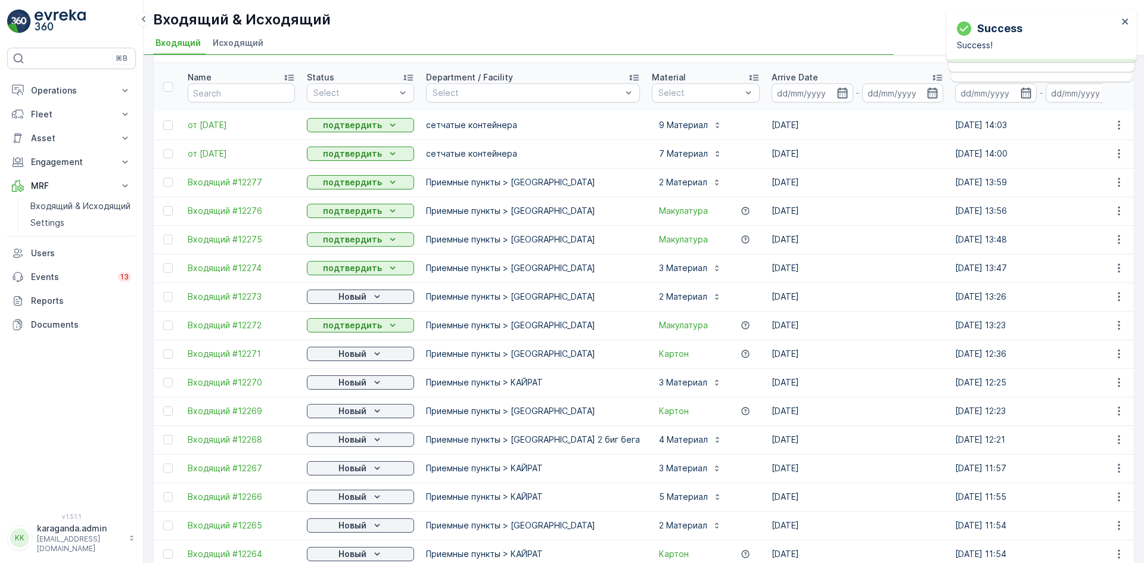
scroll to position [179, 0]
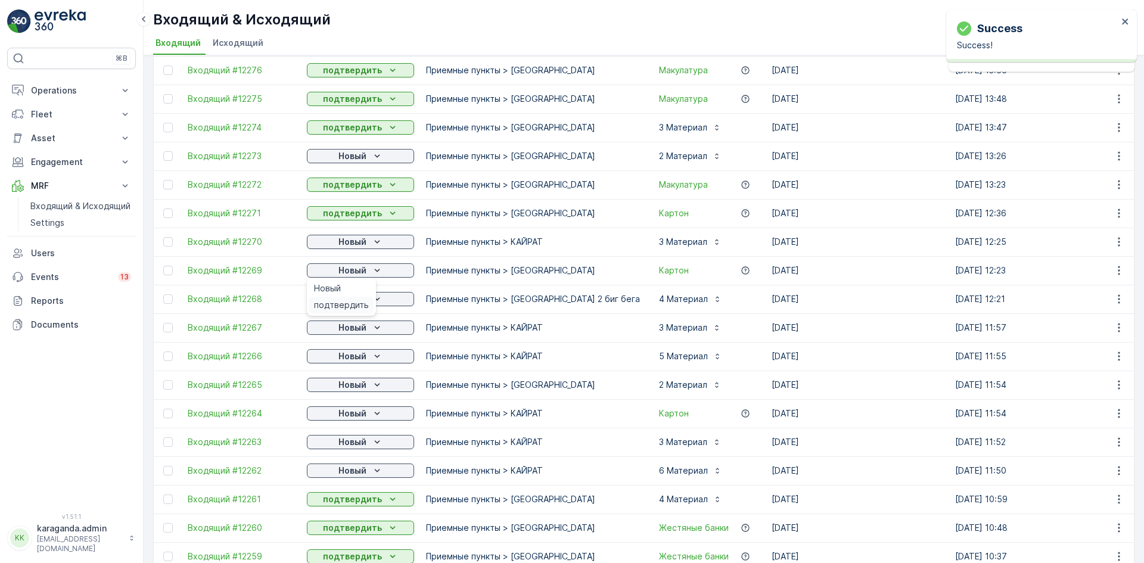
click at [364, 301] on span "подтвердить" at bounding box center [341, 305] width 55 height 12
click at [373, 297] on icon "Новый" at bounding box center [377, 299] width 12 height 12
click at [364, 325] on ul "Новый подтвердить" at bounding box center [341, 325] width 69 height 38
click at [367, 326] on div "подтвердить" at bounding box center [341, 333] width 64 height 17
drag, startPoint x: 368, startPoint y: 326, endPoint x: 364, endPoint y: 334, distance: 8.3
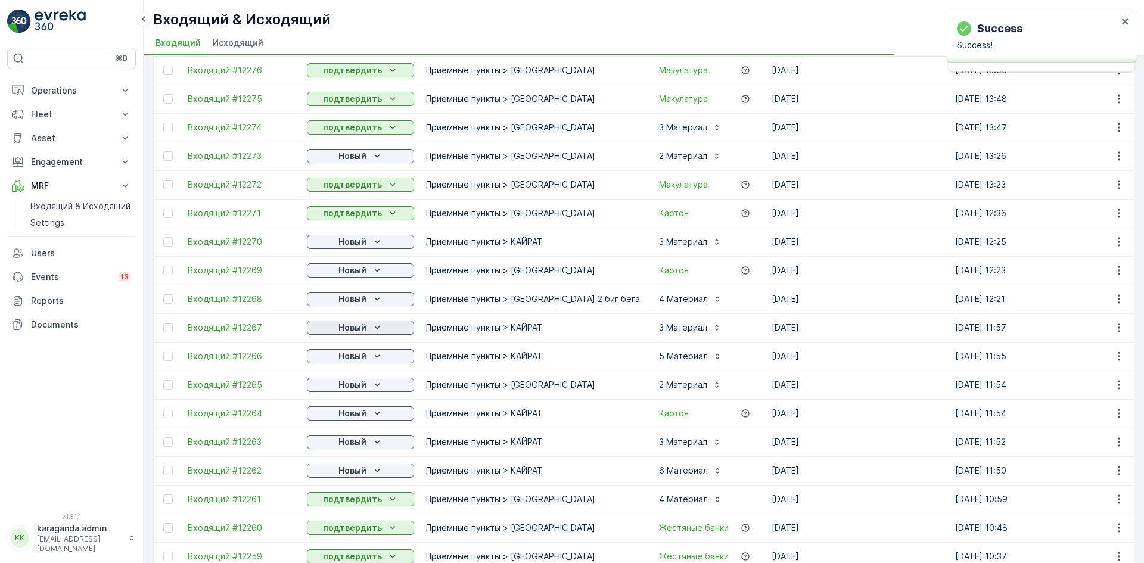
click at [368, 327] on div "Новый" at bounding box center [360, 328] width 98 height 12
click at [343, 364] on span "подтвердить" at bounding box center [341, 362] width 55 height 12
click at [367, 362] on button "Новый" at bounding box center [360, 356] width 107 height 14
click at [351, 390] on span "подтвердить" at bounding box center [341, 391] width 55 height 12
click at [362, 383] on p "Новый" at bounding box center [352, 385] width 28 height 12
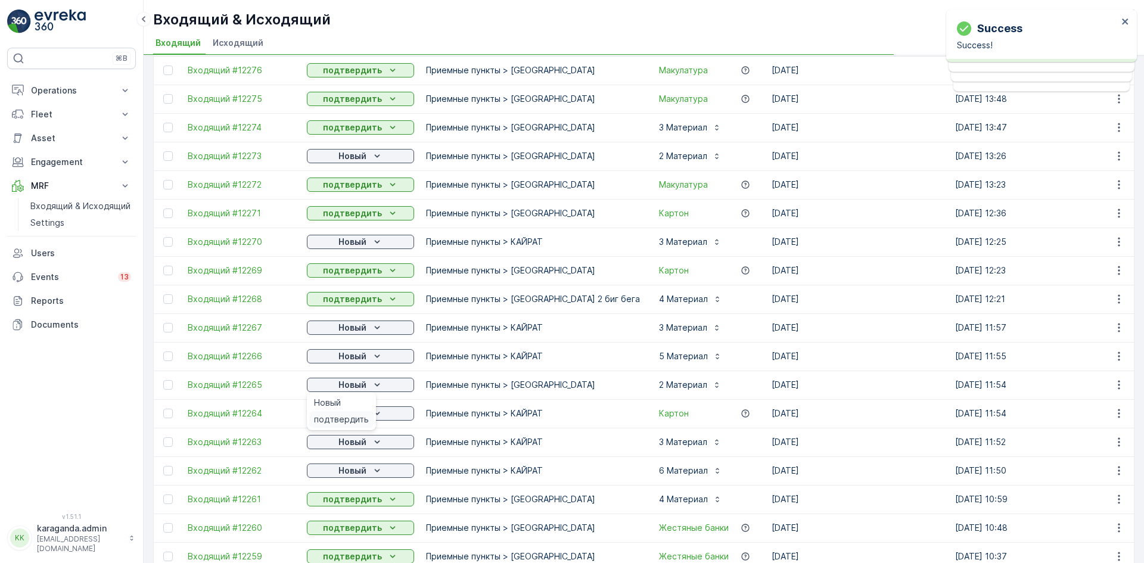
click at [357, 418] on span "подтвердить" at bounding box center [341, 419] width 55 height 12
click at [372, 413] on icon "Новый" at bounding box center [377, 413] width 12 height 12
click at [350, 443] on span "подтвердить" at bounding box center [341, 448] width 55 height 12
click at [354, 472] on span "подтвердить" at bounding box center [341, 477] width 55 height 12
click at [360, 471] on p "Новый" at bounding box center [352, 471] width 28 height 12
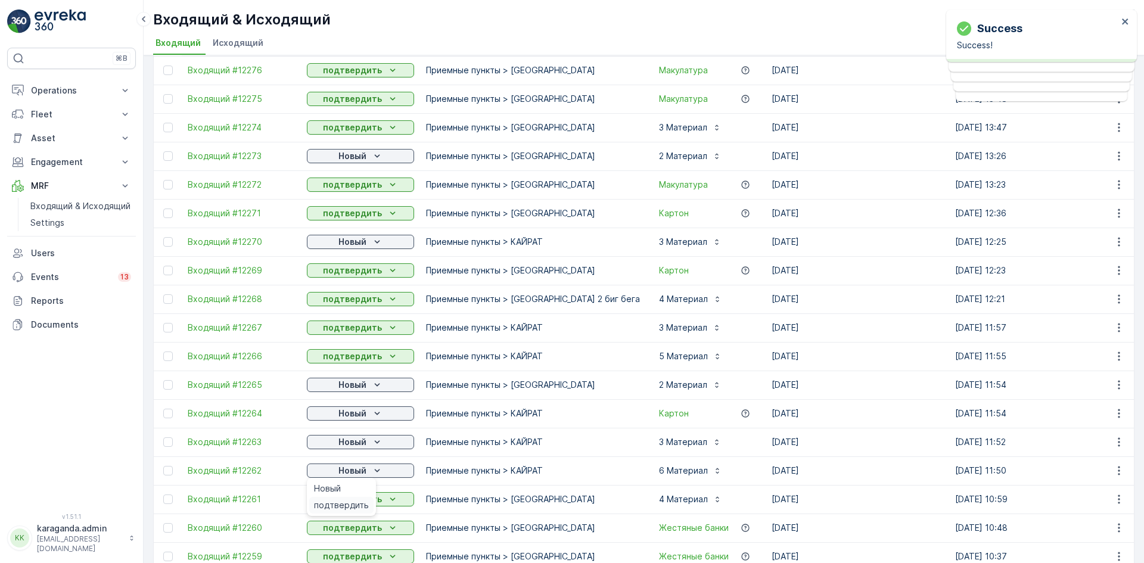
click at [349, 500] on span "подтвердить" at bounding box center [341, 505] width 55 height 12
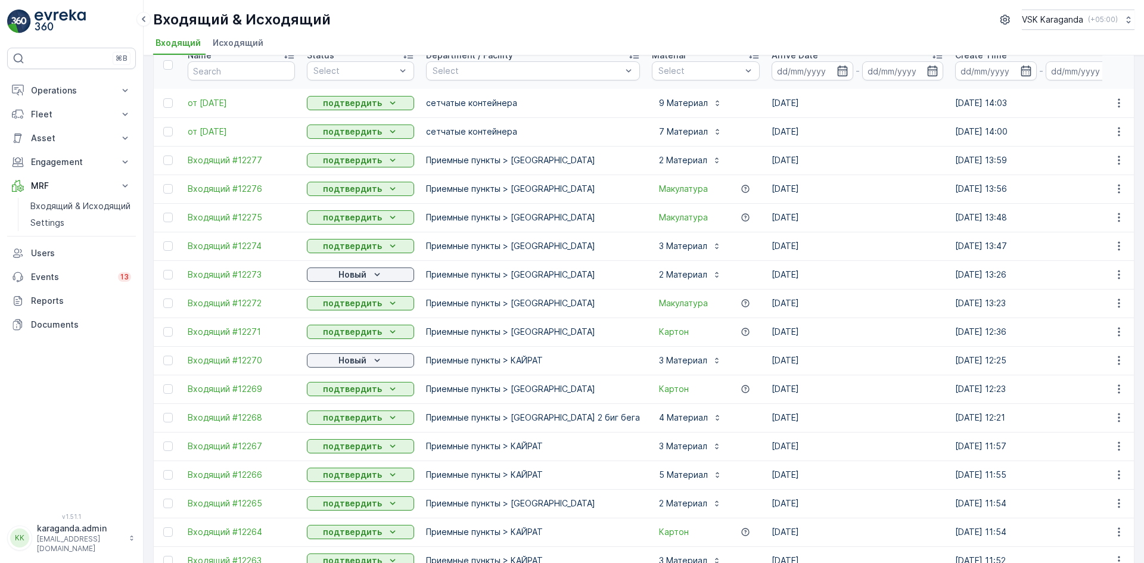
scroll to position [238, 0]
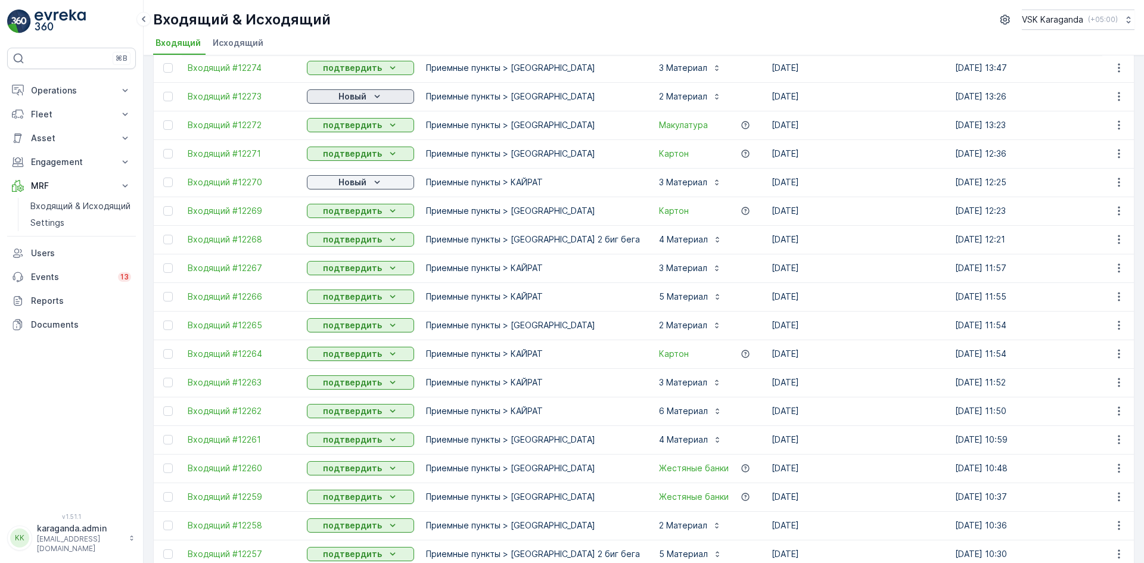
click at [362, 89] on button "Новый" at bounding box center [360, 96] width 107 height 14
drag, startPoint x: 362, startPoint y: 123, endPoint x: 368, endPoint y: 191, distance: 68.2
click at [362, 127] on div "подтвердить" at bounding box center [341, 131] width 64 height 17
click at [370, 177] on div "Новый" at bounding box center [360, 182] width 98 height 12
click at [364, 218] on span "подтвердить" at bounding box center [341, 217] width 55 height 12
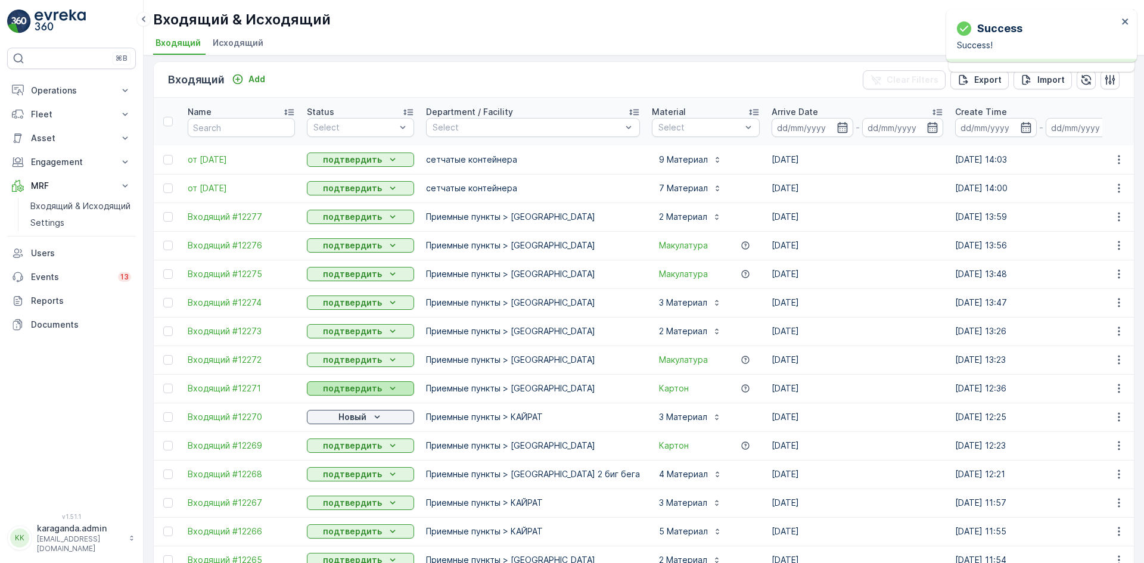
scroll to position [0, 0]
